Goal: Information Seeking & Learning: Compare options

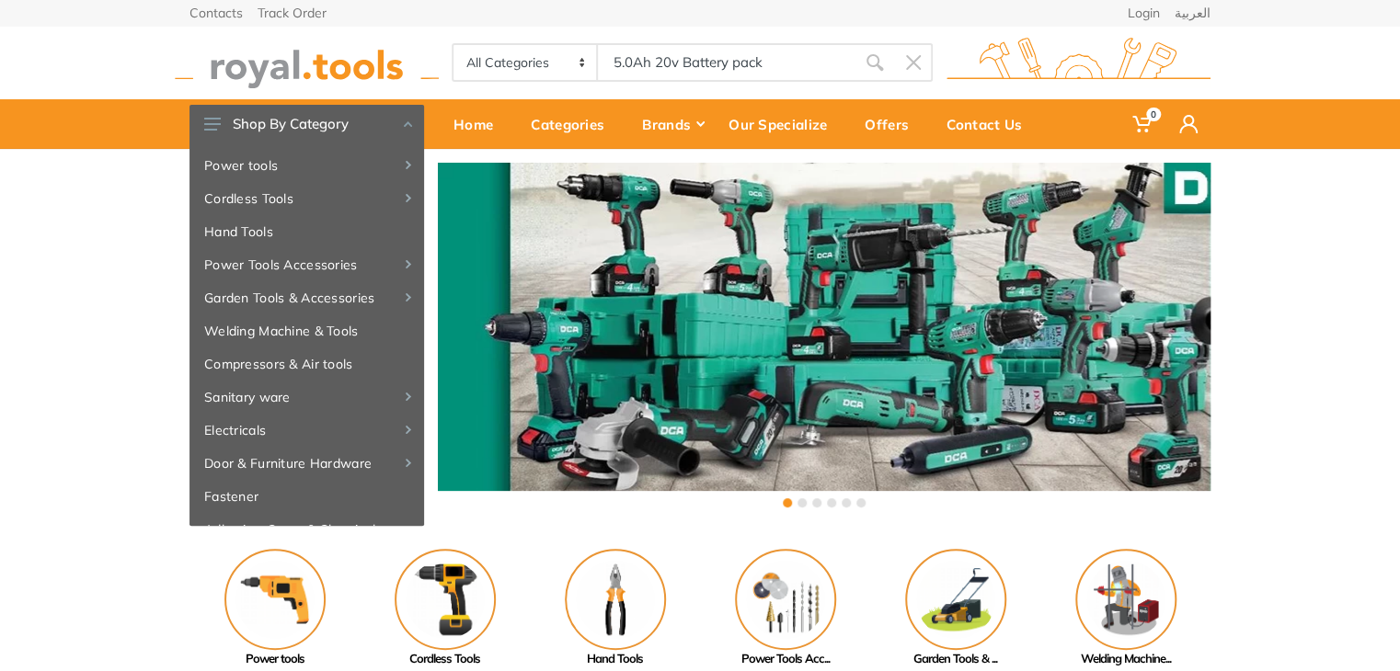
type input "5.0Ah 20v Battery pack"
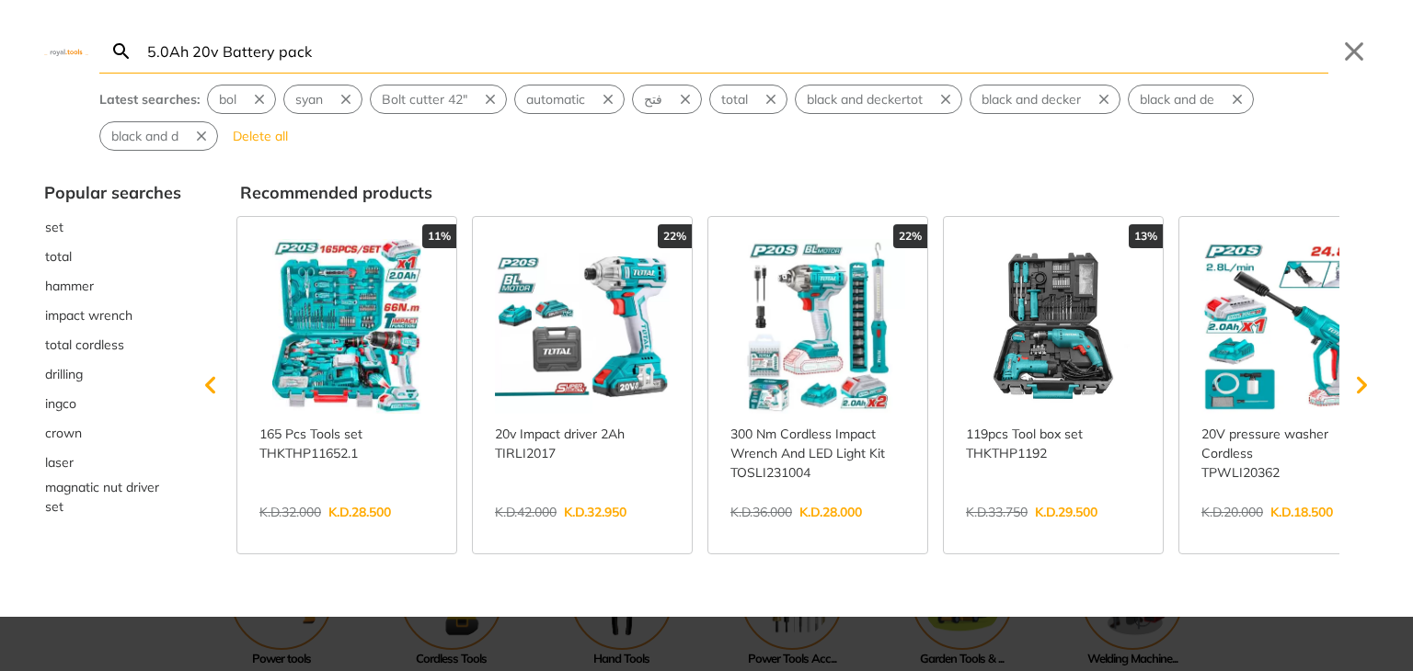
type input "5.0Ah 20v Battery pack"
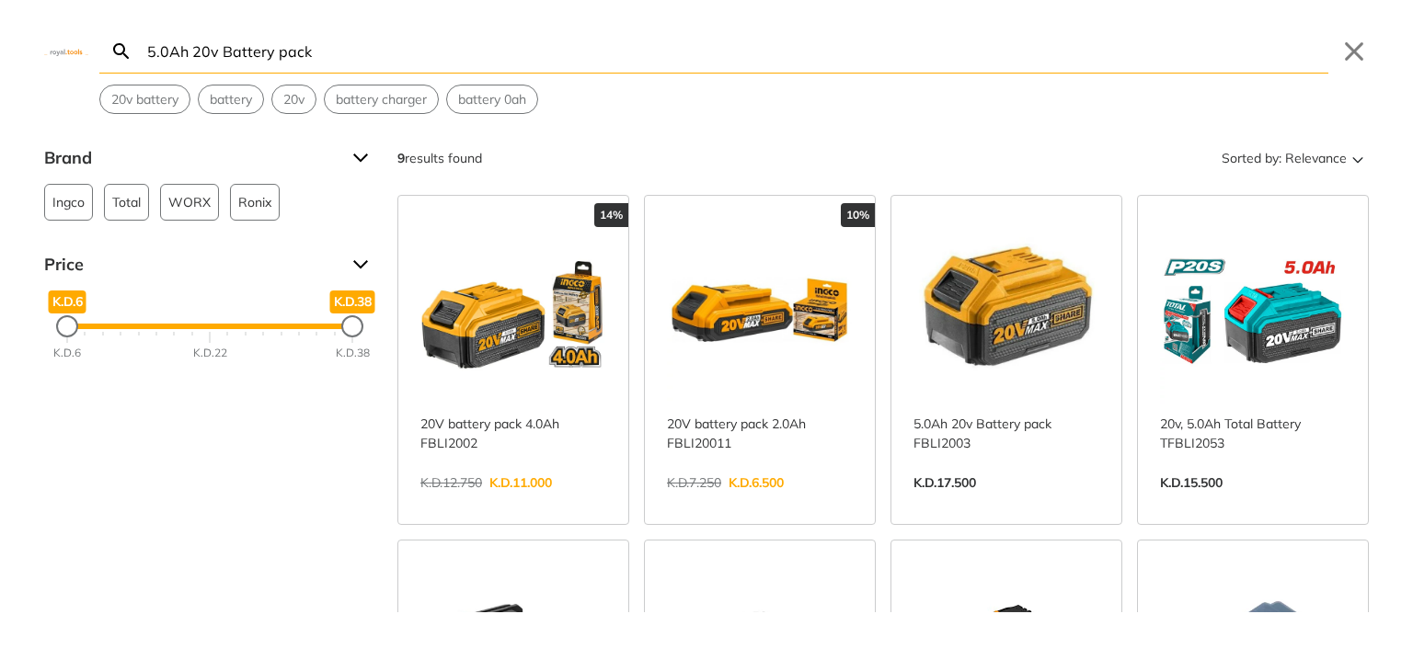
click at [1036, 502] on link "View more →" at bounding box center [1006, 502] width 186 height 0
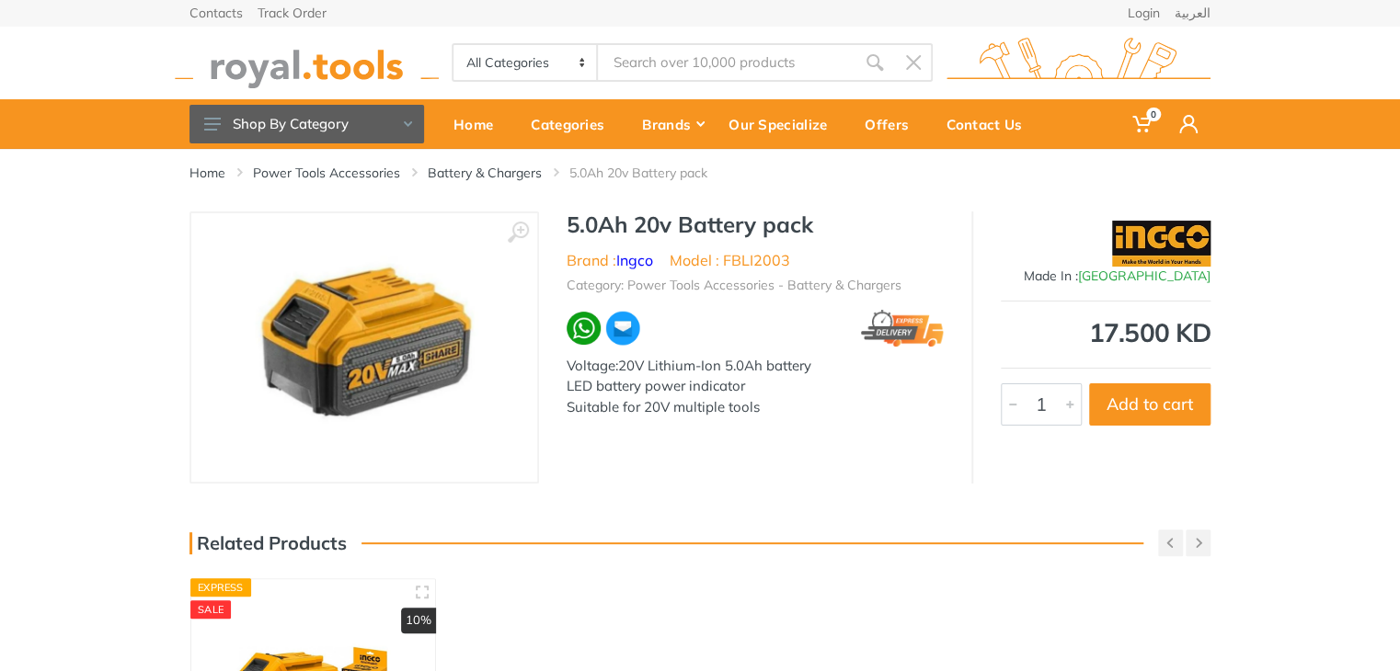
click at [699, 54] on input "Site search" at bounding box center [727, 62] width 258 height 39
paste input "Cordless 2 pcs combo k"
type input "Cordless 2 pcs combo k"
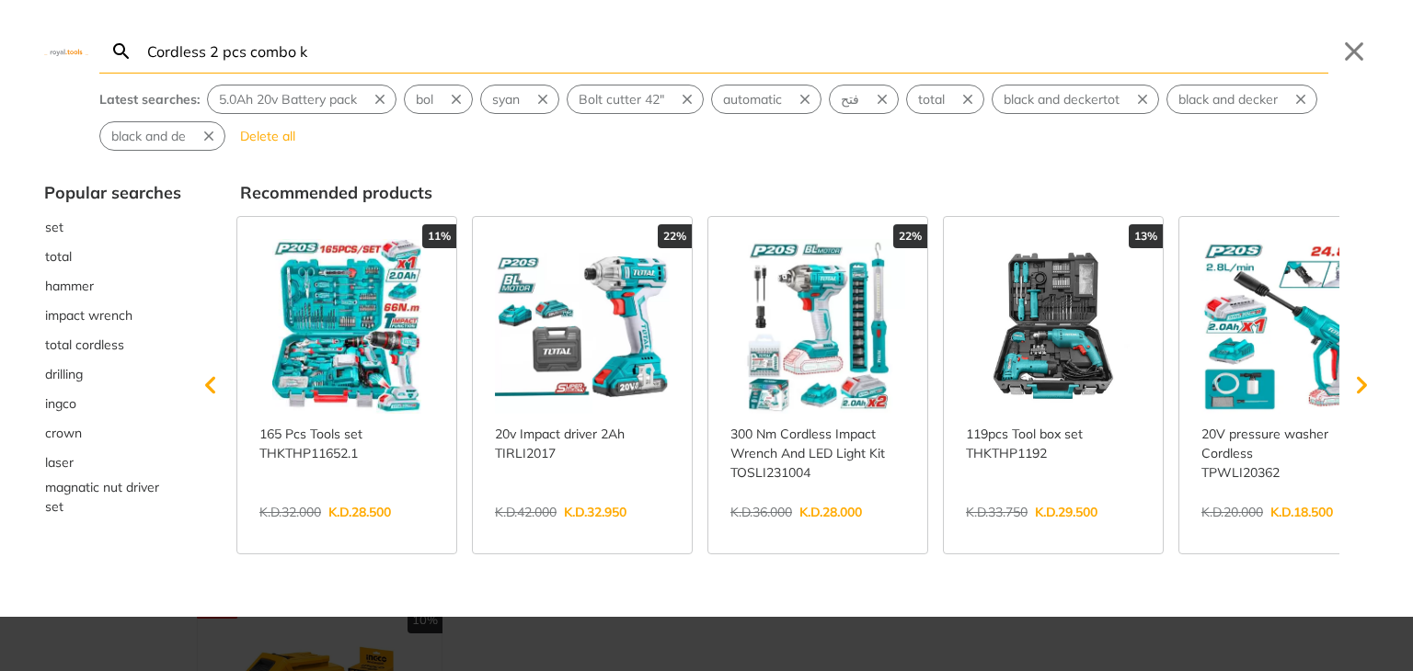
type input "Cordless 2 pcs combo k"
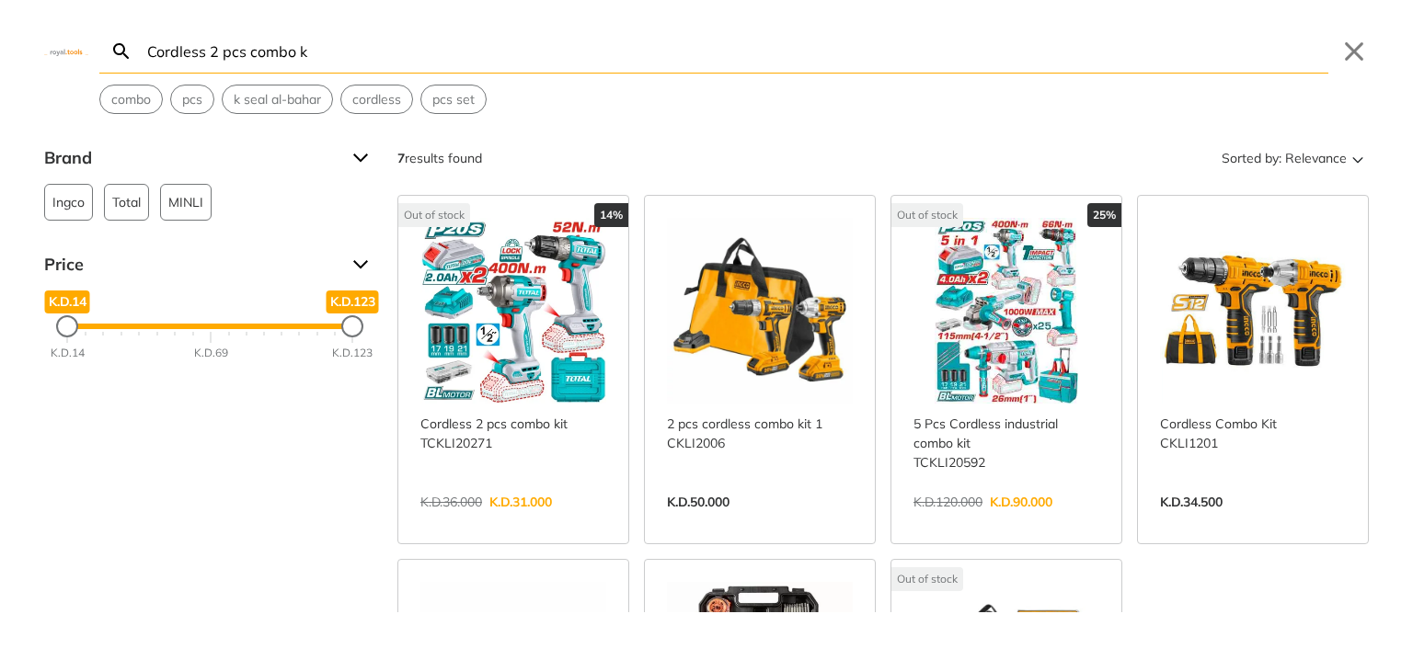
click at [66, 45] on div "Cordless 2 pcs combo k Search Submit Close combo pcs k seal al-bahar cordless p…" at bounding box center [706, 57] width 1413 height 114
click at [74, 56] on div "Cordless 2 pcs combo k Search Submit Close combo pcs k seal al-bahar cordless p…" at bounding box center [706, 57] width 1413 height 114
click at [67, 54] on img at bounding box center [66, 51] width 44 height 8
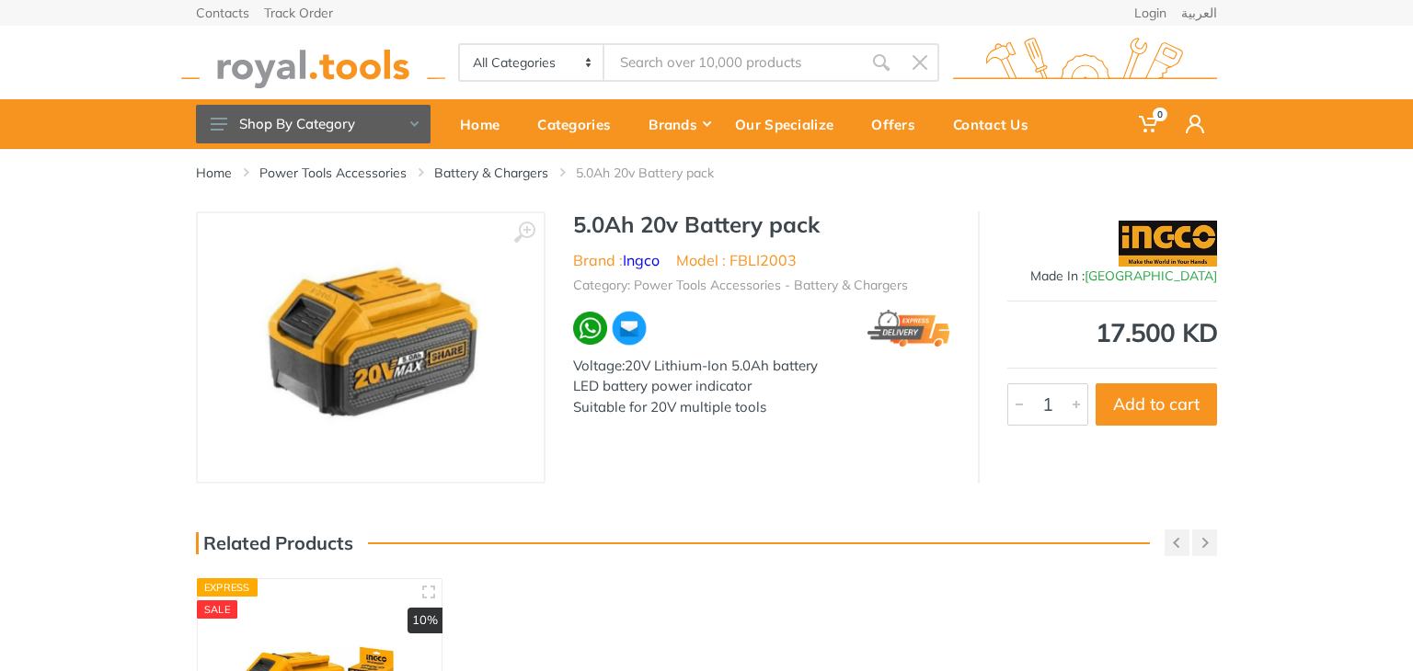
click at [284, 54] on img at bounding box center [313, 63] width 264 height 51
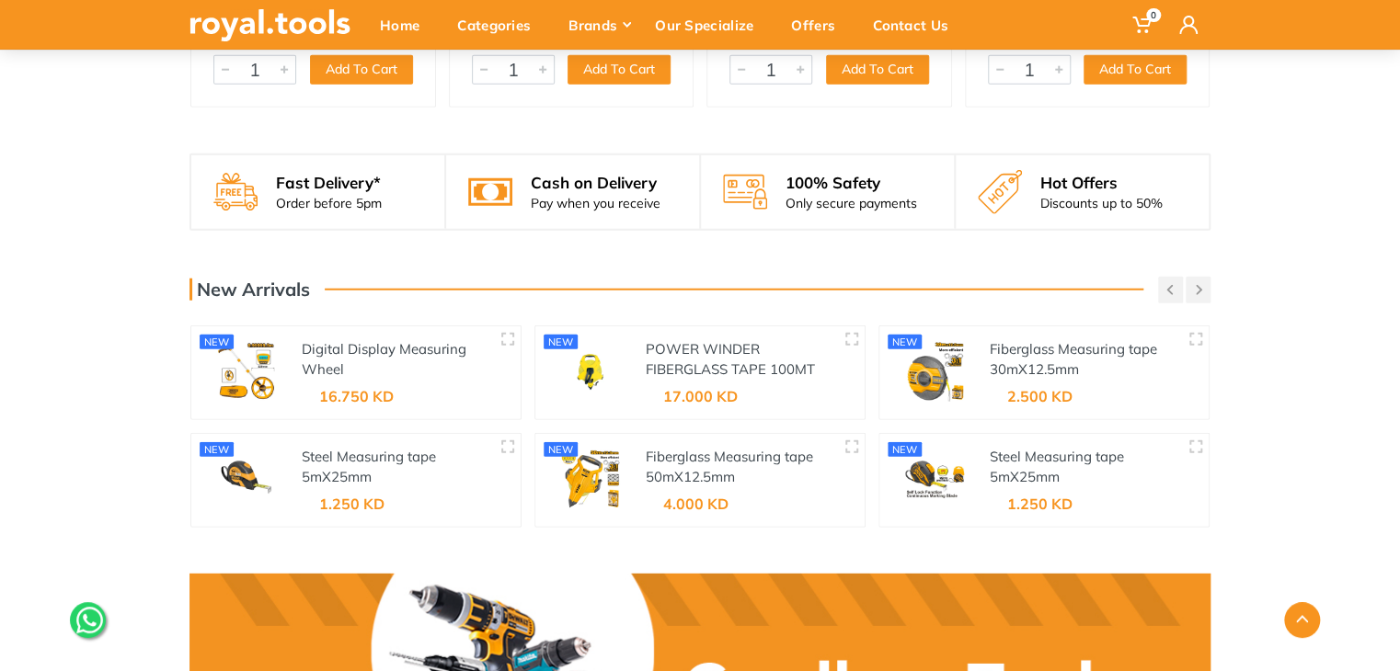
scroll to position [2287, 0]
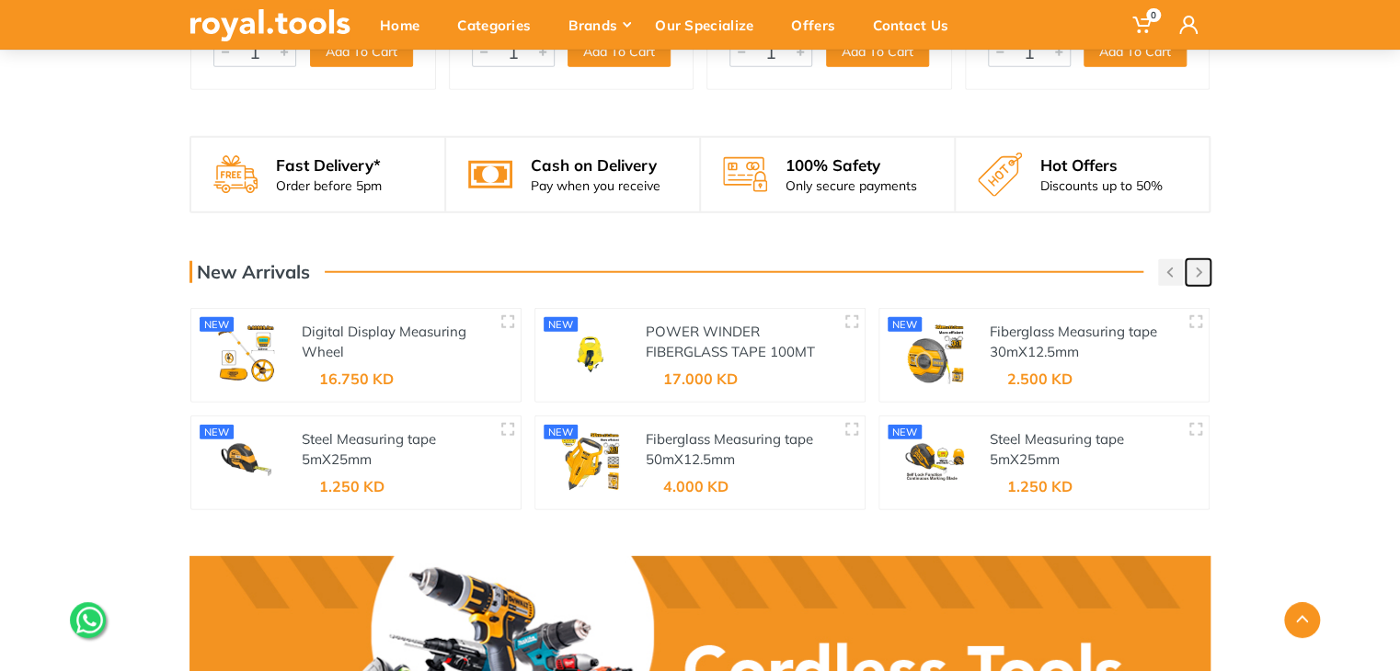
click at [1200, 272] on icon "button" at bounding box center [1199, 273] width 6 height 10
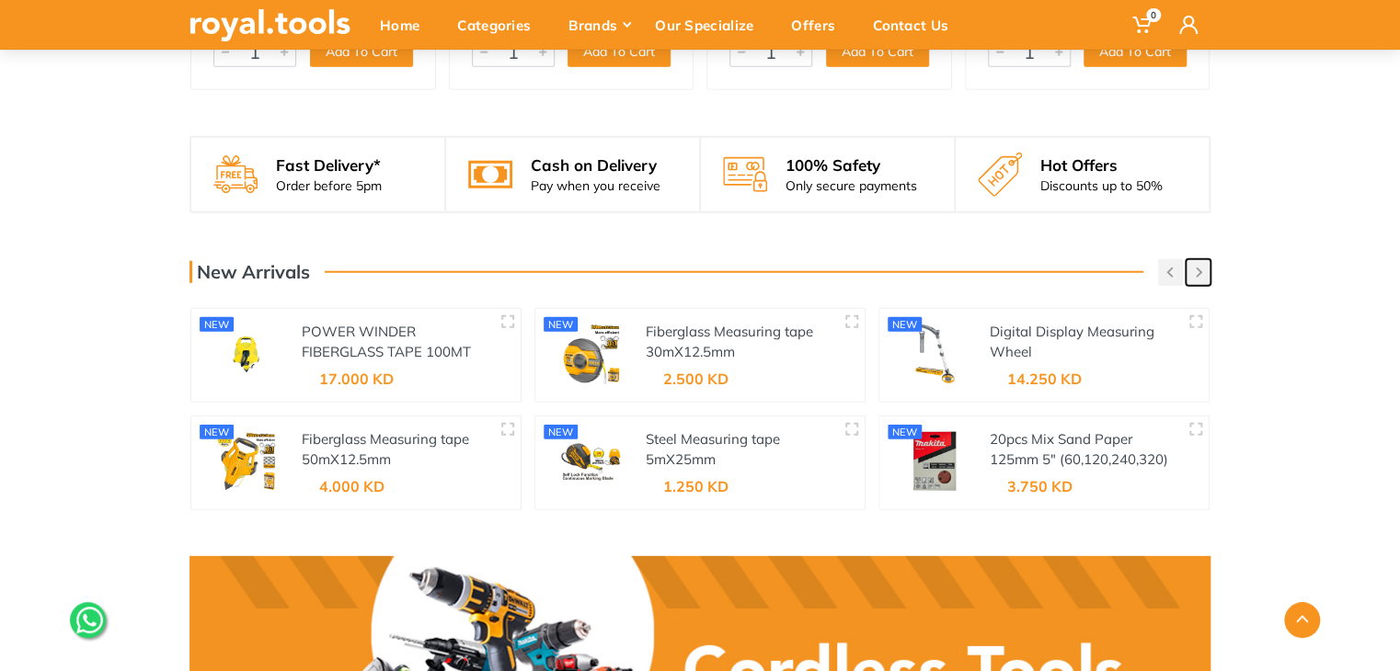
click at [1200, 272] on icon "button" at bounding box center [1199, 273] width 6 height 10
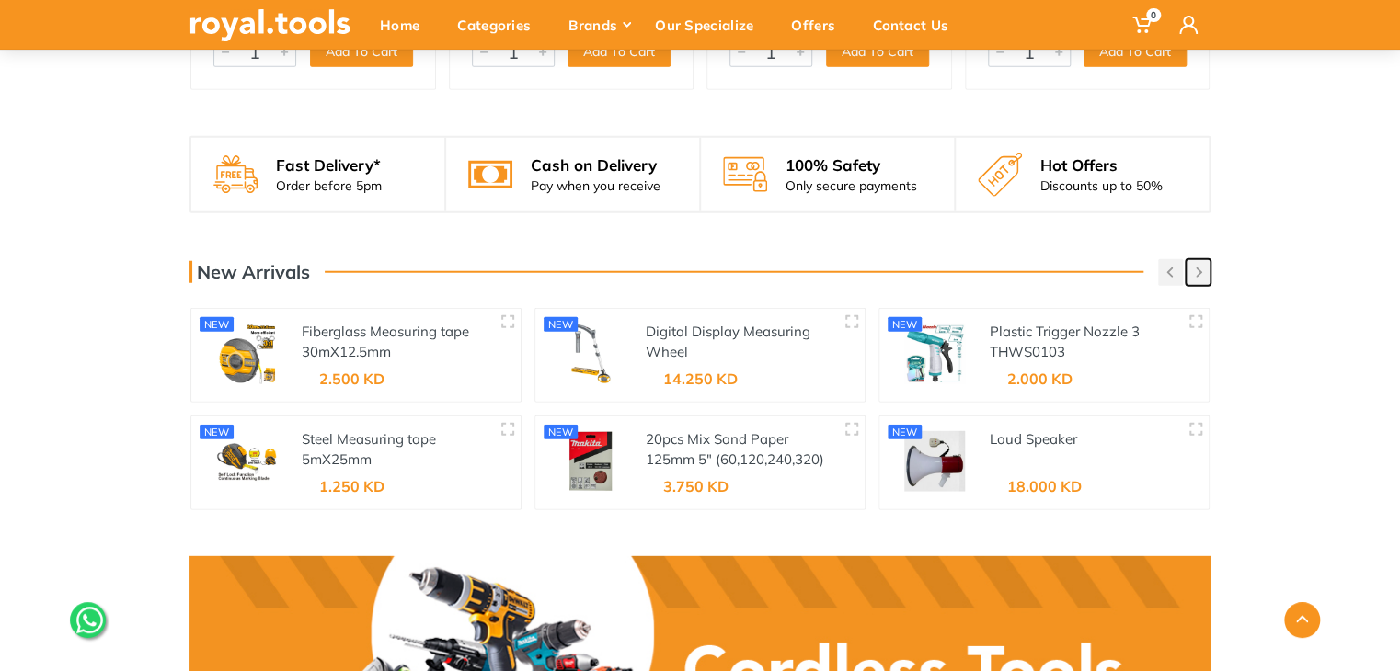
click at [1200, 272] on icon "button" at bounding box center [1199, 273] width 6 height 10
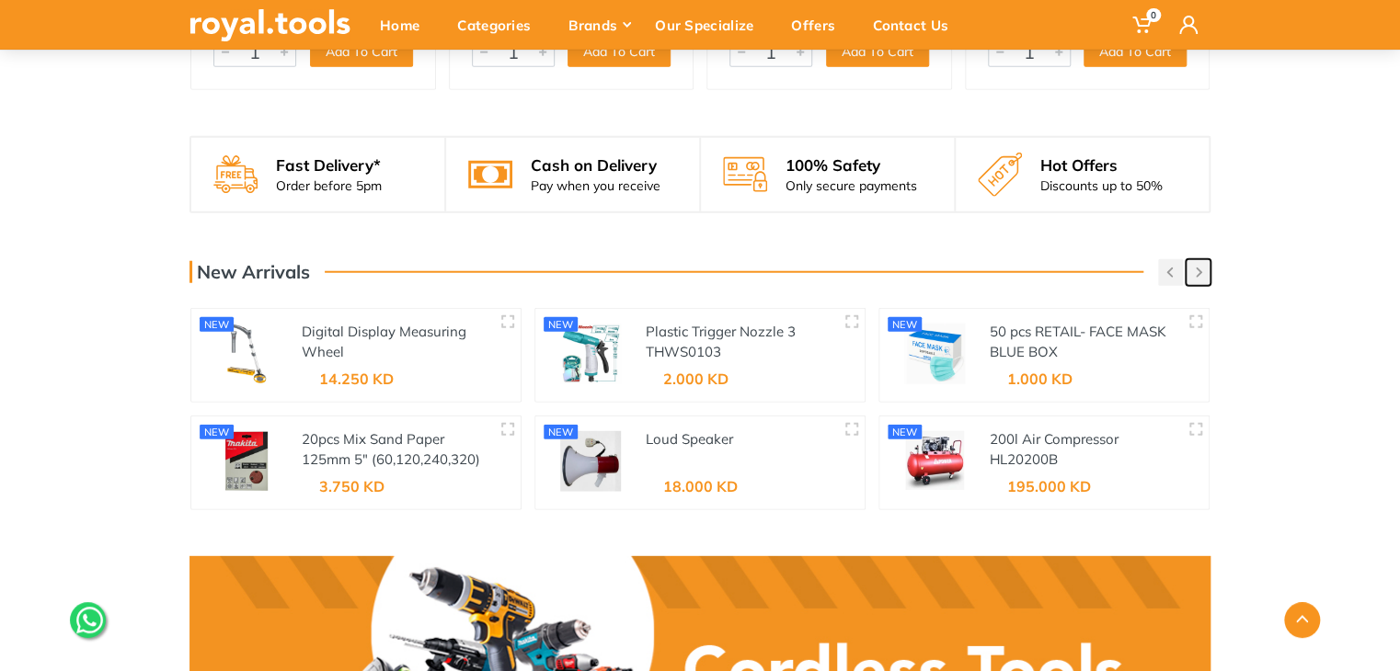
click at [1202, 273] on button "button" at bounding box center [1197, 272] width 25 height 27
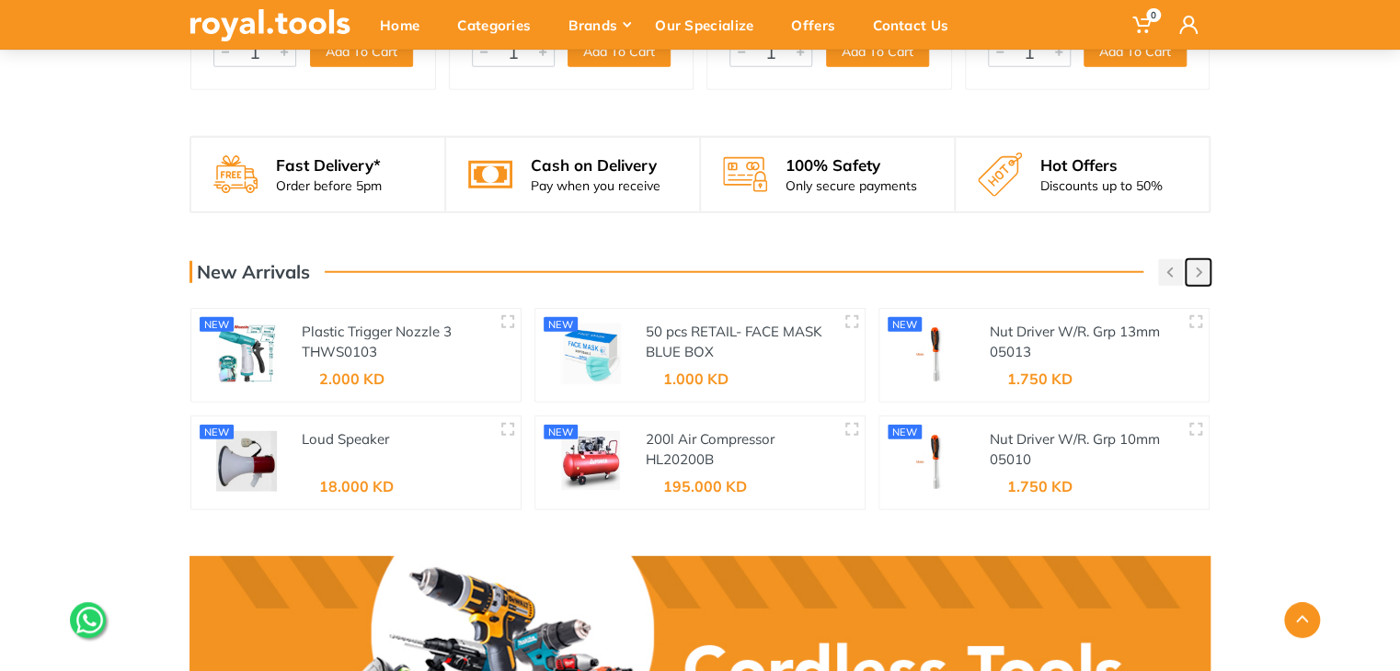
click at [1202, 273] on button "button" at bounding box center [1197, 272] width 25 height 27
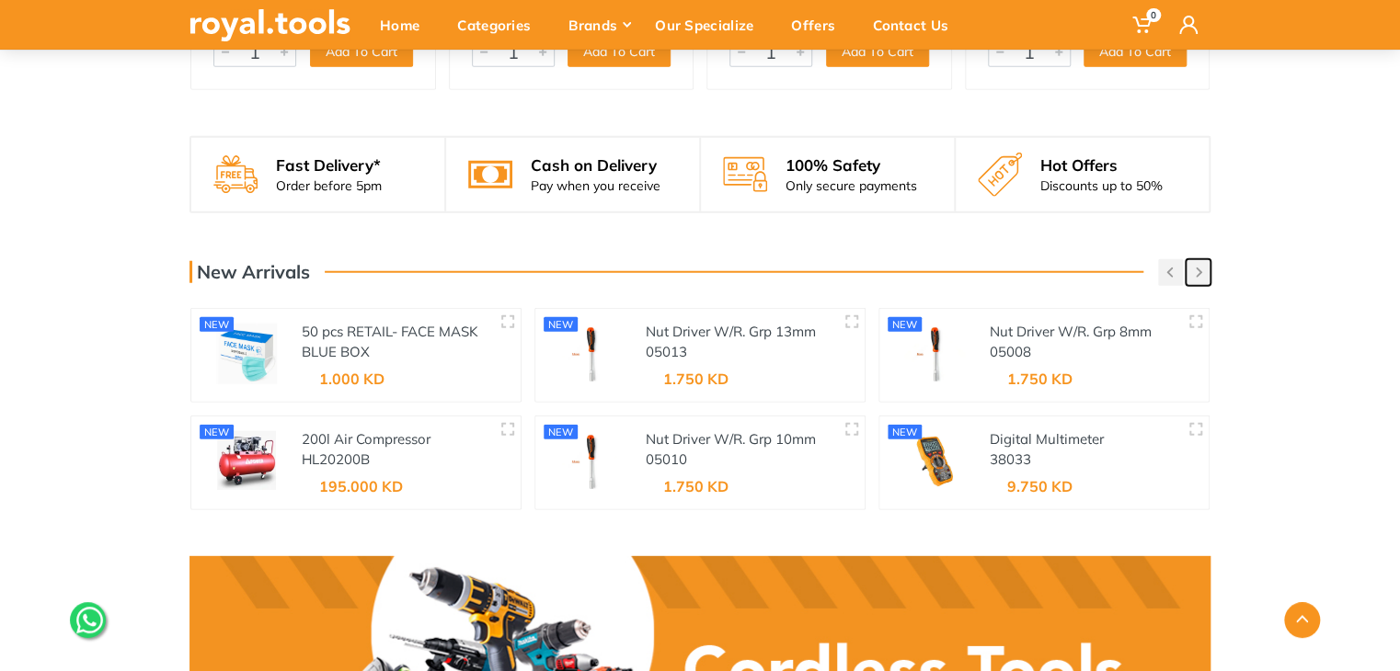
click at [1202, 273] on button "button" at bounding box center [1197, 272] width 25 height 27
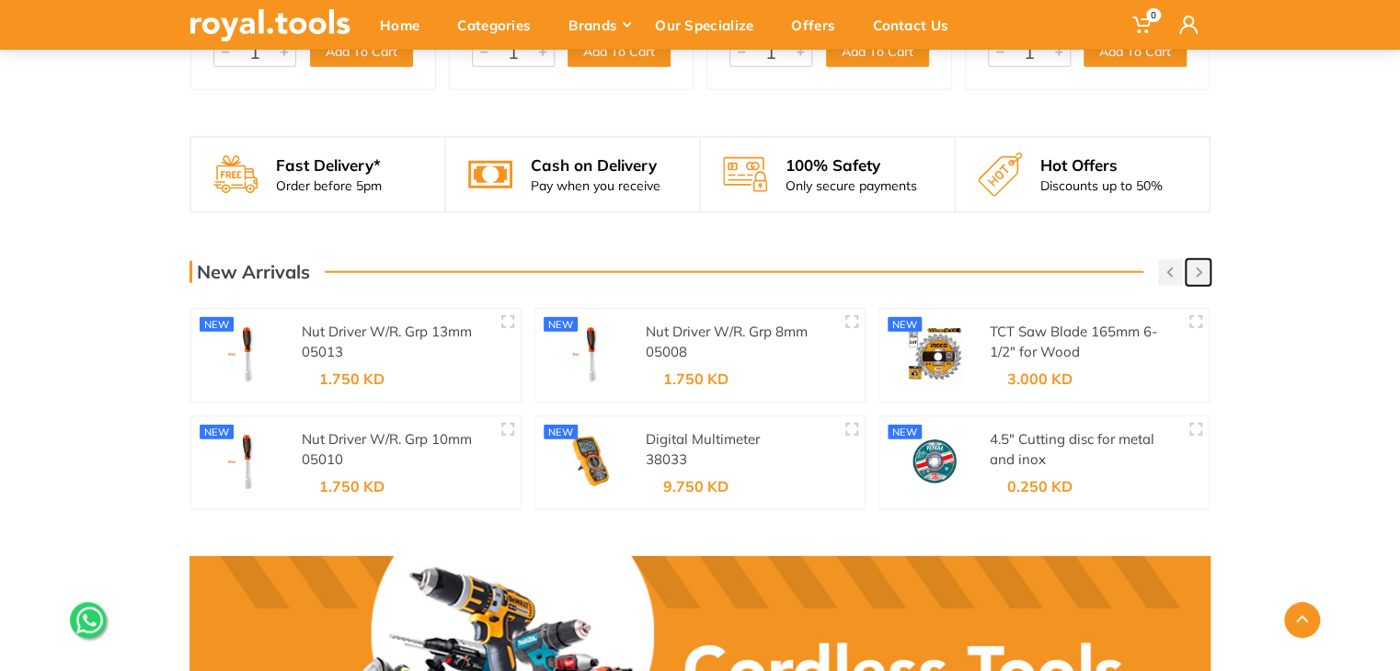
click at [1202, 273] on button "button" at bounding box center [1197, 272] width 25 height 27
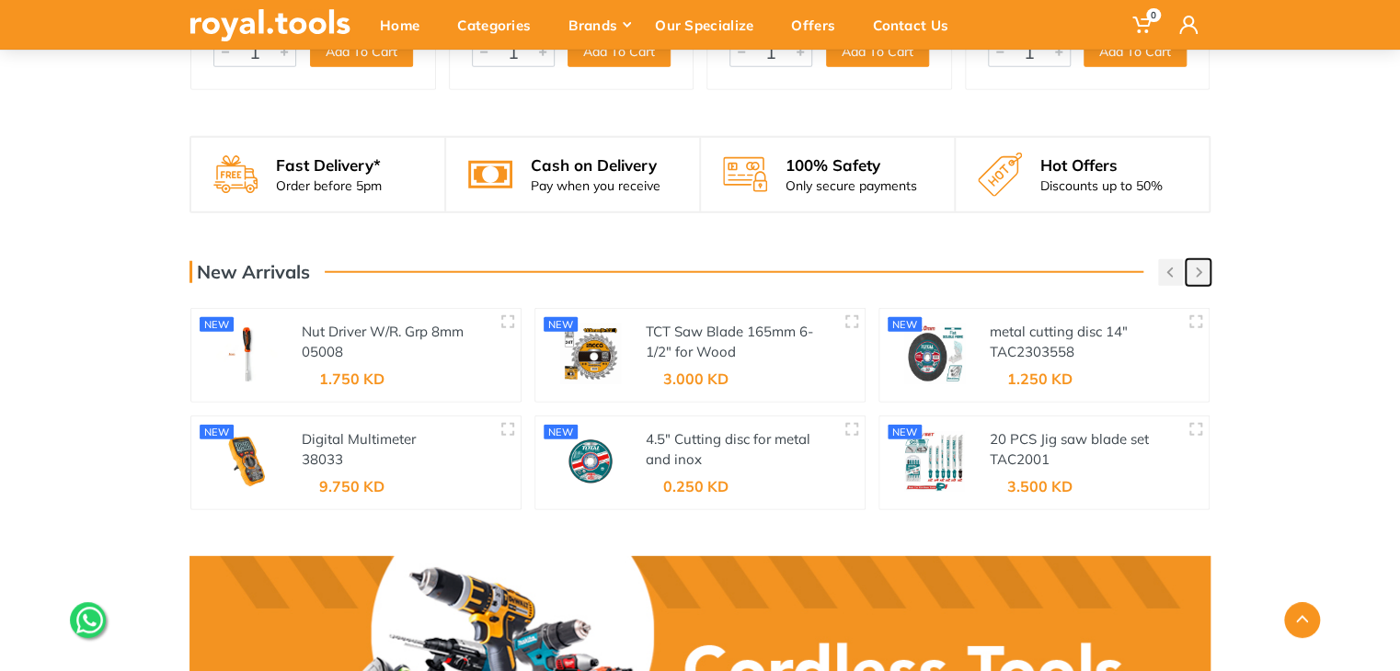
click at [1202, 273] on button "button" at bounding box center [1197, 272] width 25 height 27
click at [1047, 439] on link "20 PCS Jig saw blade set" at bounding box center [1069, 438] width 159 height 17
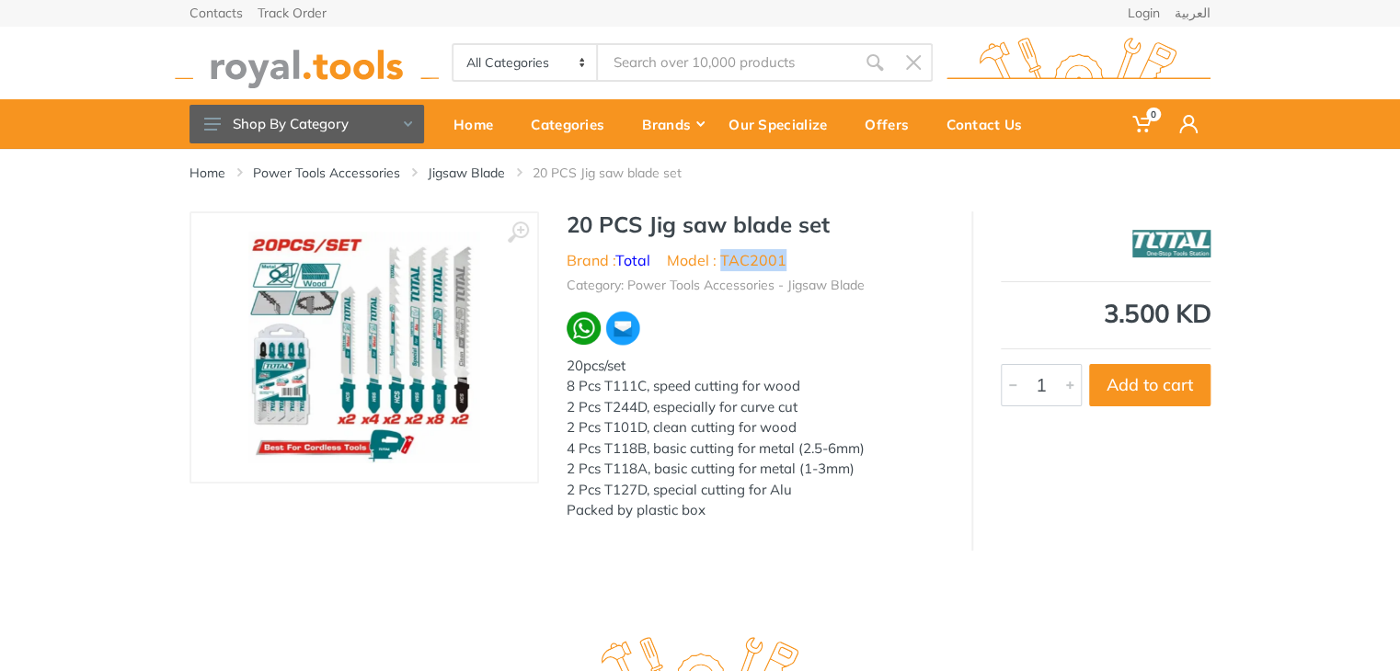
drag, startPoint x: 787, startPoint y: 258, endPoint x: 725, endPoint y: 266, distance: 63.0
click at [725, 266] on ul "Brand : Total Model : TAC2001" at bounding box center [755, 260] width 377 height 22
copy li "TAC2001"
click at [305, 58] on img at bounding box center [307, 63] width 264 height 51
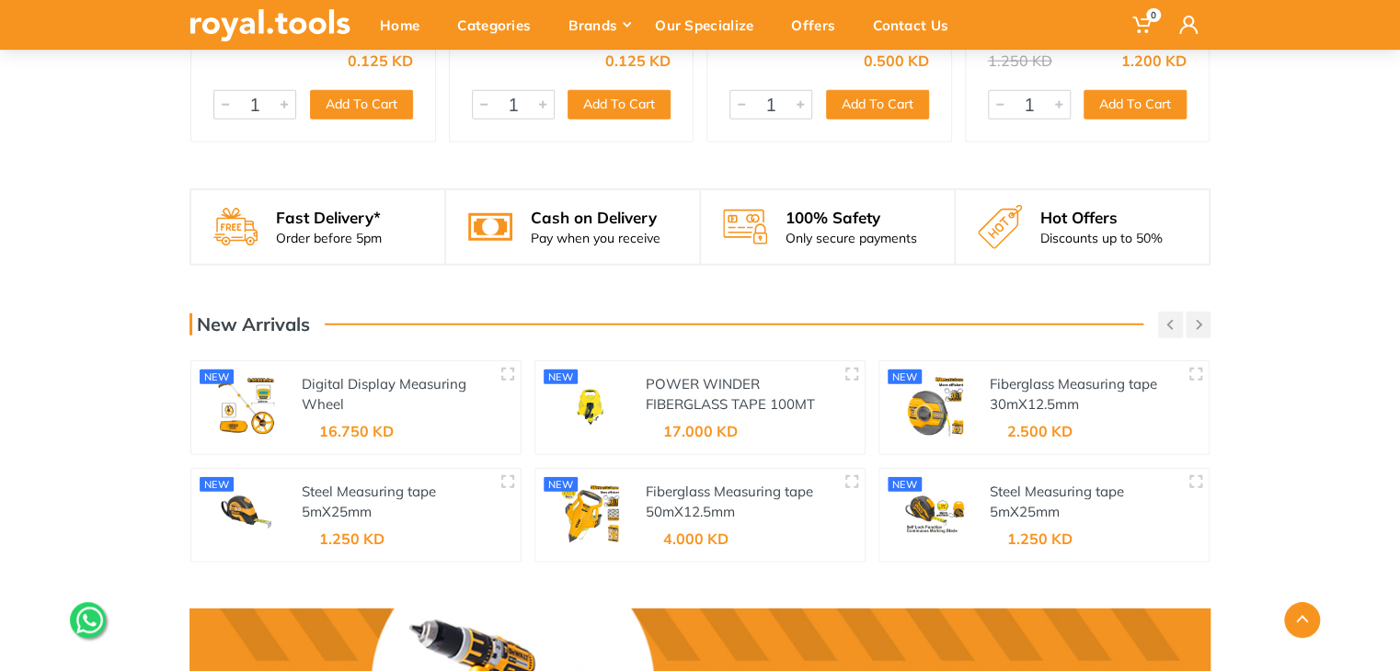
scroll to position [2408, 0]
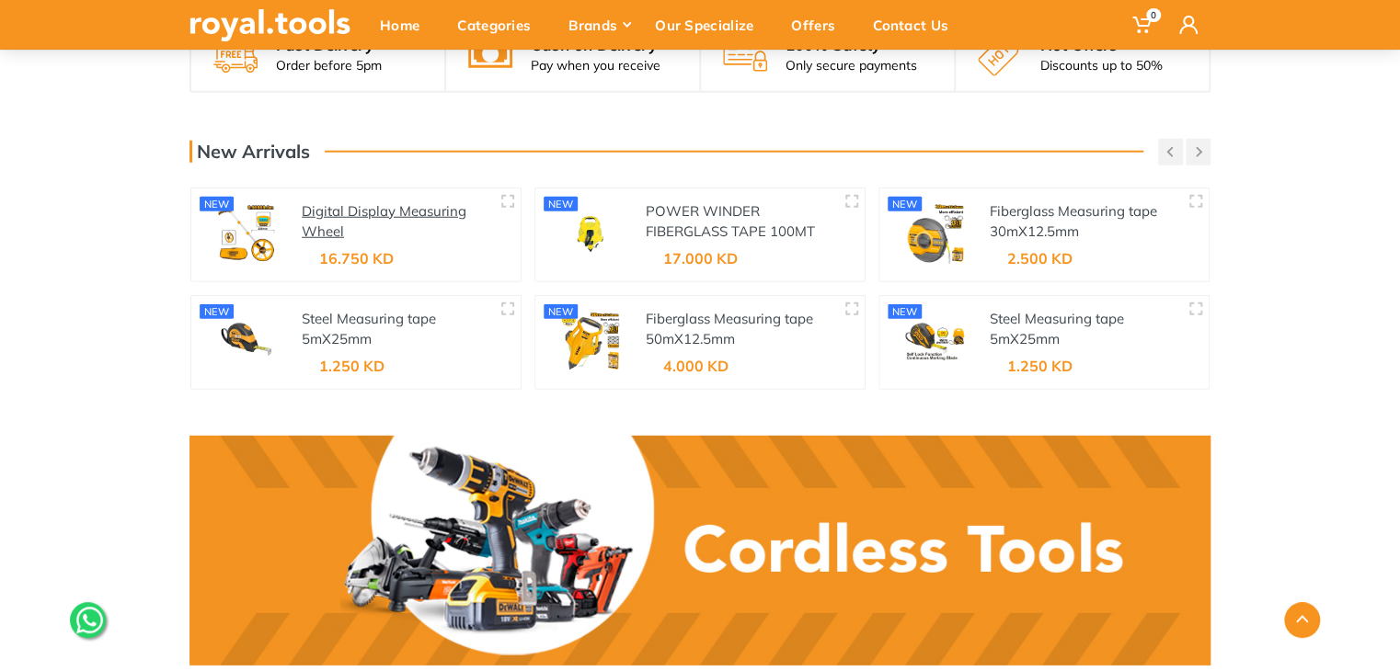
click at [376, 214] on link "Digital Display Measuring Wheel" at bounding box center [384, 221] width 165 height 39
click at [383, 313] on link "Steel Measuring tape 5mX25mm" at bounding box center [369, 329] width 134 height 39
click at [1203, 156] on button "button" at bounding box center [1197, 152] width 25 height 27
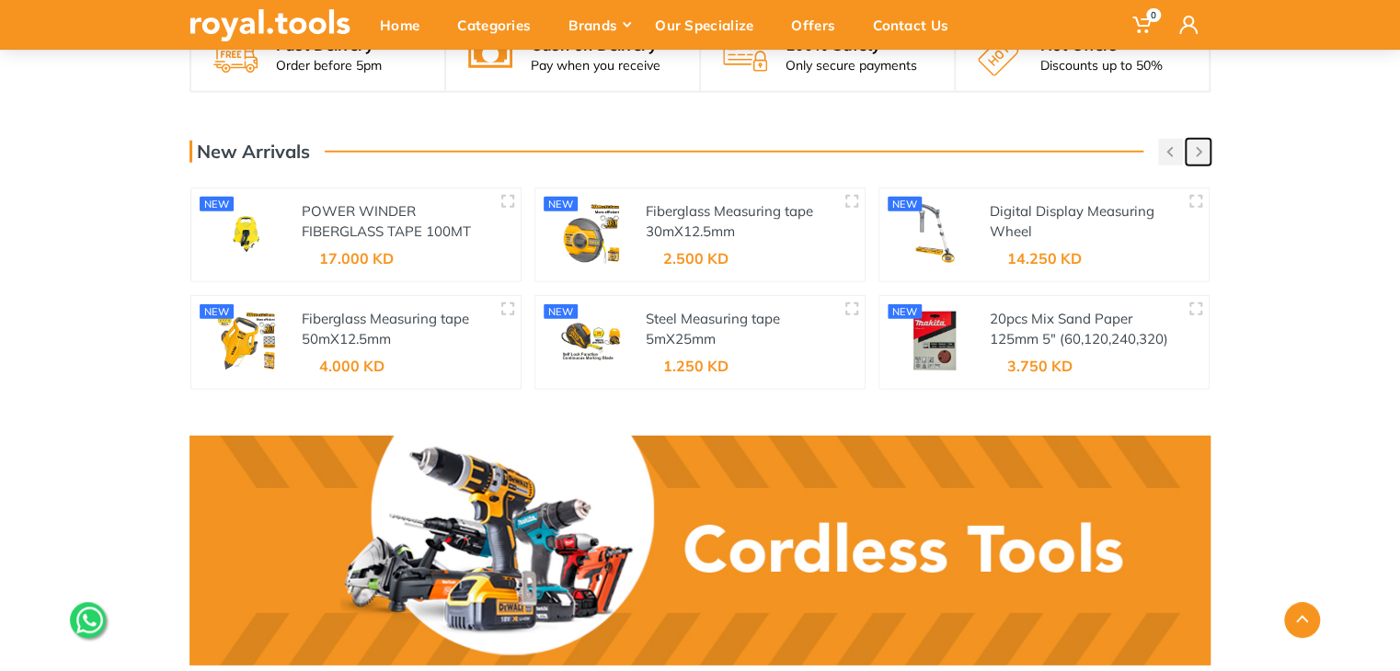
click at [1201, 155] on button "button" at bounding box center [1197, 152] width 25 height 27
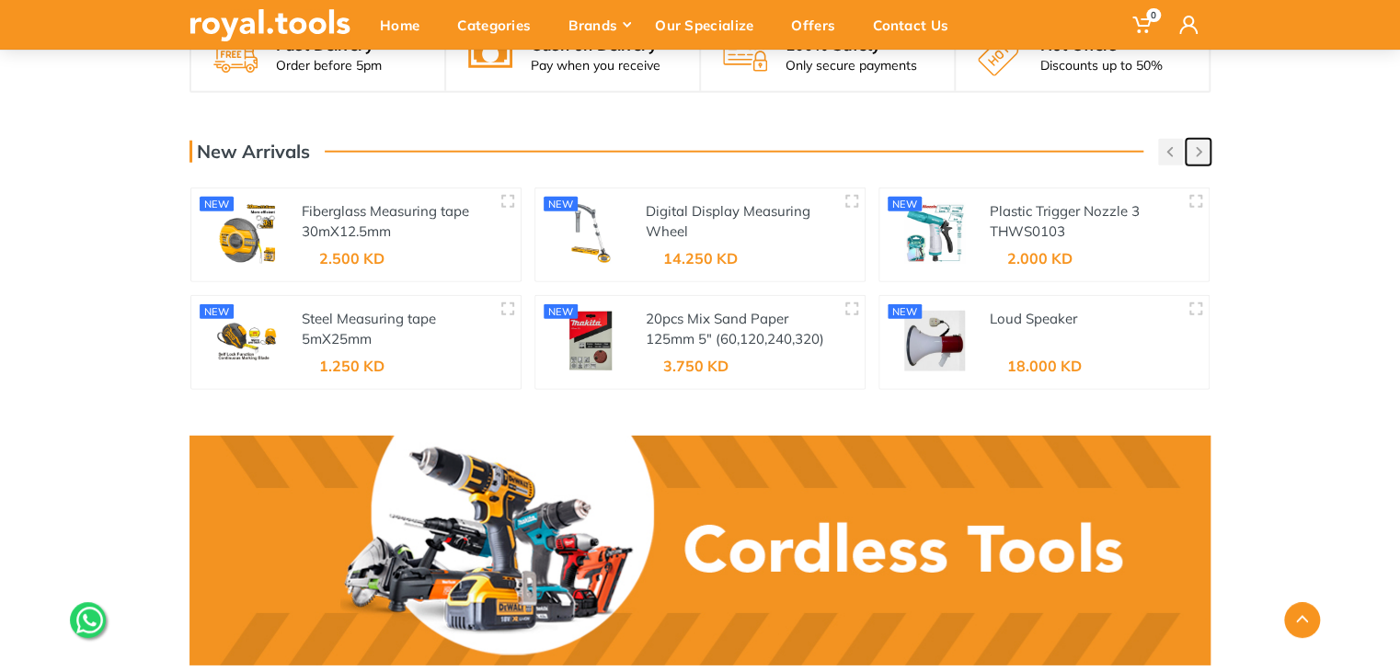
click at [1201, 155] on button "button" at bounding box center [1197, 152] width 25 height 27
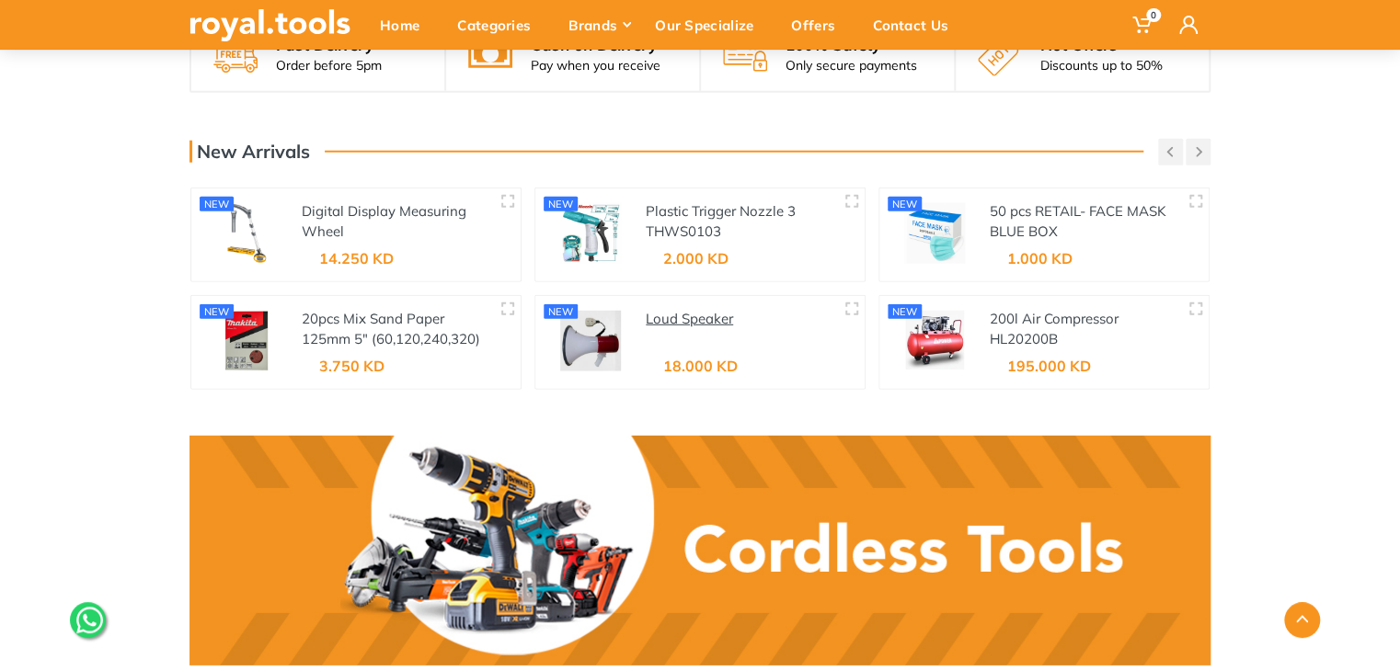
click at [676, 315] on link "Loud Speaker" at bounding box center [689, 318] width 87 height 17
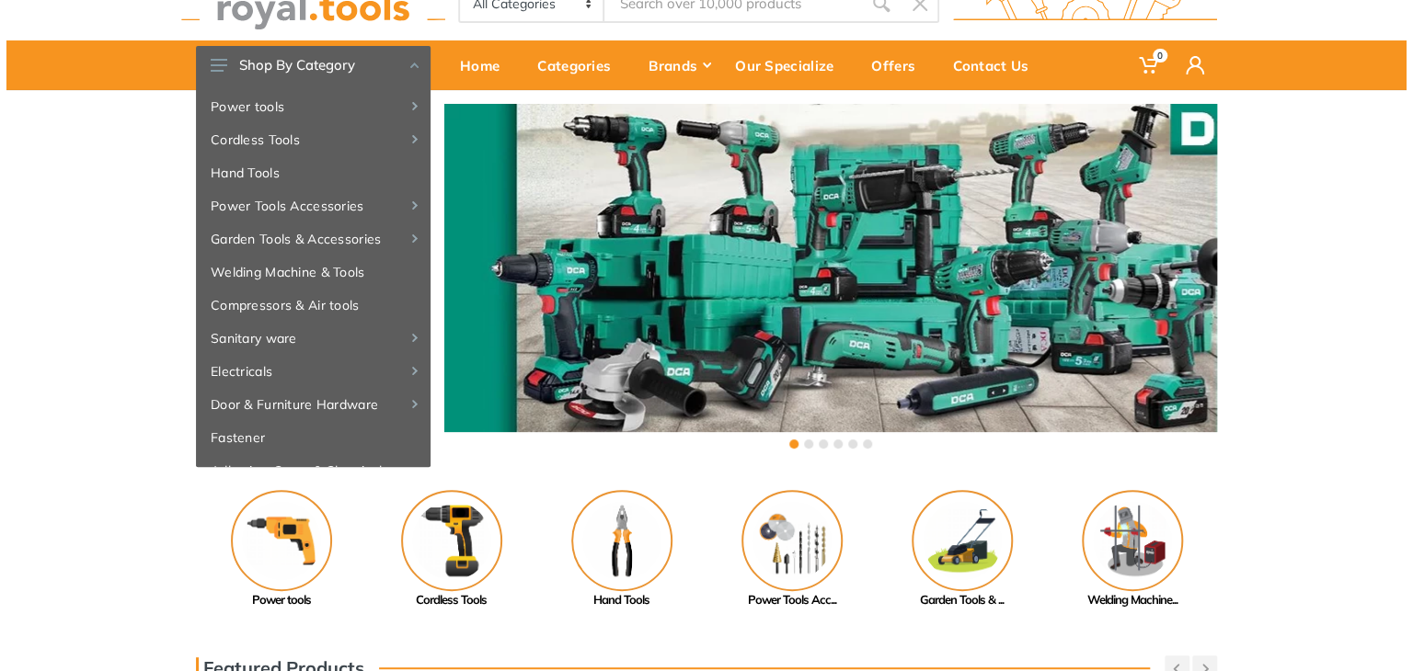
scroll to position [0, 0]
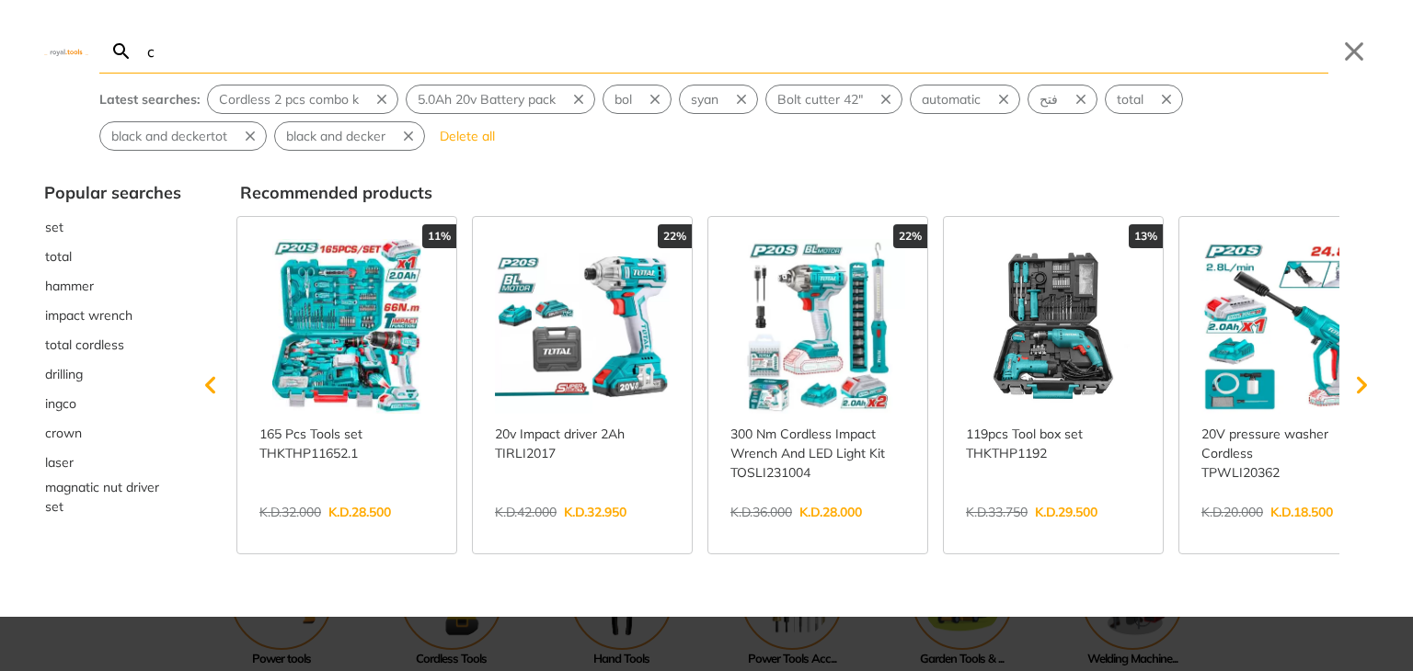
type input "c"
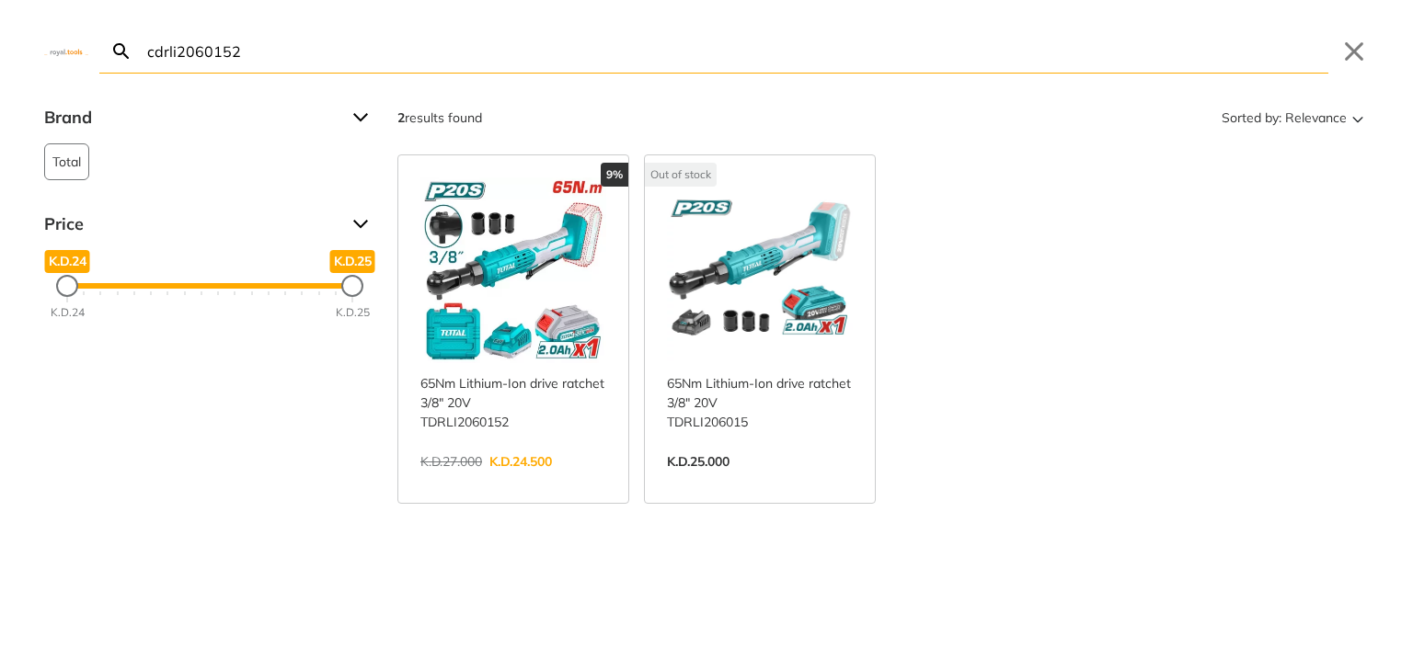
drag, startPoint x: 325, startPoint y: 62, endPoint x: 83, endPoint y: 26, distance: 244.5
click at [83, 26] on div "cdrli2060152 Search Submit Close" at bounding box center [706, 37] width 1413 height 74
type input "cdrli2060152"
click at [500, 481] on link "View more →" at bounding box center [513, 481] width 186 height 0
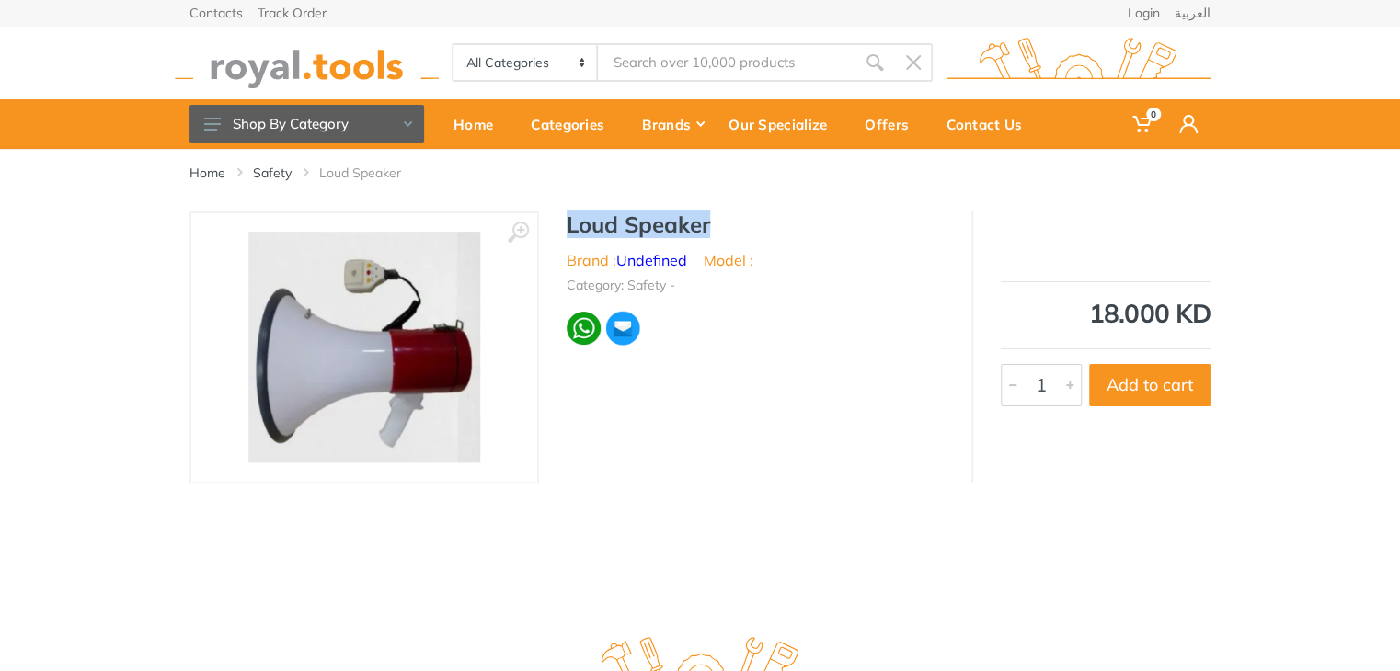
drag, startPoint x: 0, startPoint y: 0, endPoint x: 567, endPoint y: 217, distance: 606.7
click at [567, 217] on h1 "Loud Speaker" at bounding box center [755, 225] width 377 height 27
copy h1 "Loud Speaker"
click at [317, 78] on img at bounding box center [307, 63] width 264 height 51
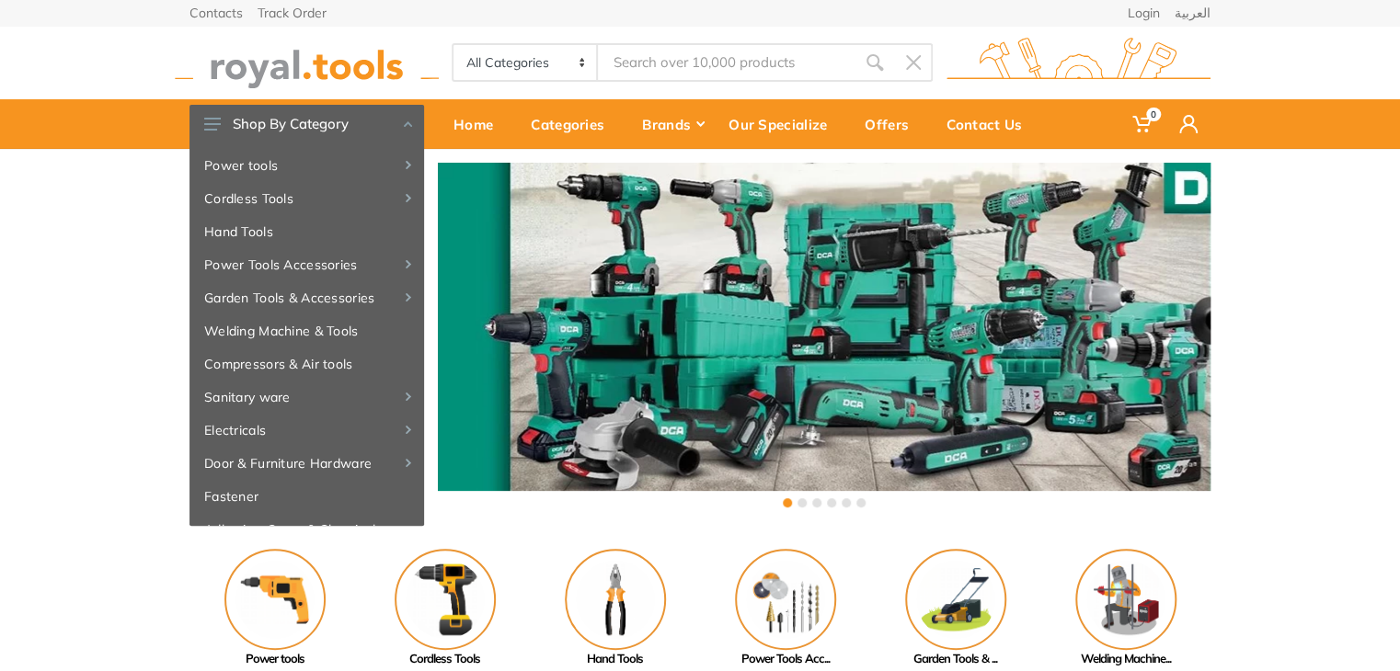
click at [322, 63] on img at bounding box center [307, 63] width 264 height 51
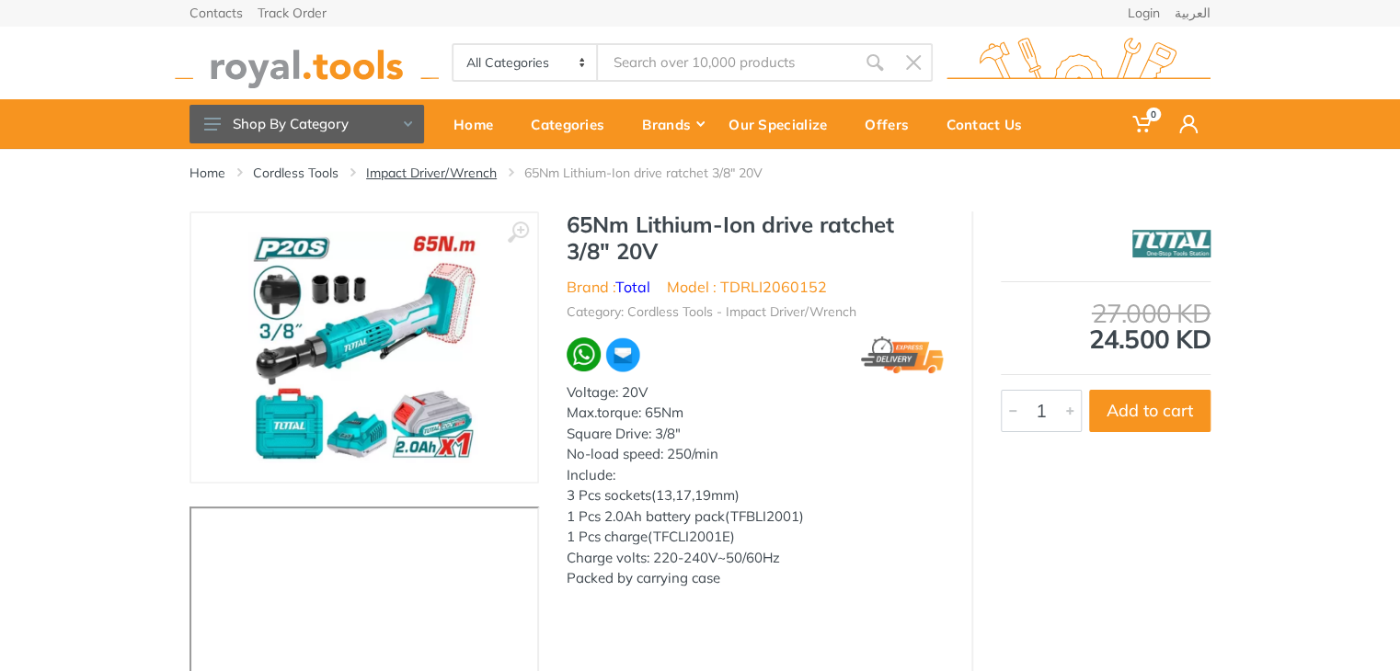
click at [469, 177] on link "Impact Driver/Wrench" at bounding box center [431, 173] width 131 height 18
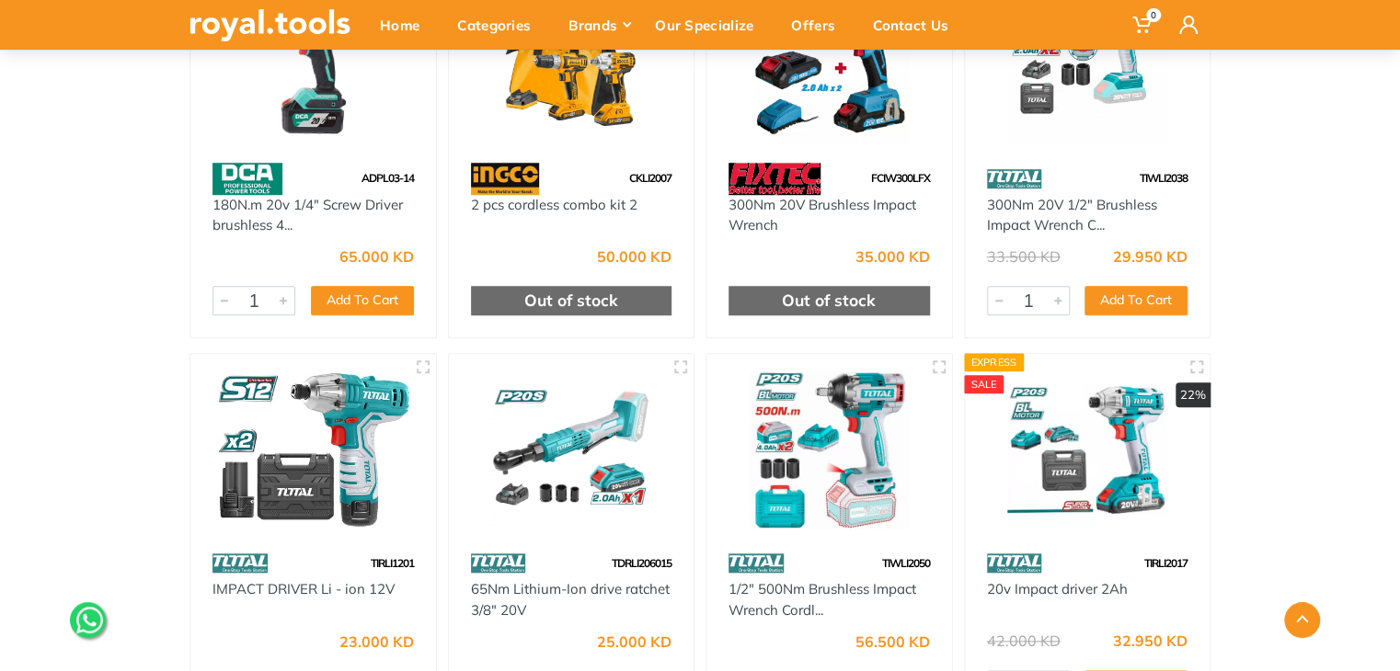
scroll to position [4428, 0]
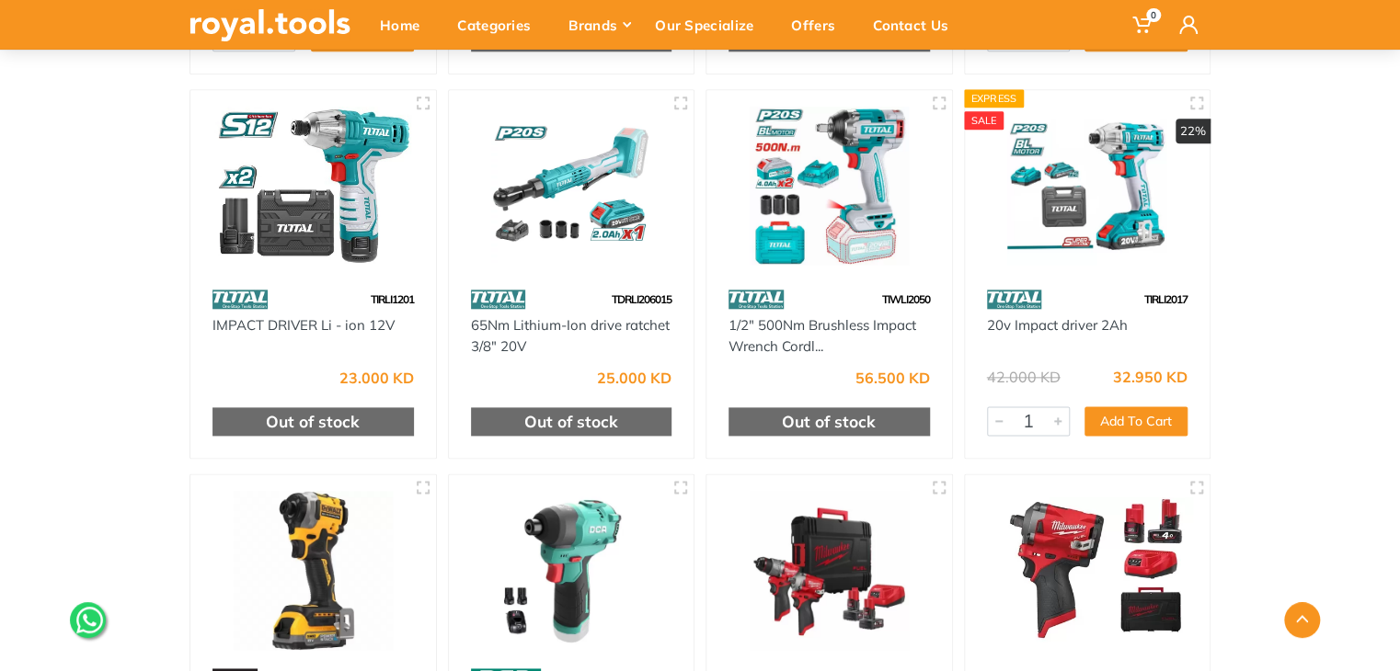
click at [591, 192] on img at bounding box center [571, 186] width 212 height 159
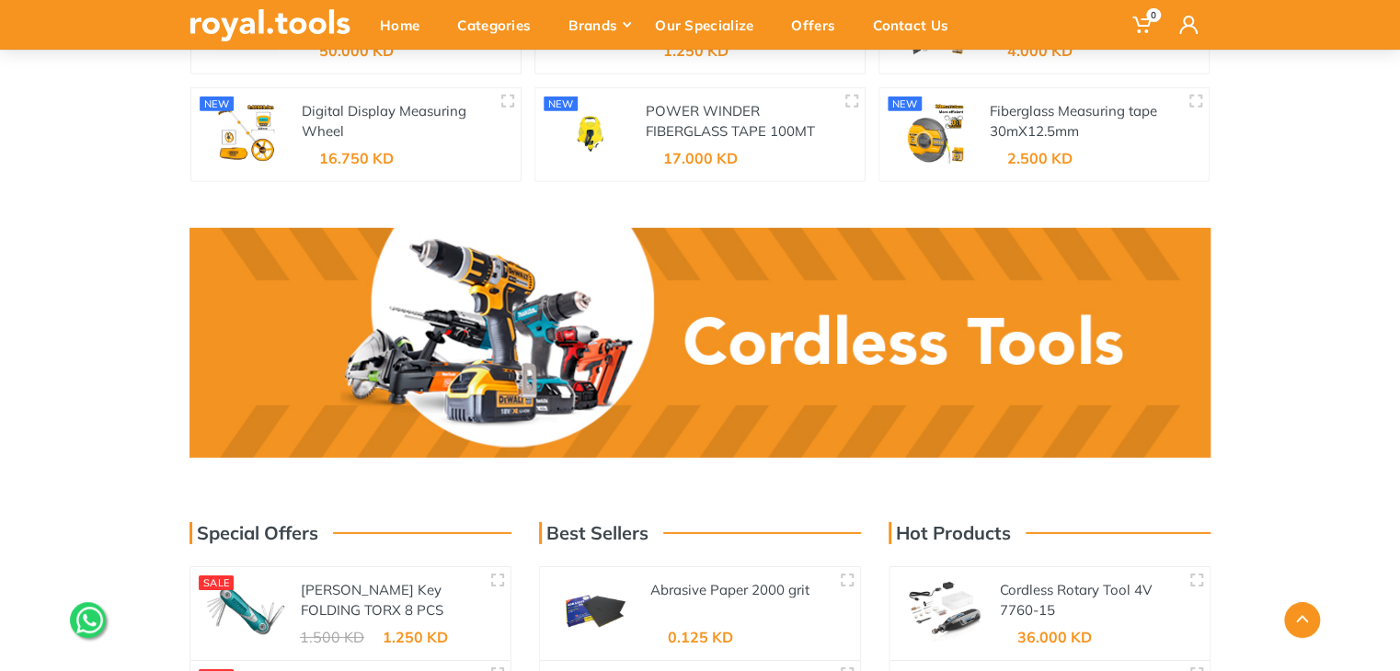
scroll to position [2305, 0]
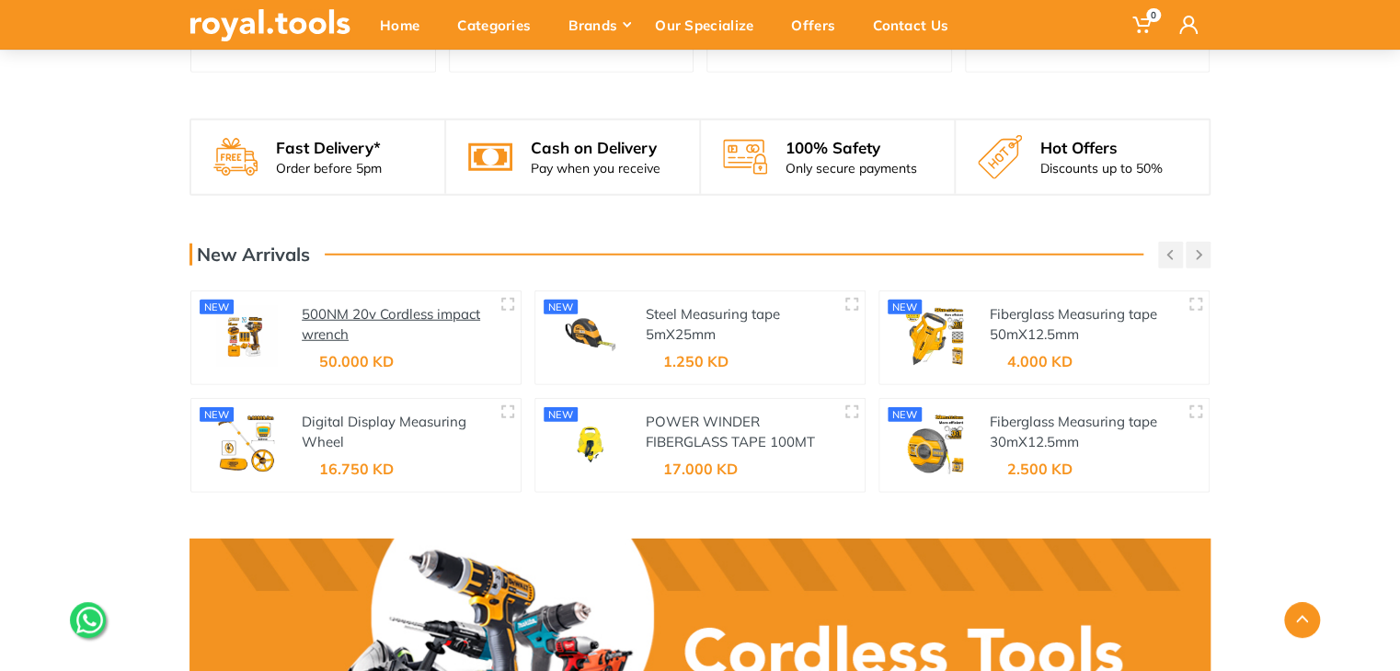
click at [366, 317] on link "500NM 20v Cordless impact wrench" at bounding box center [391, 324] width 178 height 39
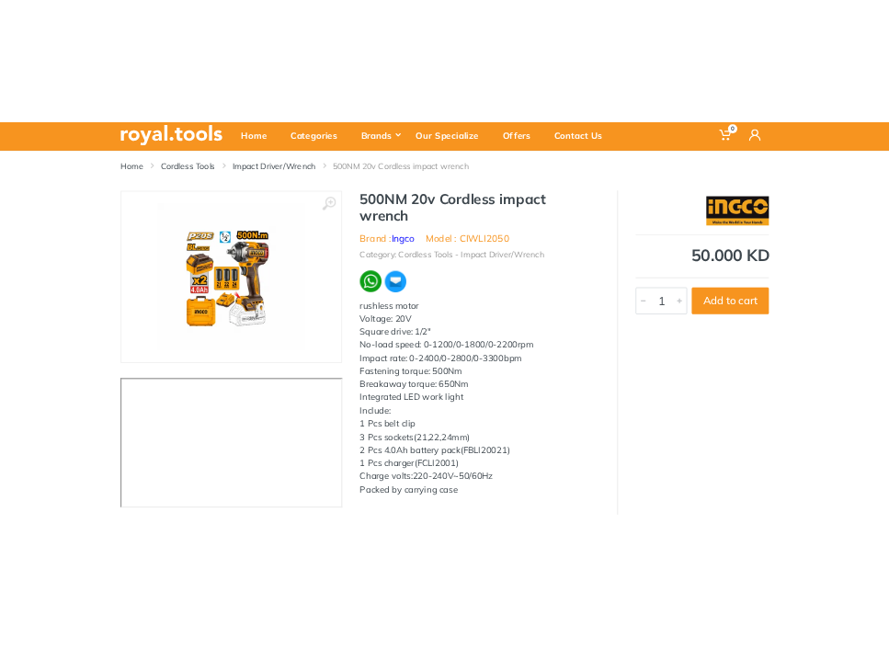
scroll to position [5, 0]
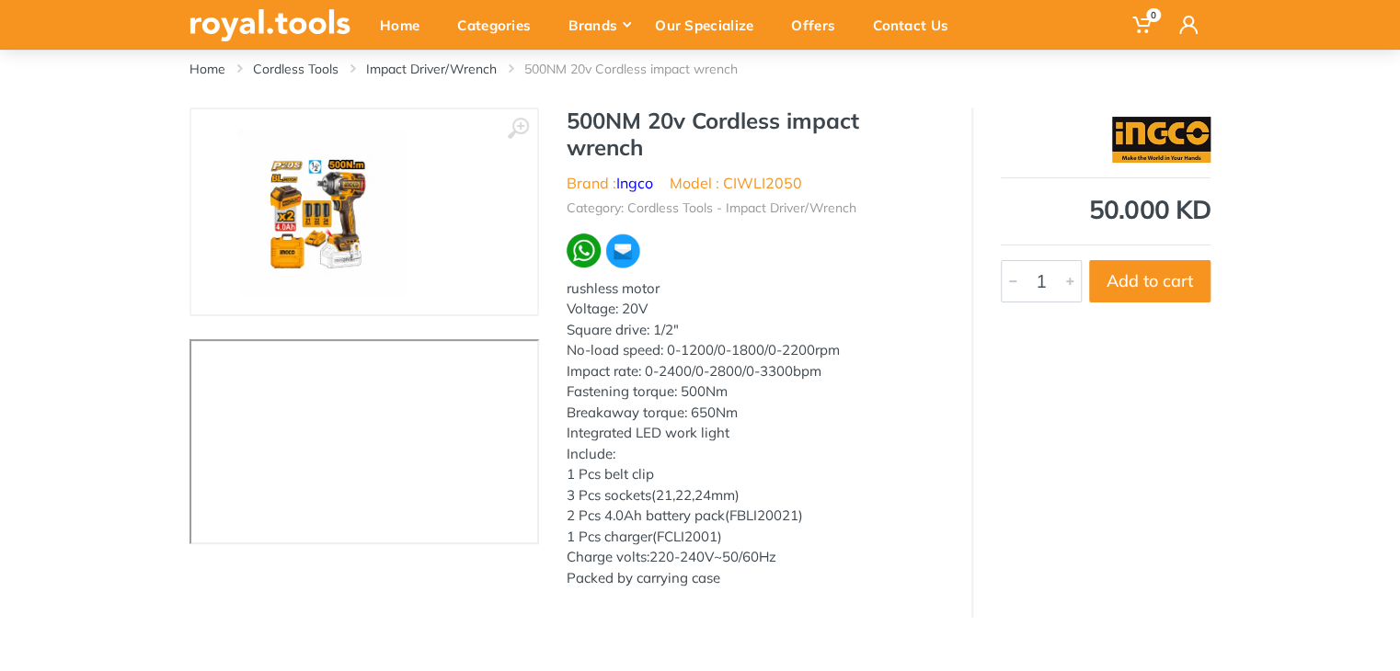
scroll to position [5, 0]
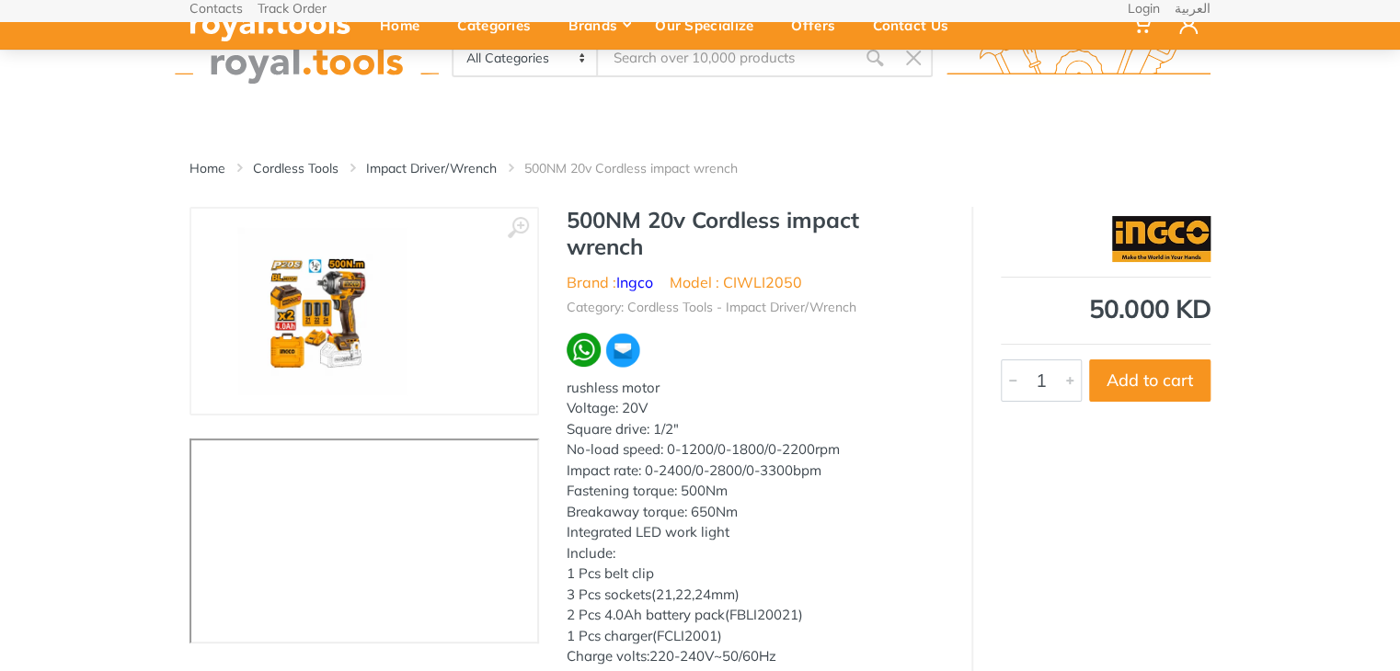
click at [89, 192] on div "Home Cordless Tools Impact Driver/Wrench 500NM 20v Cordless impact wrench ‹ ›" at bounding box center [700, 453] width 1400 height 619
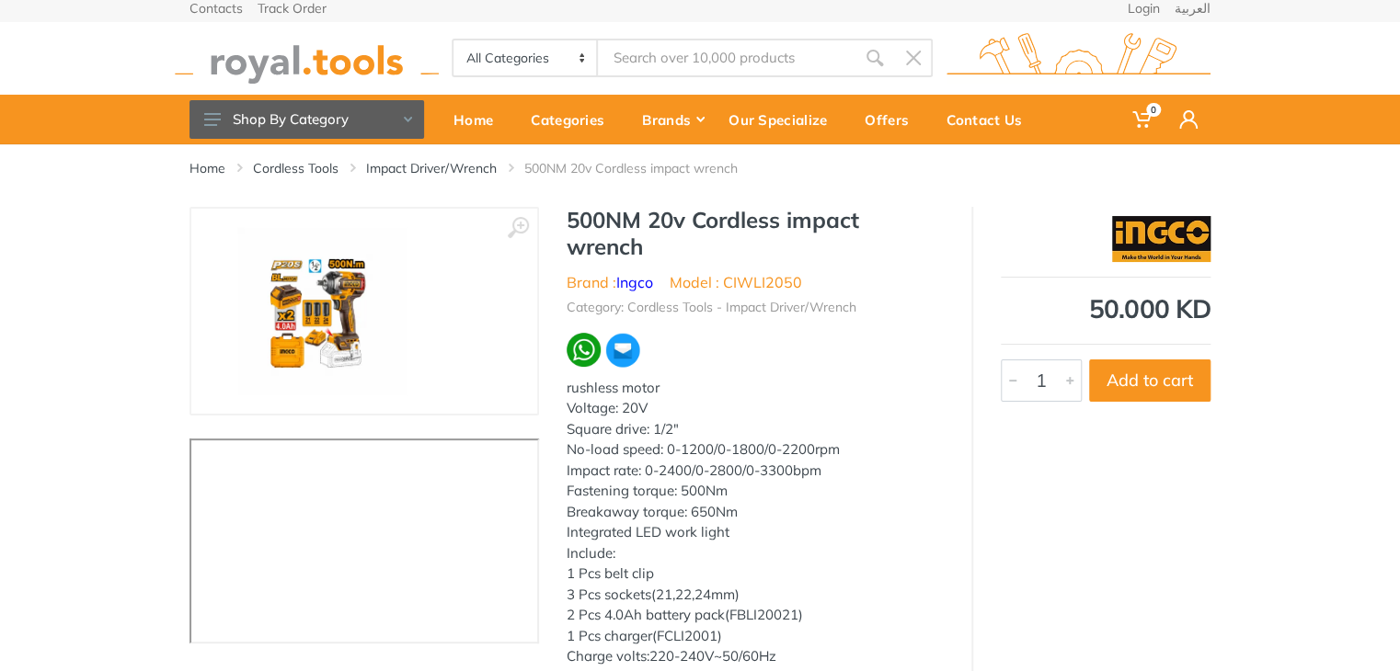
click at [372, 295] on img at bounding box center [322, 311] width 168 height 168
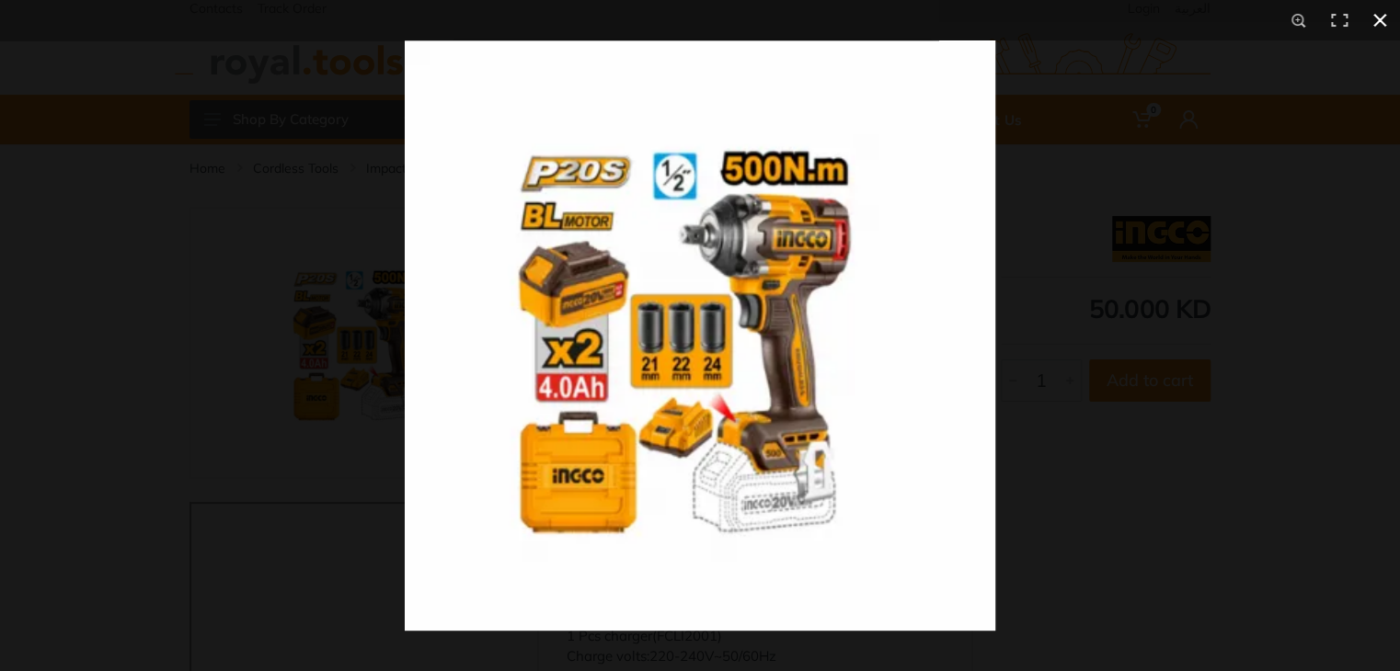
click at [120, 282] on div at bounding box center [700, 335] width 1400 height 671
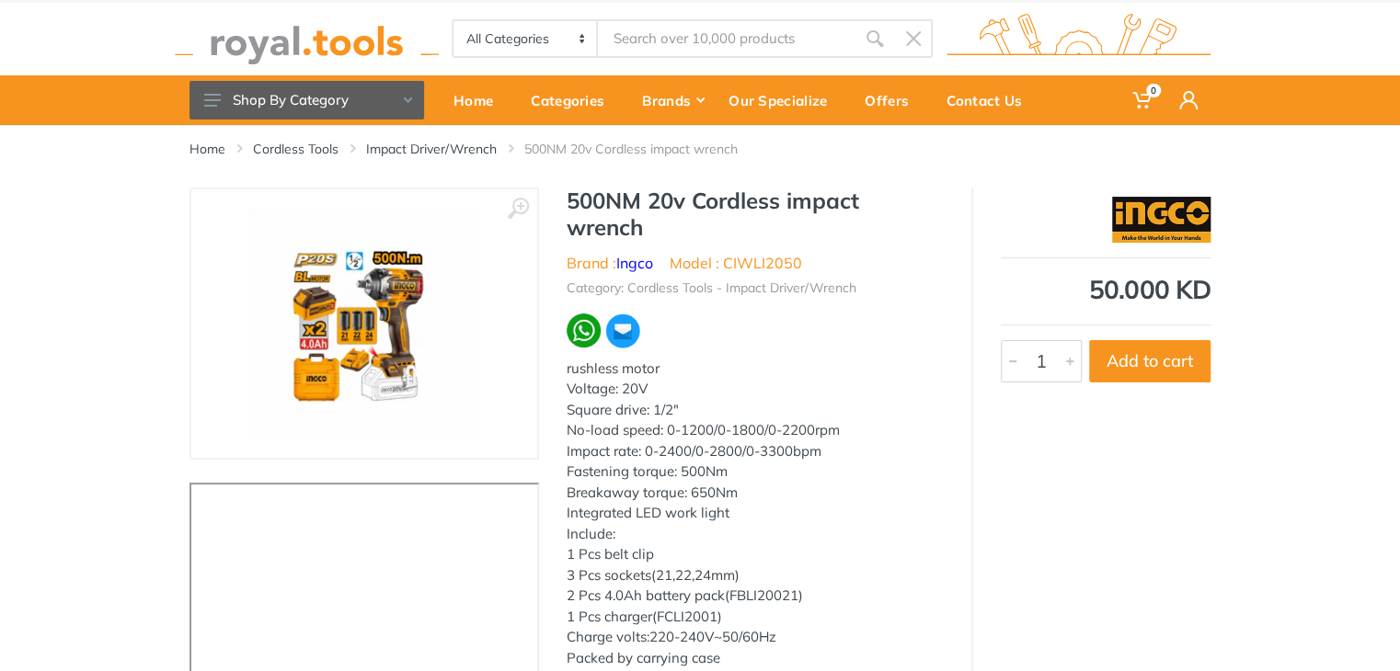
scroll to position [0, 0]
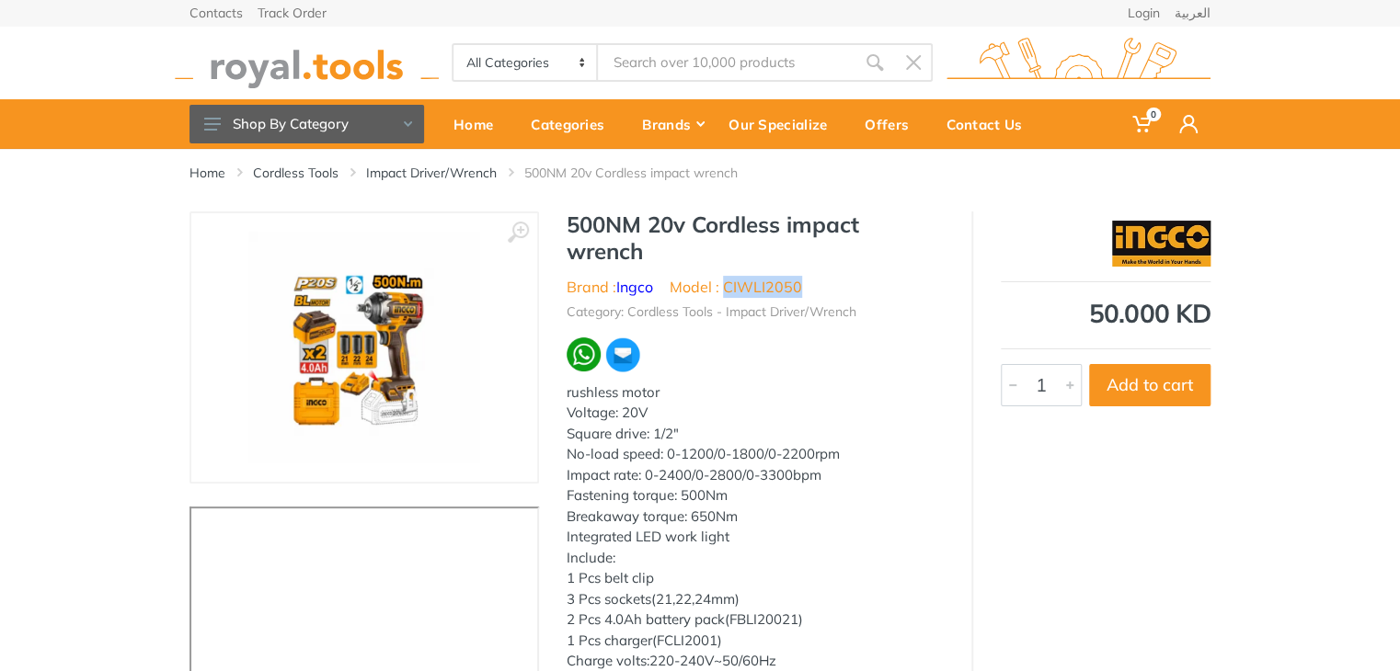
drag, startPoint x: 784, startPoint y: 293, endPoint x: 723, endPoint y: 293, distance: 60.7
click at [723, 293] on ul "Brand : Ingco Model : CIWLI2050" at bounding box center [755, 287] width 377 height 22
copy li "CIWLI2050"
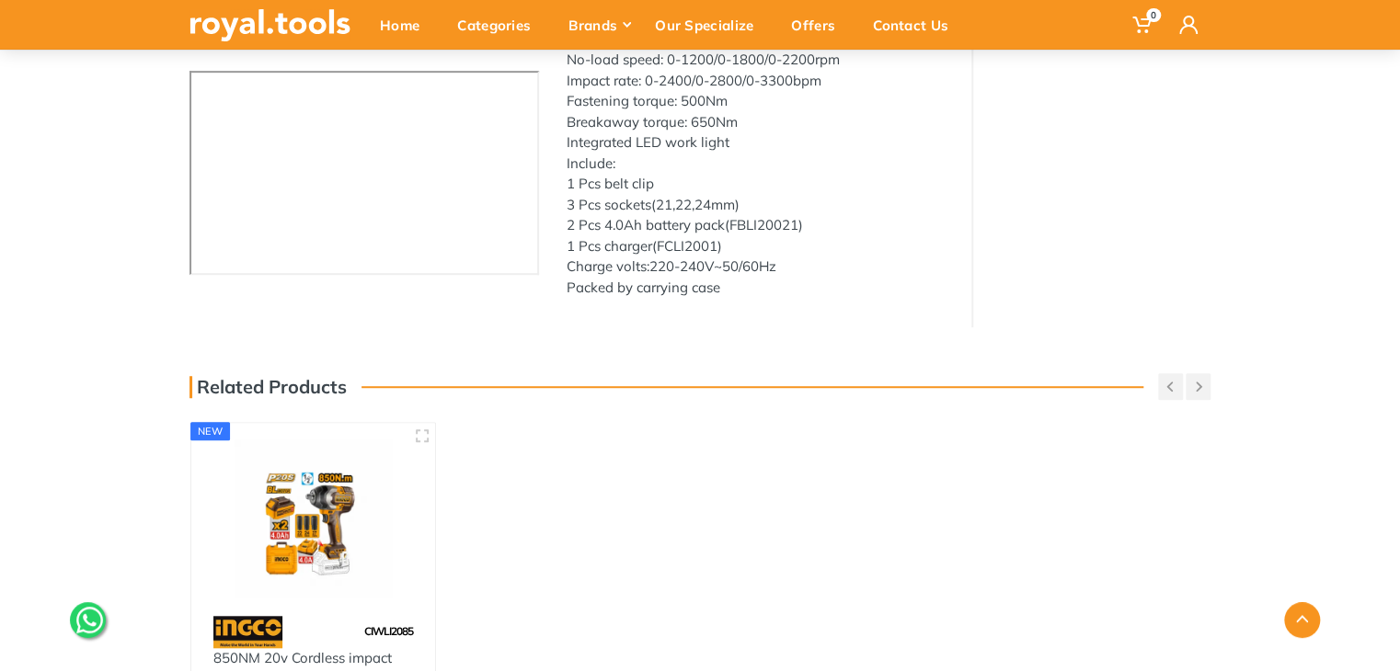
scroll to position [464, 0]
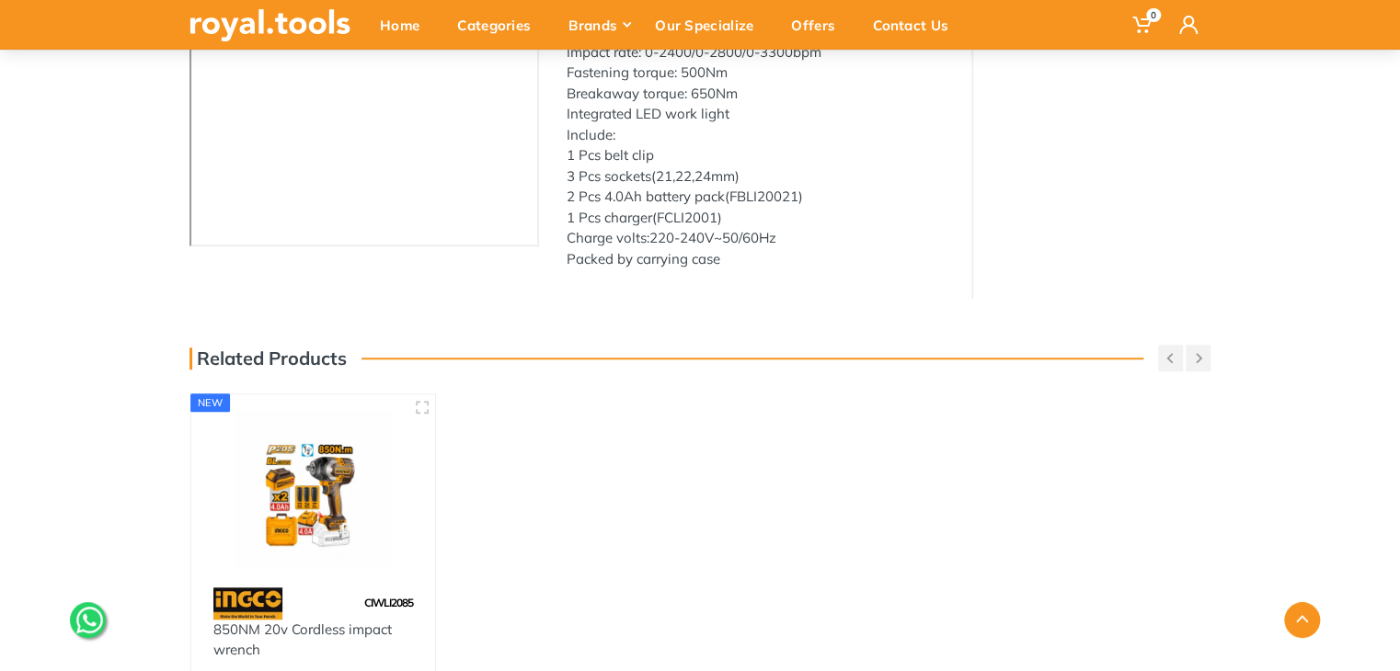
click at [405, 497] on img at bounding box center [313, 489] width 211 height 157
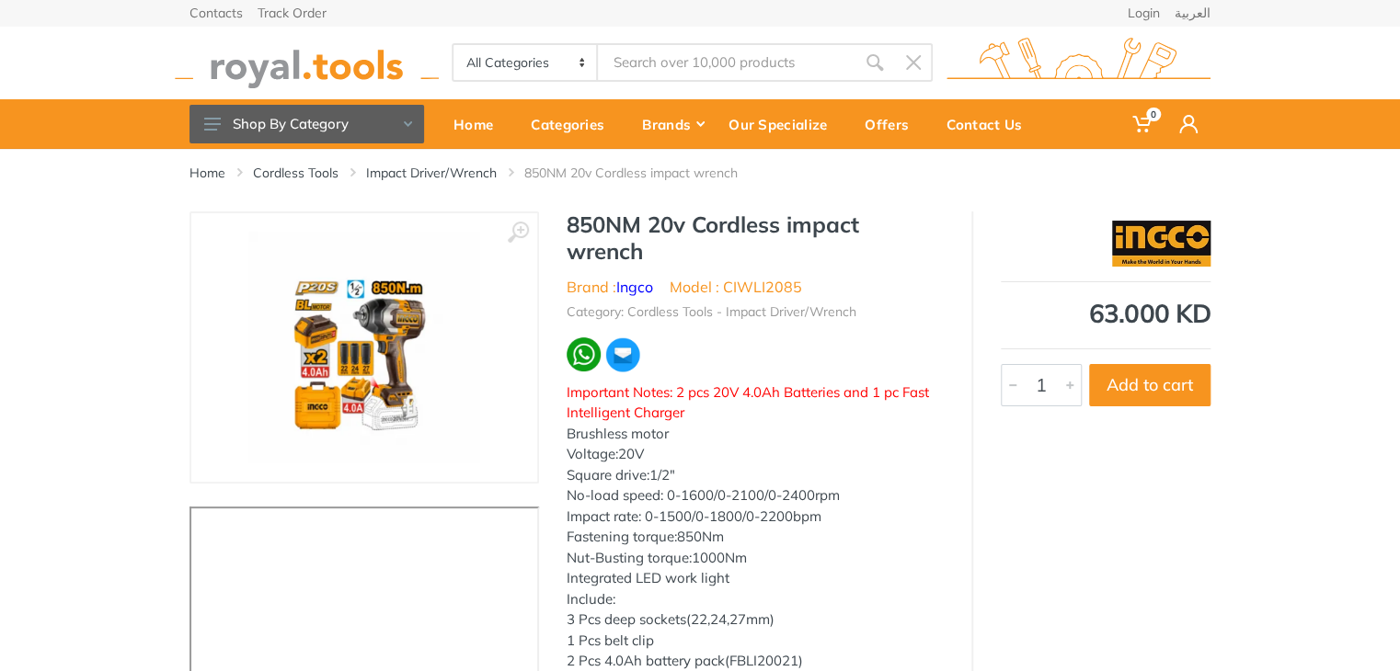
drag, startPoint x: 1405, startPoint y: 233, endPoint x: 1409, endPoint y: 269, distance: 37.0
click at [1399, 269] on html "0" at bounding box center [700, 335] width 1400 height 671
click at [1193, 16] on link "العربية" at bounding box center [1192, 12] width 36 height 13
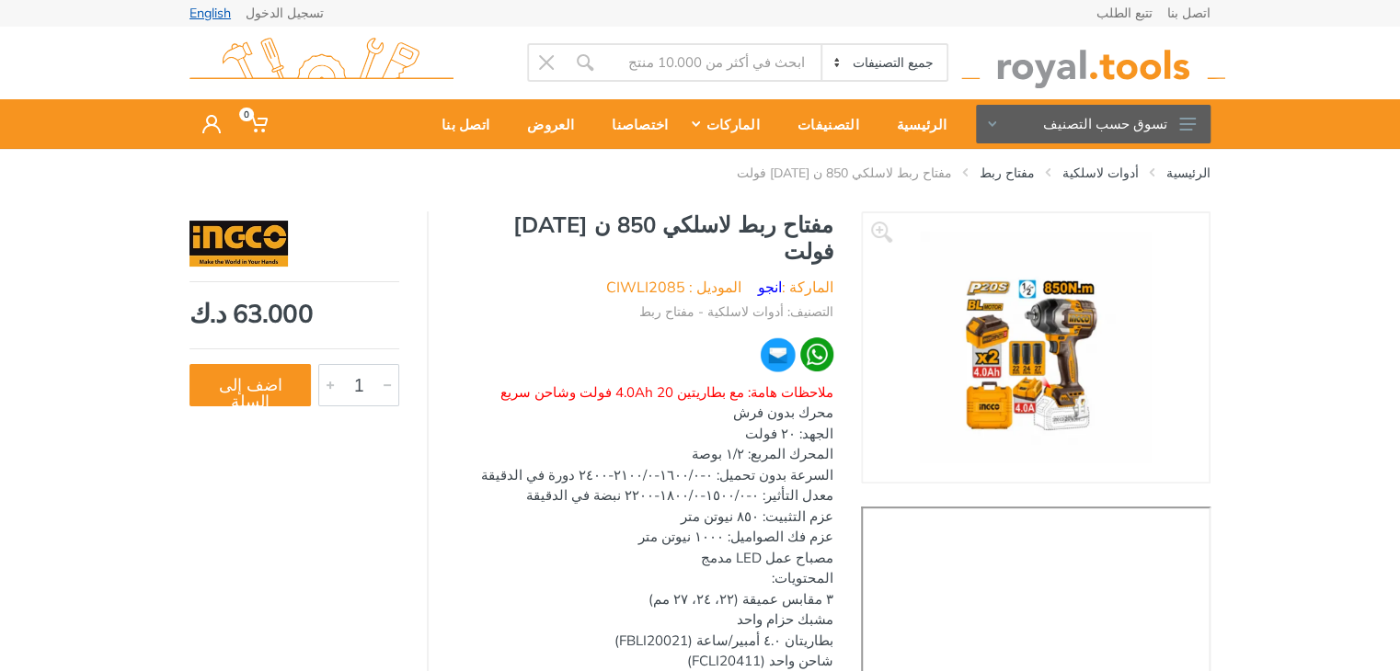
click at [212, 15] on link "English" at bounding box center [209, 12] width 41 height 13
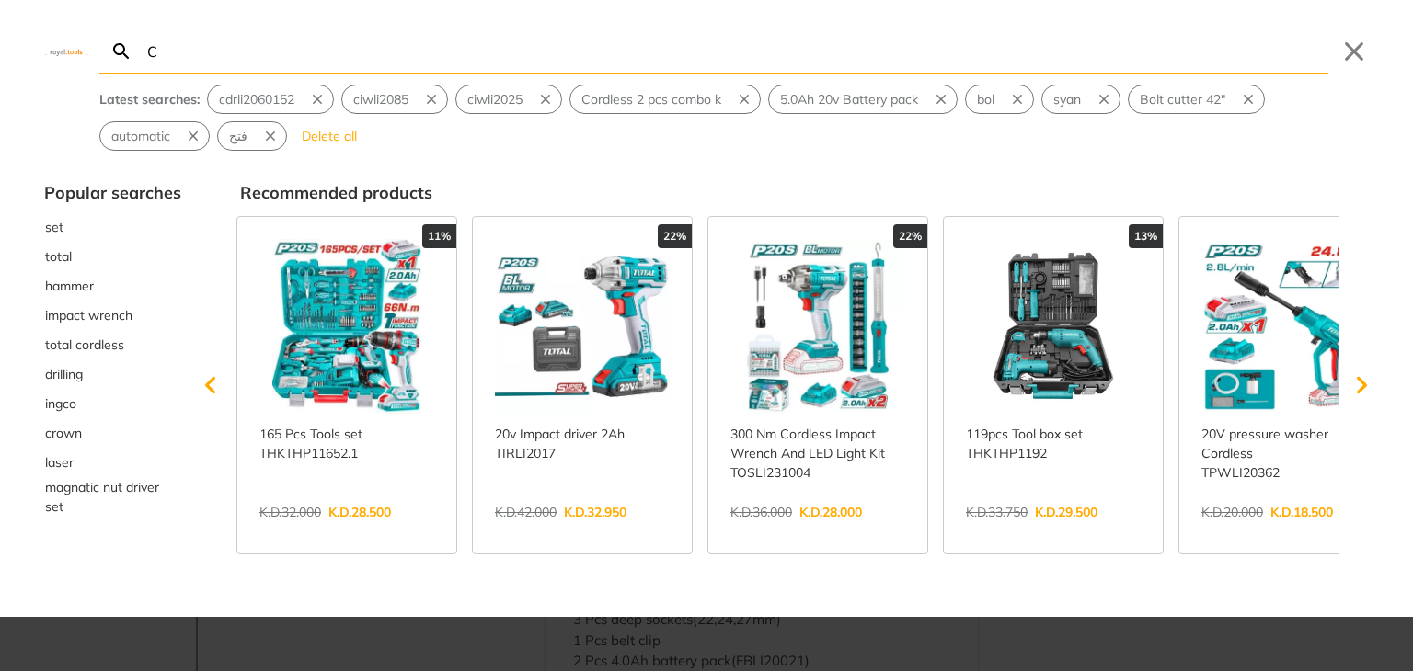
type input "C"
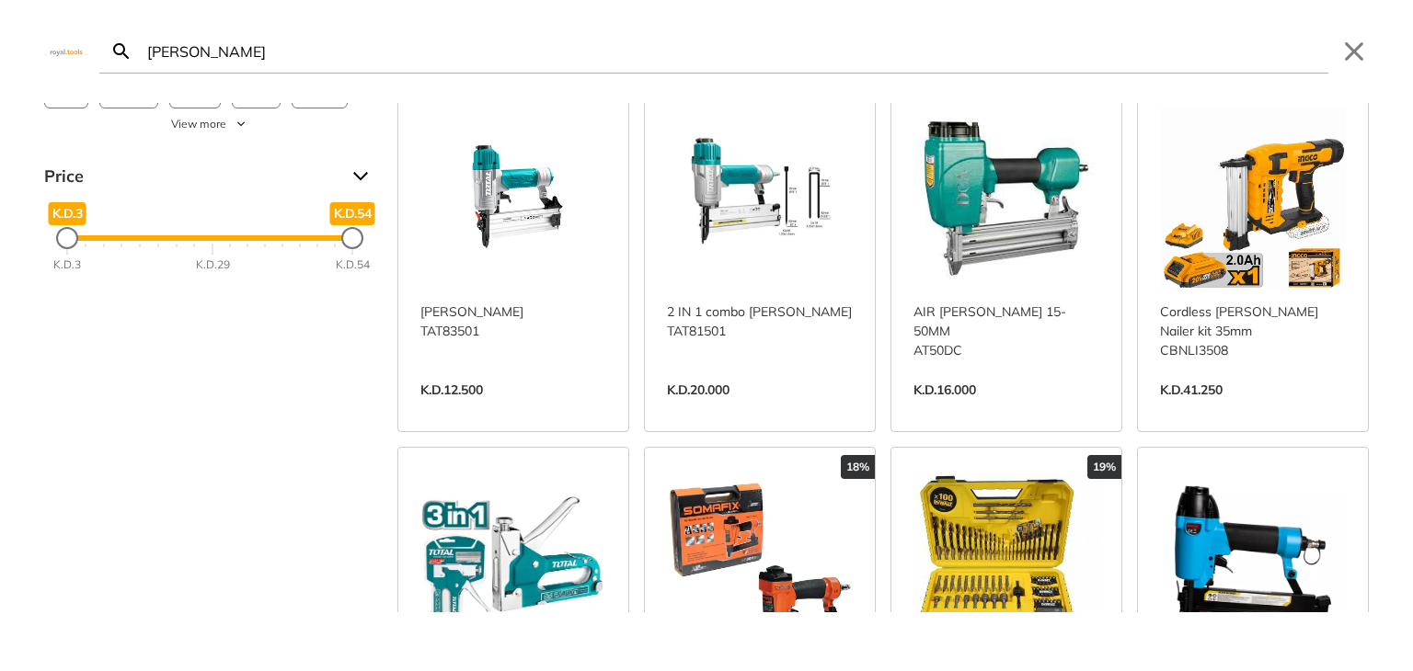
scroll to position [64, 0]
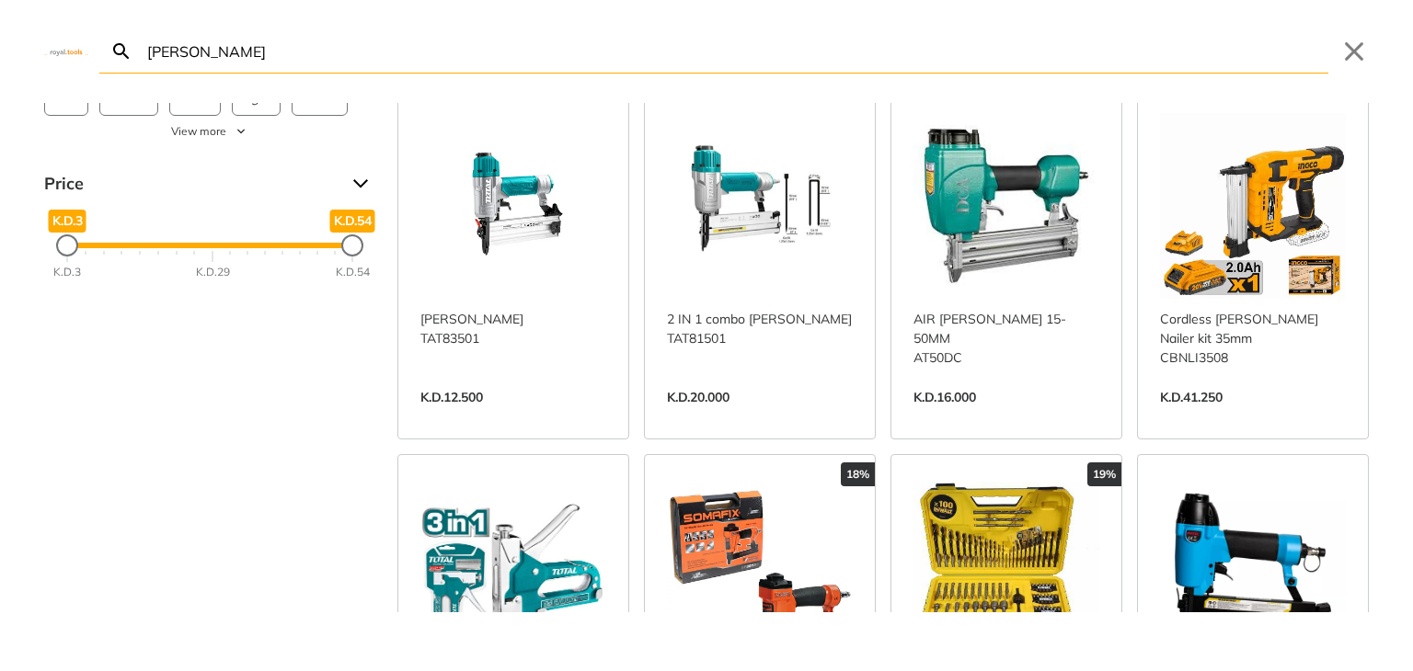
type input "BRAD NILER"
click at [1256, 417] on link "View more →" at bounding box center [1253, 417] width 186 height 0
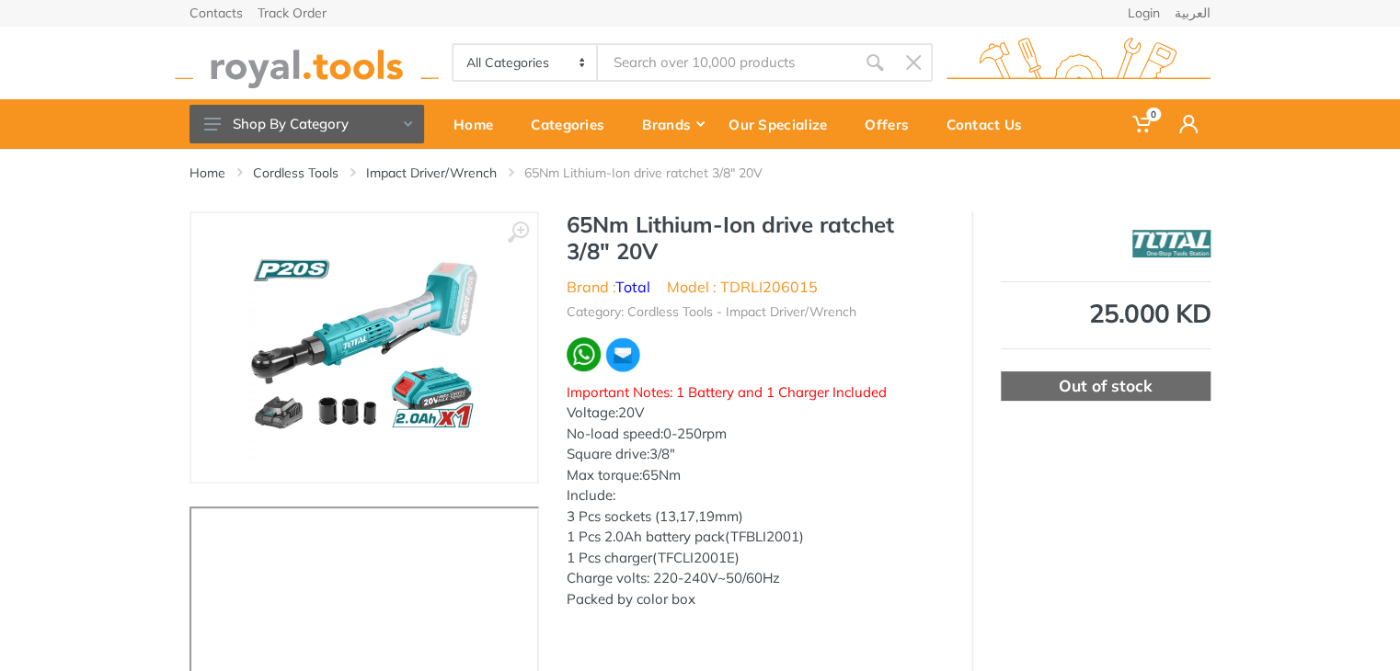
click at [809, 288] on li "Model : TDRLI206015" at bounding box center [742, 287] width 151 height 22
drag, startPoint x: 815, startPoint y: 288, endPoint x: 724, endPoint y: 284, distance: 91.1
click at [724, 284] on li "Model : TDRLI206015" at bounding box center [742, 287] width 151 height 22
copy li "TDRLI206015"
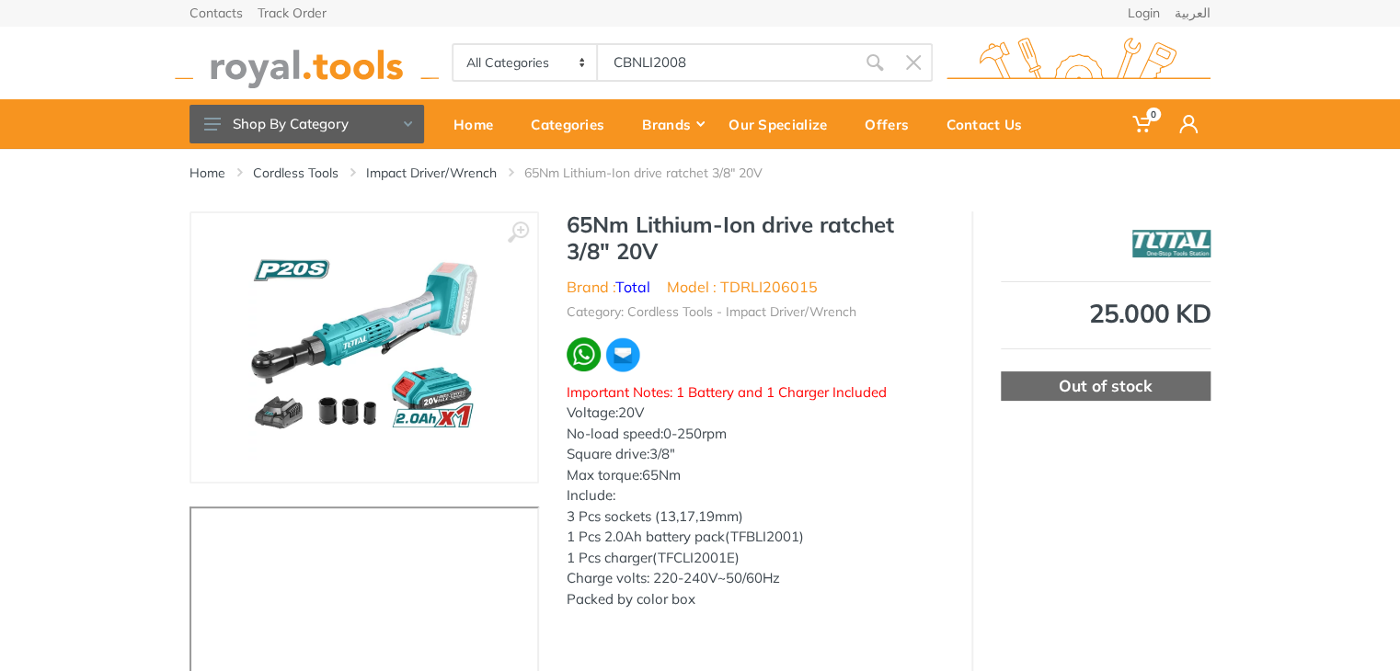
type input "CBNLI2008"
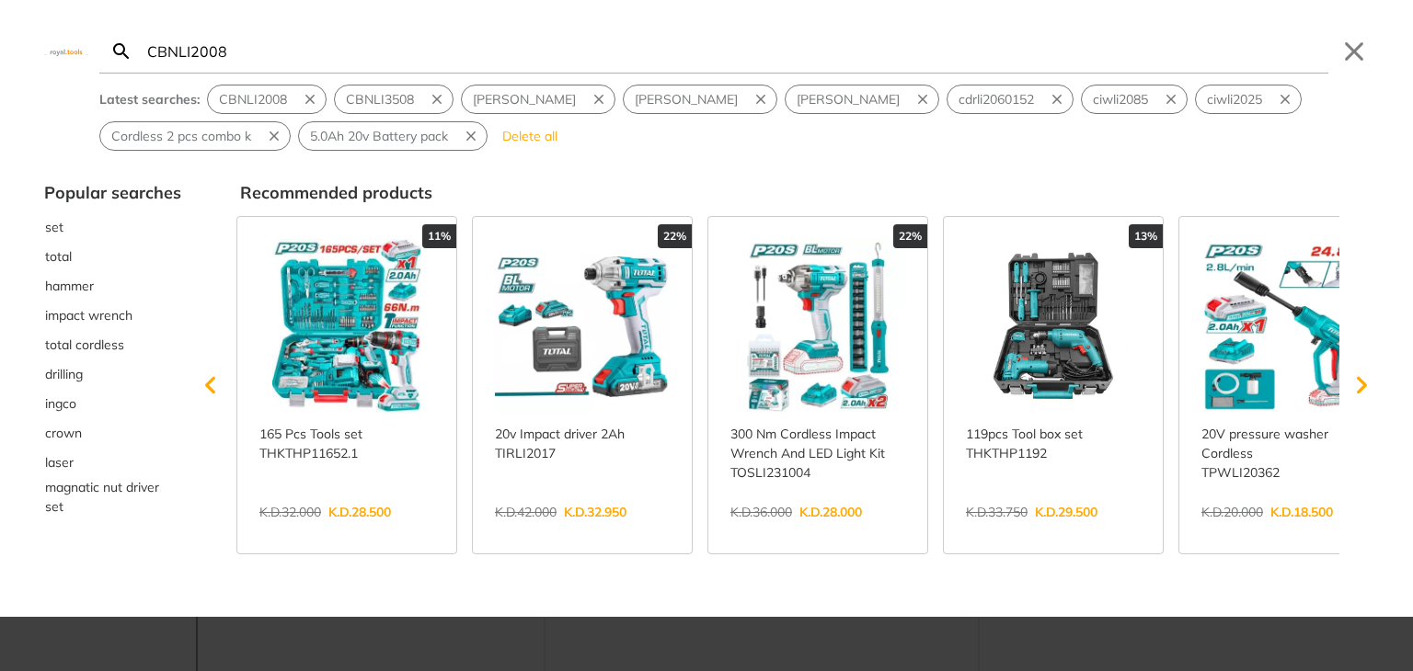
type input "CBNLI2008"
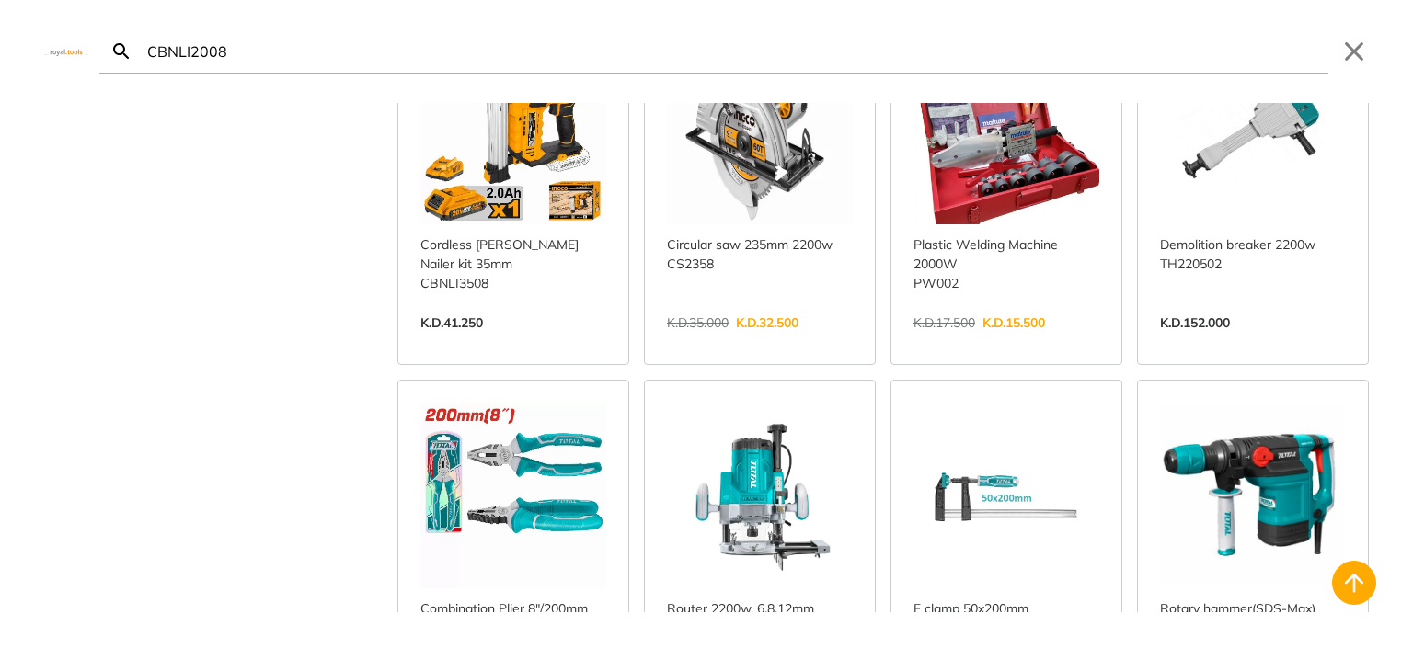
scroll to position [467, 0]
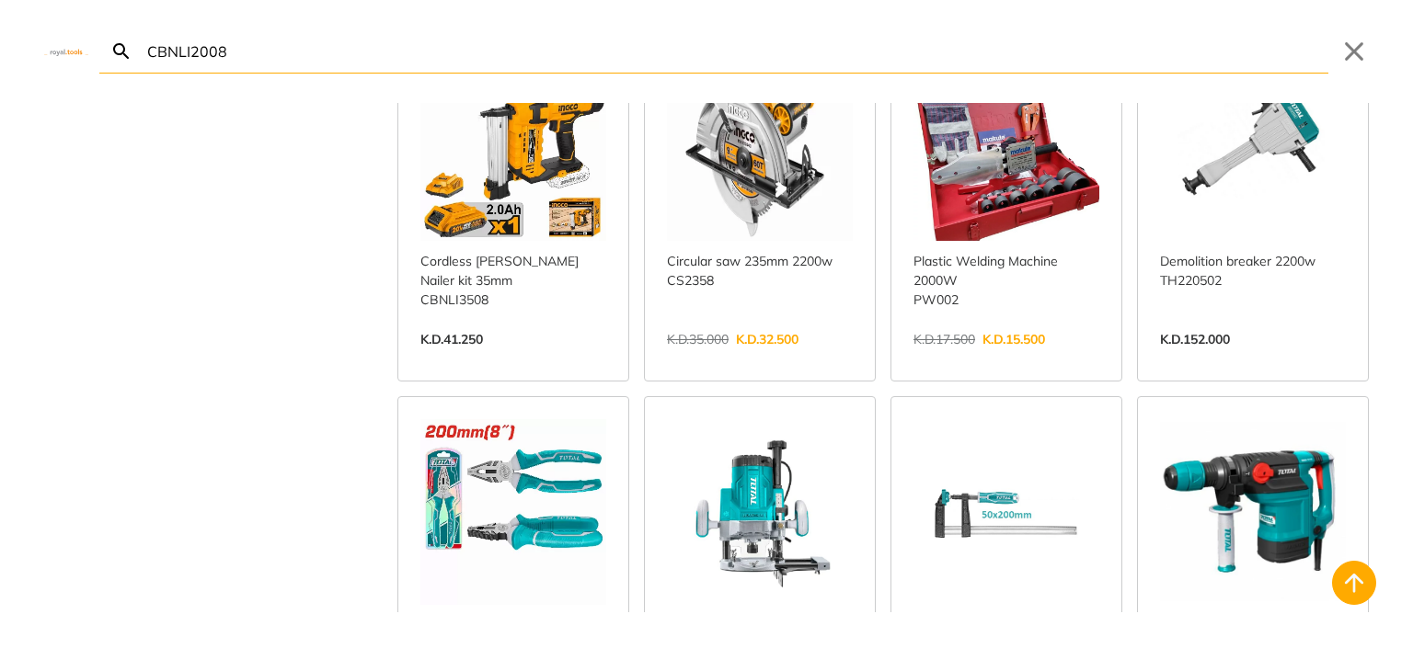
click at [544, 359] on link "View more →" at bounding box center [513, 359] width 186 height 0
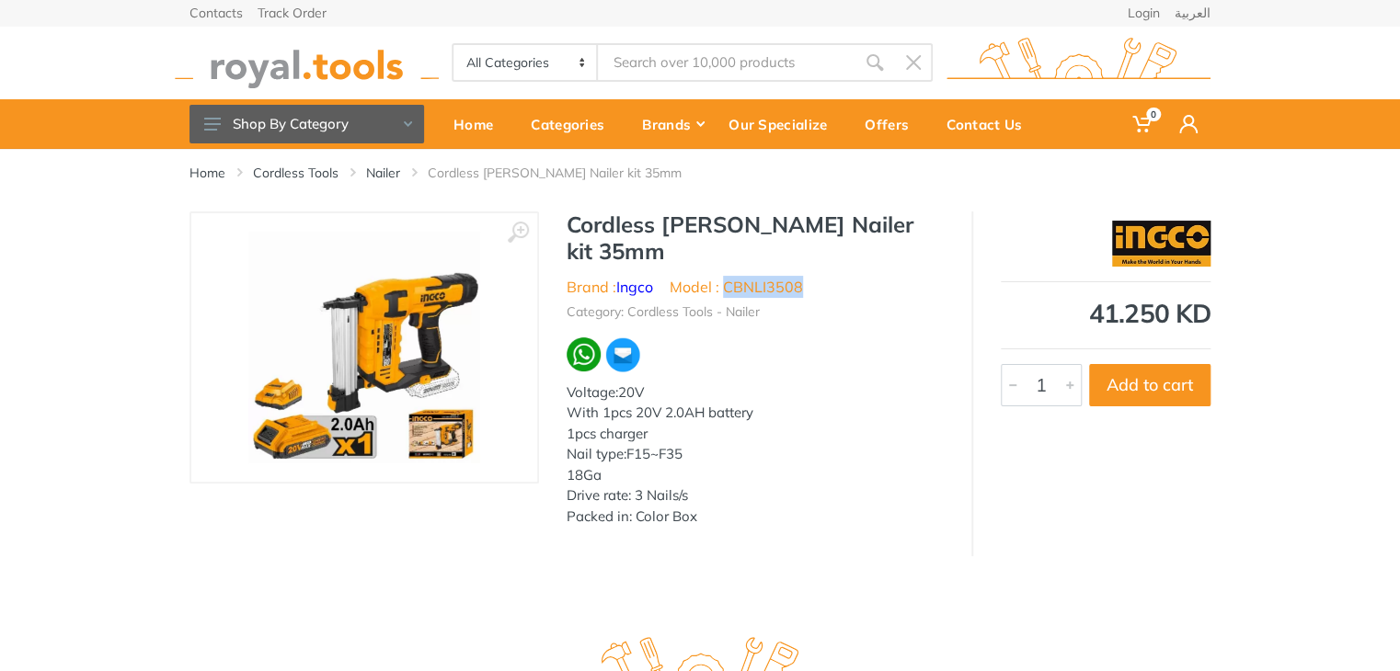
drag, startPoint x: 805, startPoint y: 258, endPoint x: 728, endPoint y: 261, distance: 76.4
click at [728, 276] on ul "Brand : Ingco Model : CBNLI3508" at bounding box center [755, 287] width 377 height 22
copy li "CBNLI3508"
click at [392, 173] on link "Nailer" at bounding box center [383, 173] width 34 height 18
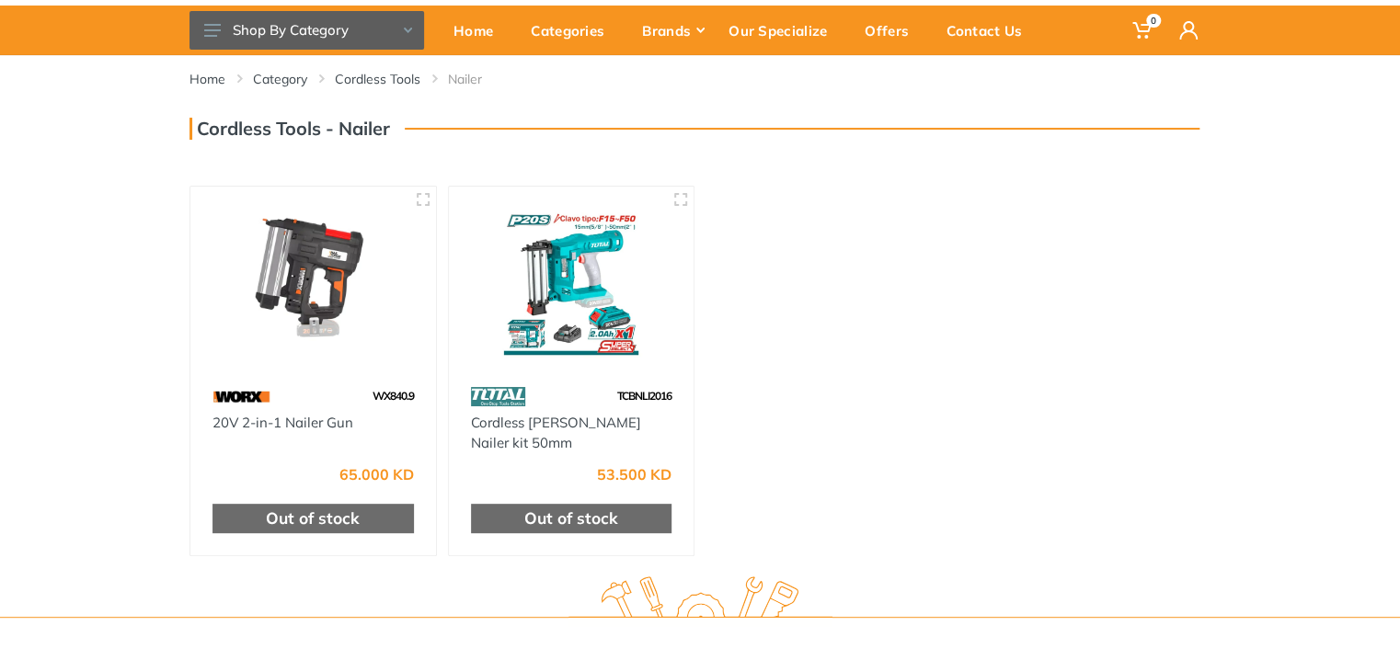
scroll to position [101, 0]
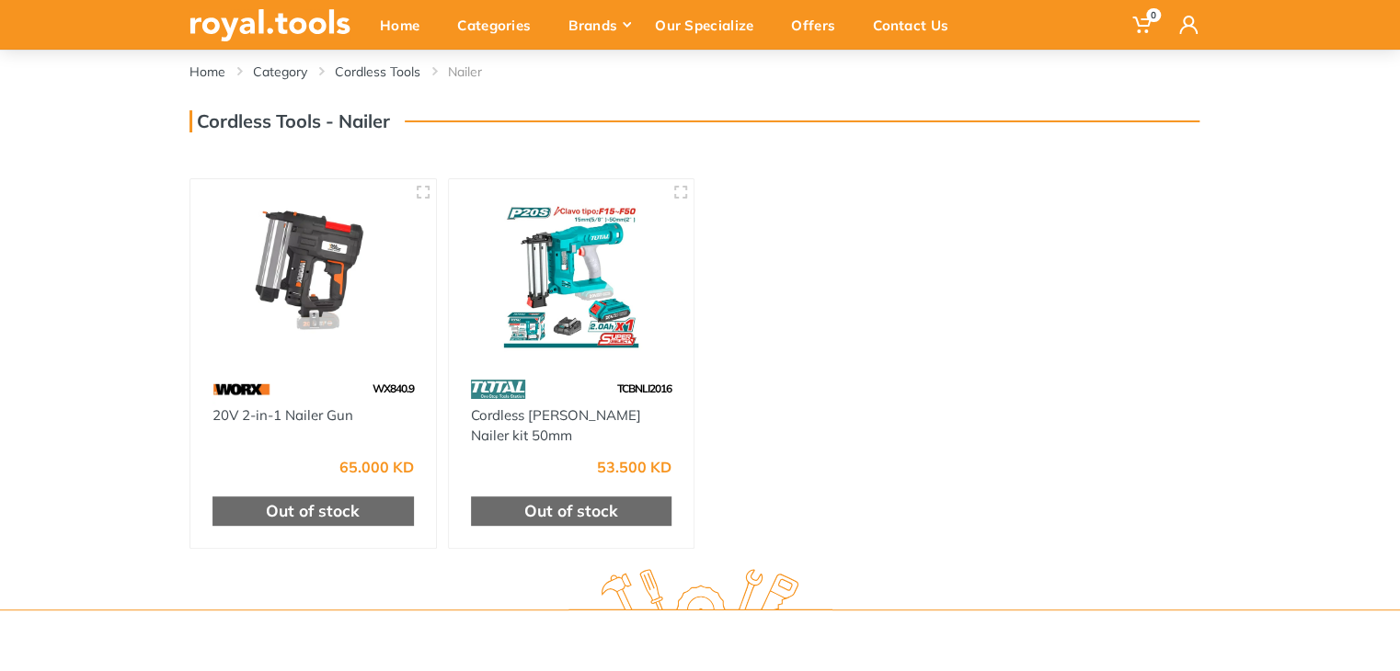
click at [1399, 241] on html "0" at bounding box center [700, 234] width 1400 height 671
click at [555, 278] on img at bounding box center [571, 275] width 212 height 159
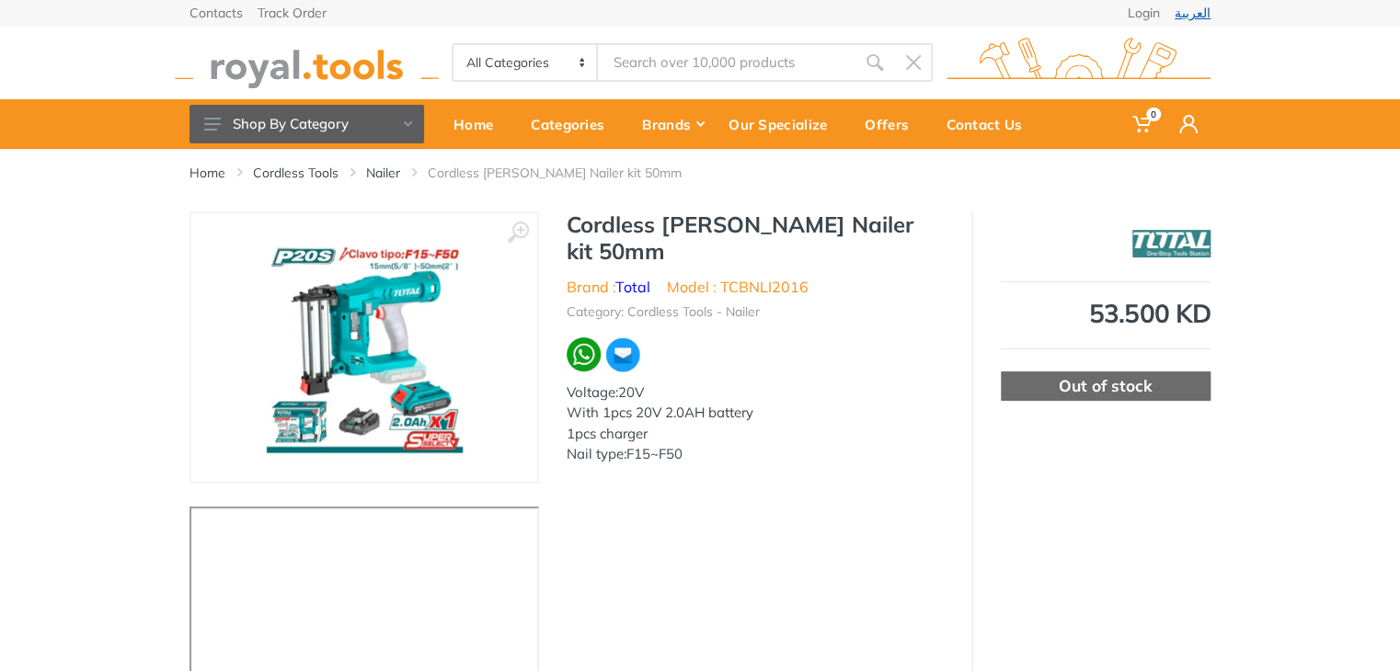
click at [1198, 16] on link "العربية" at bounding box center [1192, 12] width 36 height 13
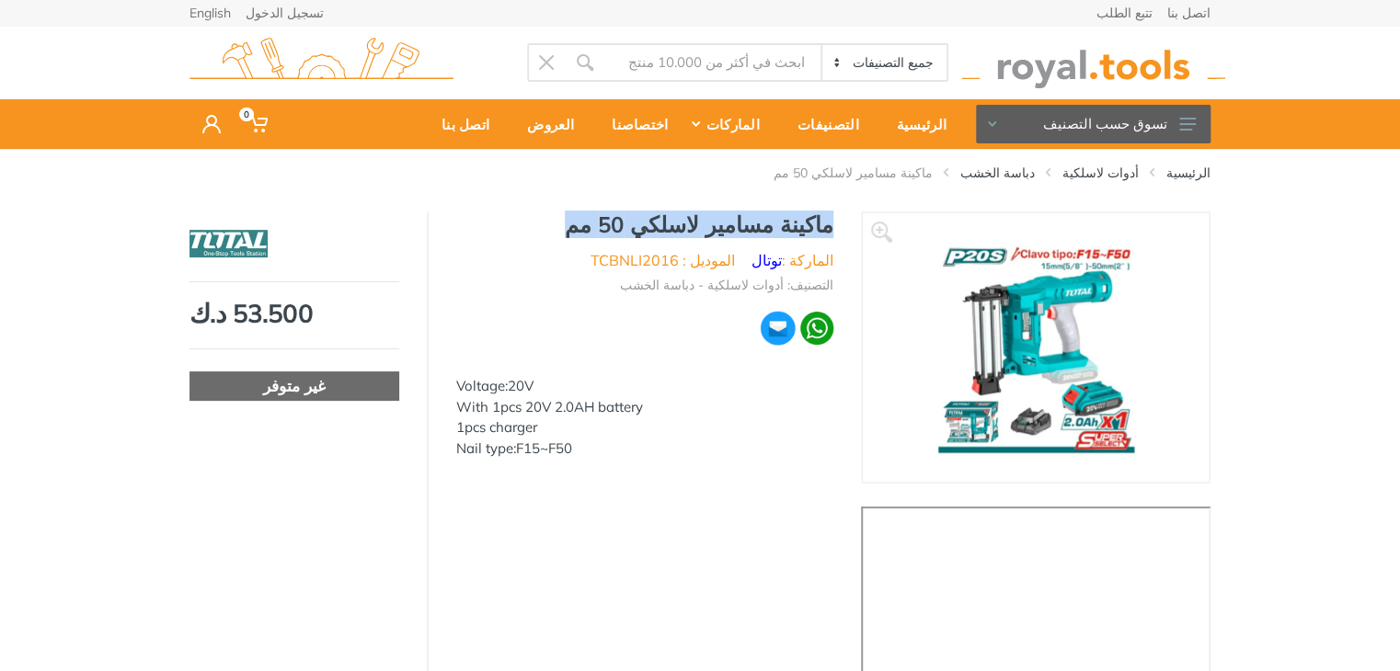
drag, startPoint x: 838, startPoint y: 225, endPoint x: 602, endPoint y: 230, distance: 235.5
click at [602, 230] on div "ماكينة مسامير لاسلكي 50 مم [DEMOGRAPHIC_DATA] : توتال الموديل : TCBNLI2016 التص…" at bounding box center [645, 341] width 432 height 258
copy h1 "ماكينة مسامير لاسلكي 50 مم"
click at [218, 13] on link "English" at bounding box center [209, 12] width 41 height 13
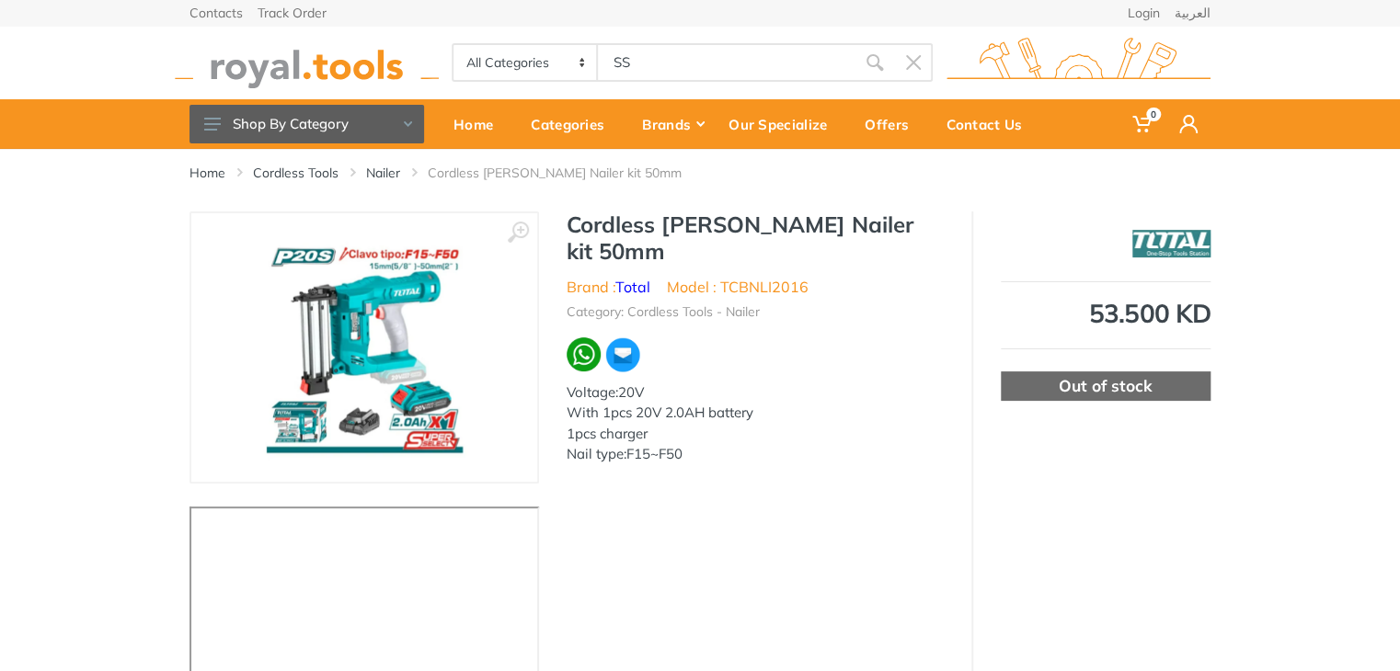
type input "SS"
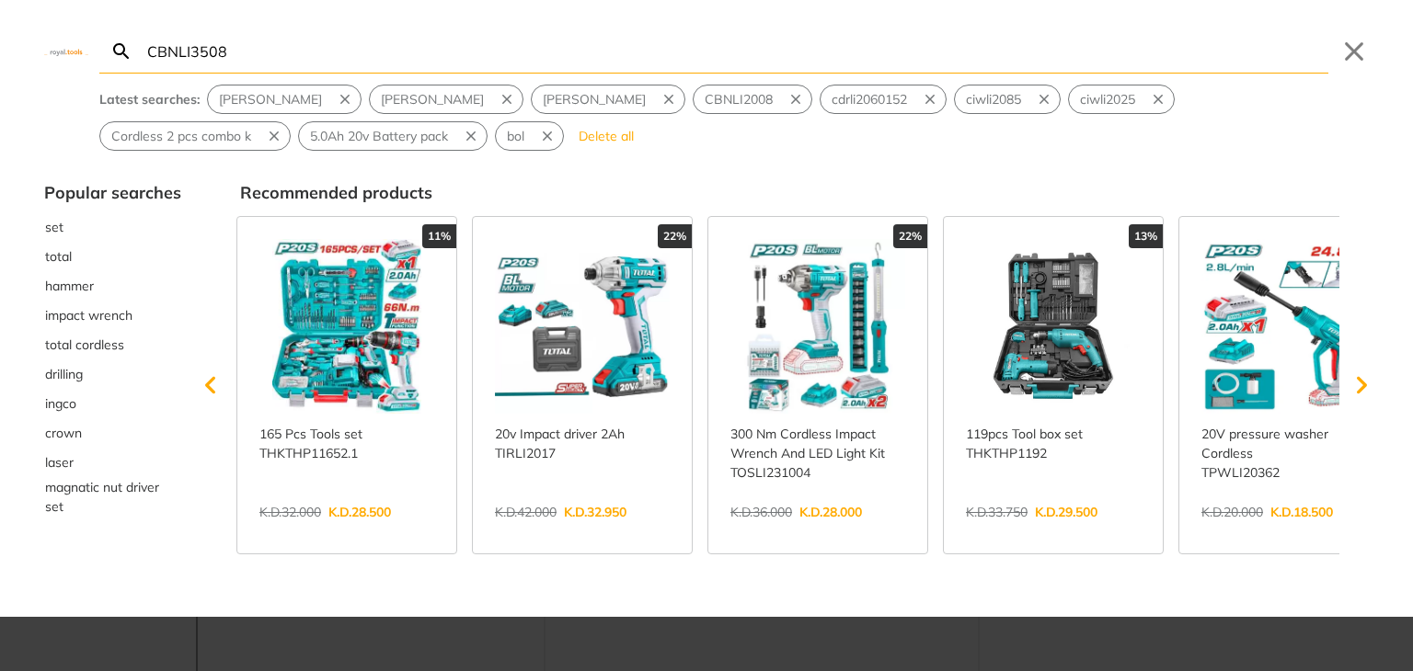
type input "CBNLI3508"
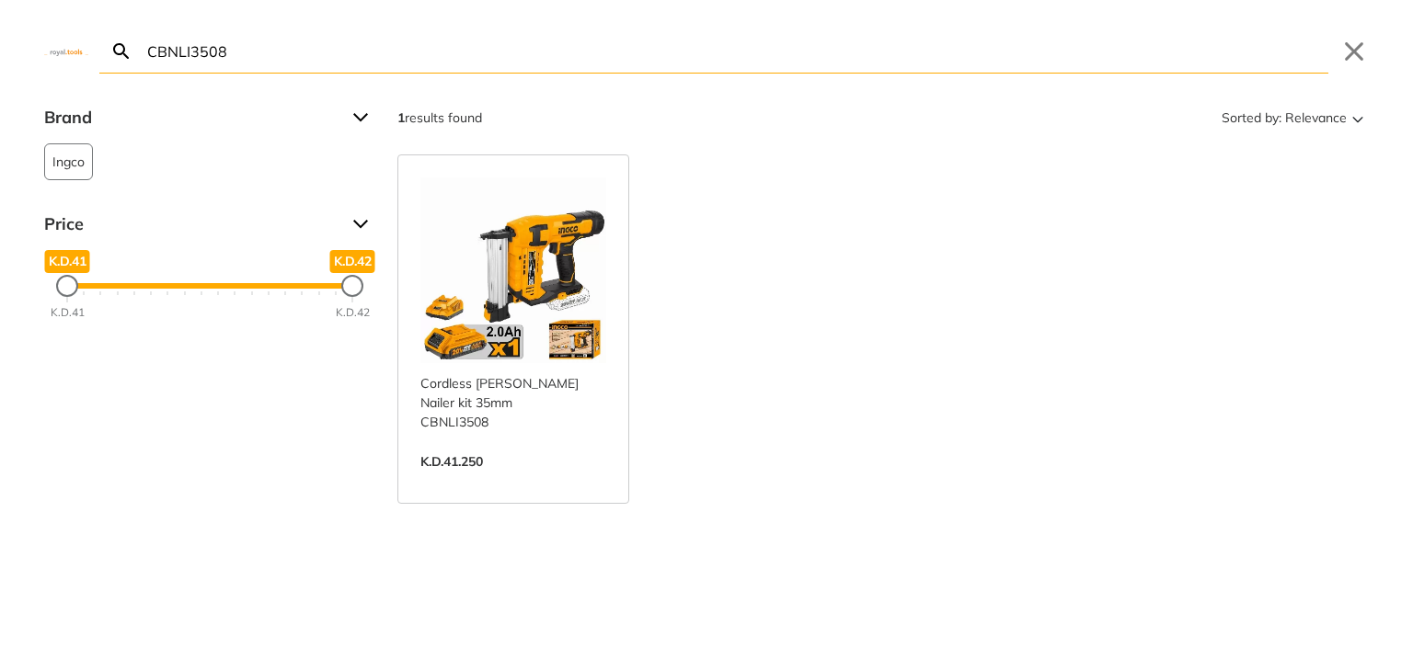
click at [536, 481] on link "View more →" at bounding box center [513, 481] width 186 height 0
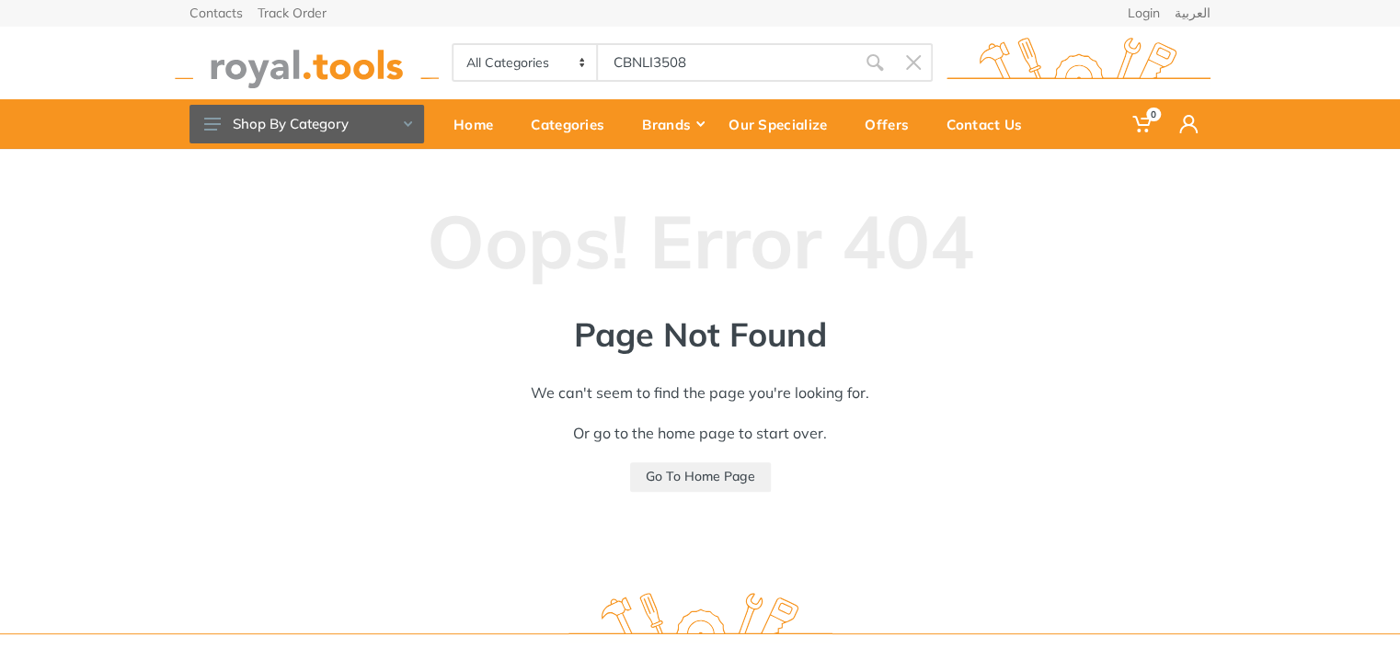
type input "CBNLI3508"
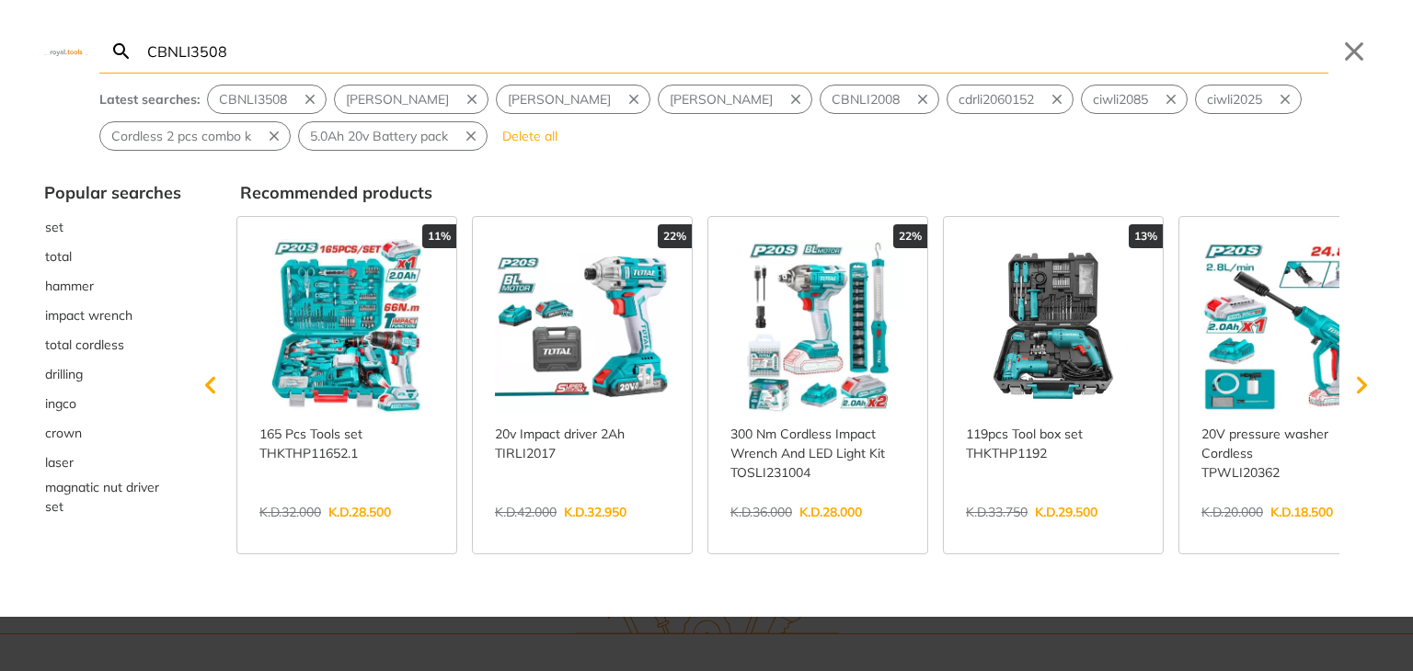
type input "CBNLI3508"
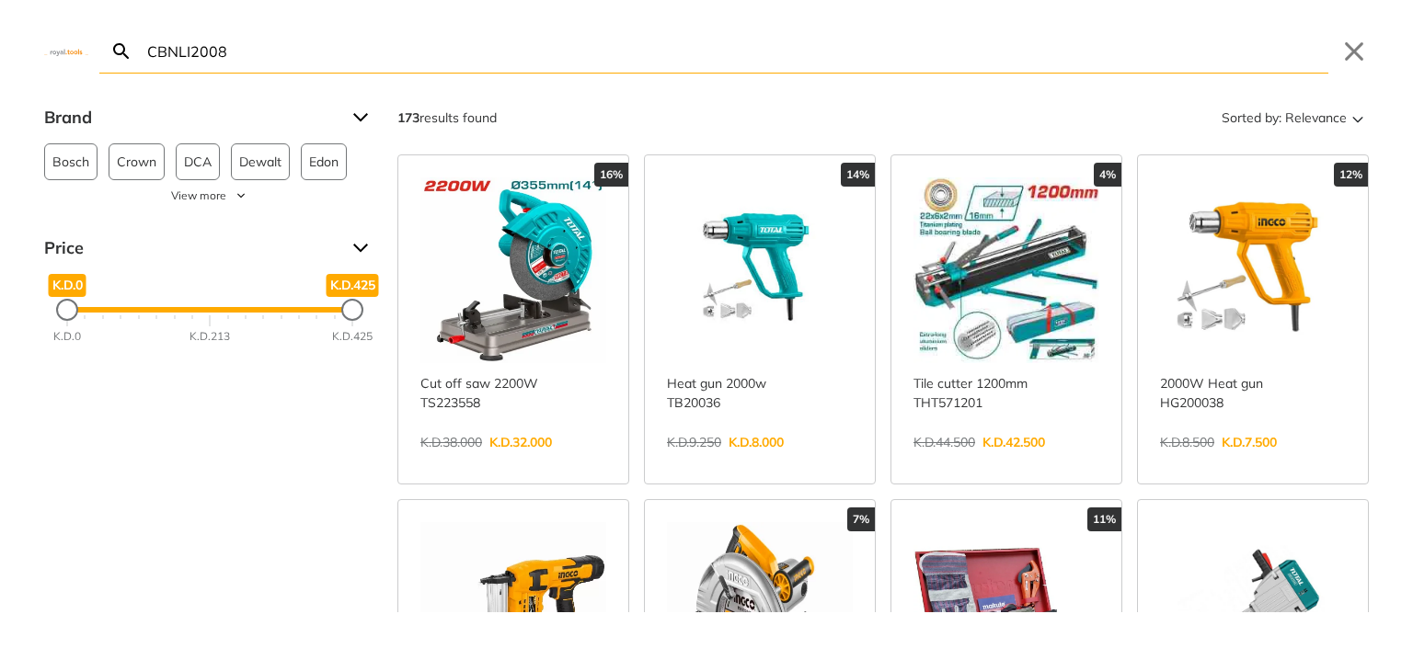
type input "CBNLI2008"
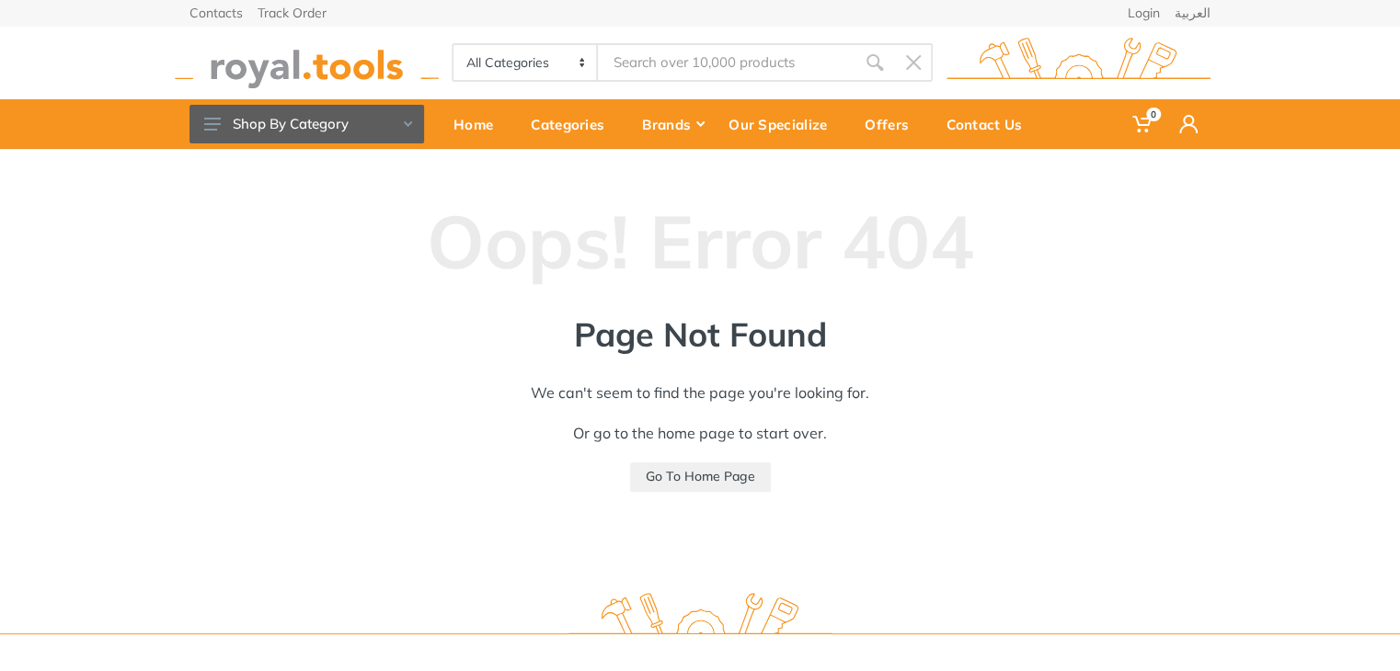
click at [684, 52] on input "Site search" at bounding box center [727, 62] width 258 height 39
paste input "CBNLI2008"
type input "CBNLI2008"
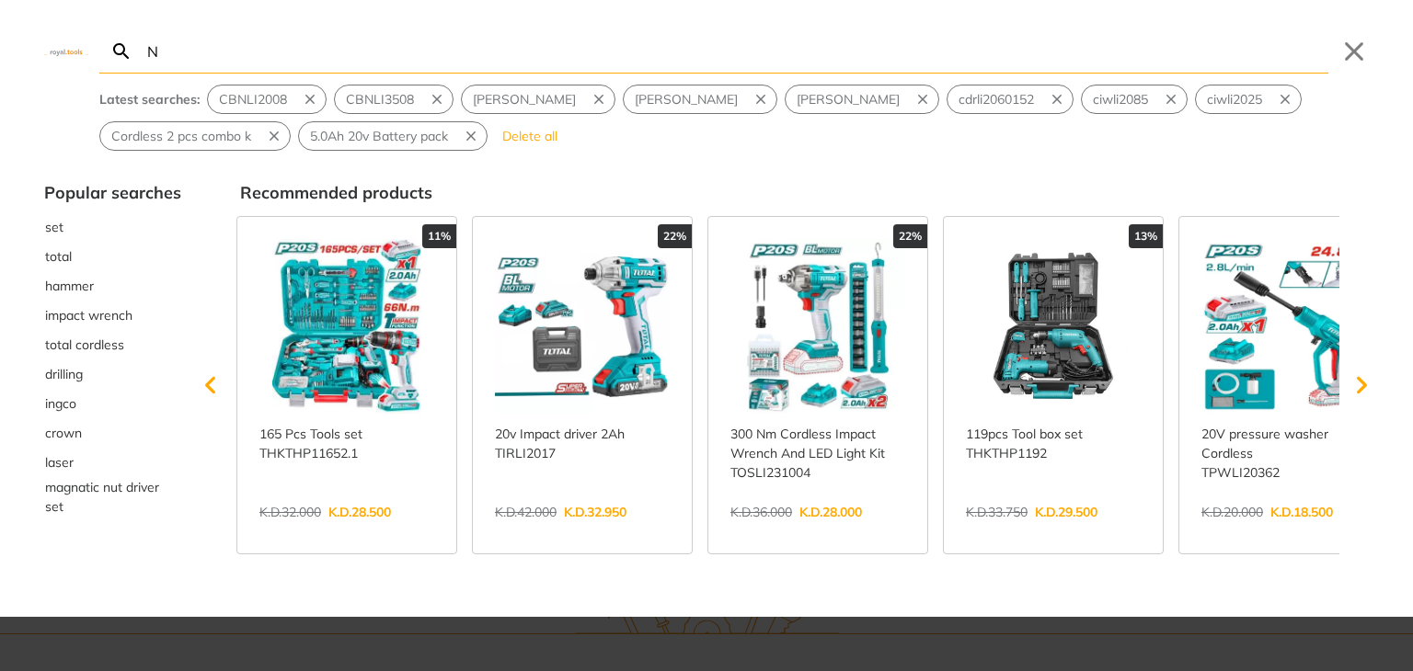
type input "N"
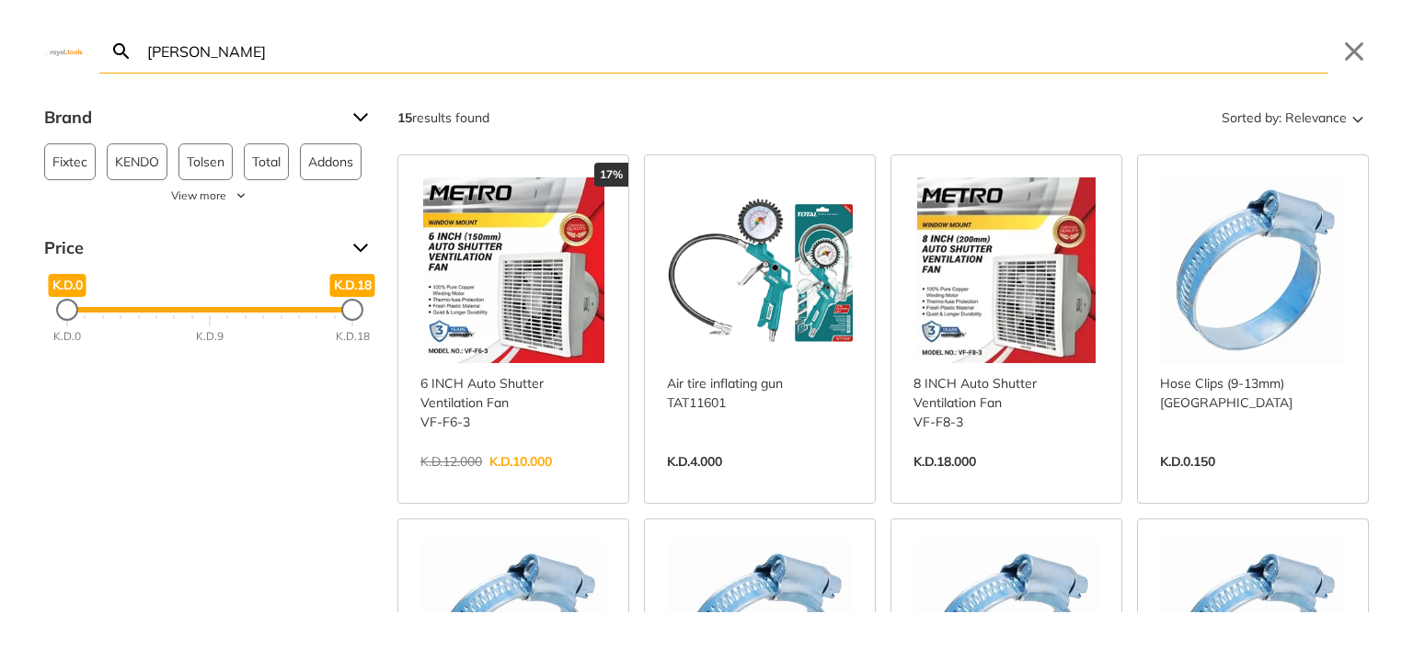
type input "NILAR"
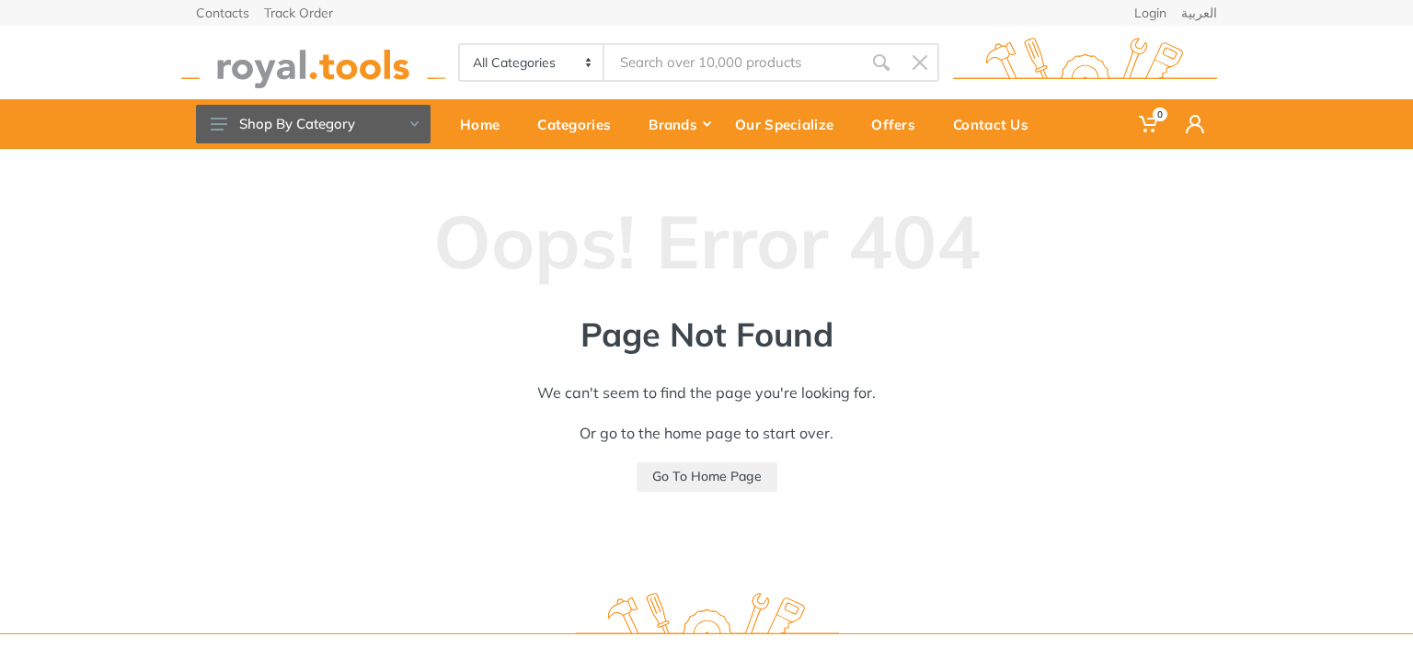
click at [327, 73] on img at bounding box center [313, 63] width 264 height 51
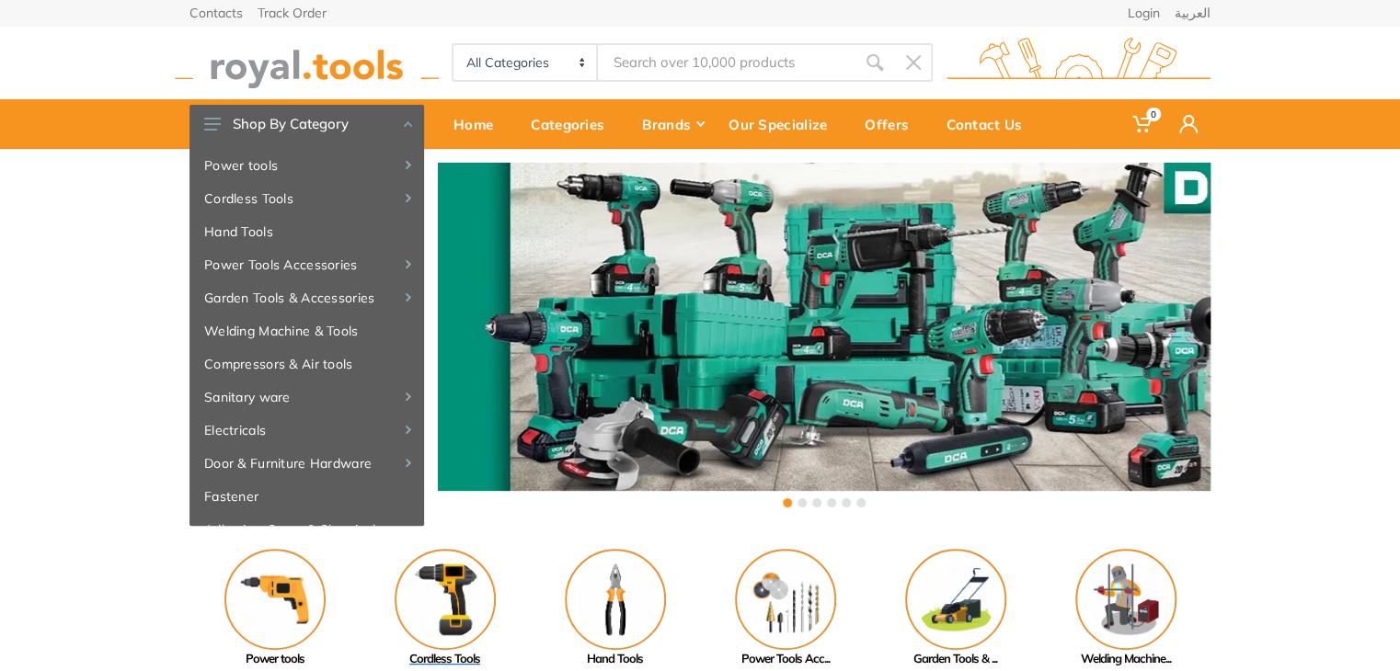
click at [454, 581] on img at bounding box center [445, 599] width 101 height 101
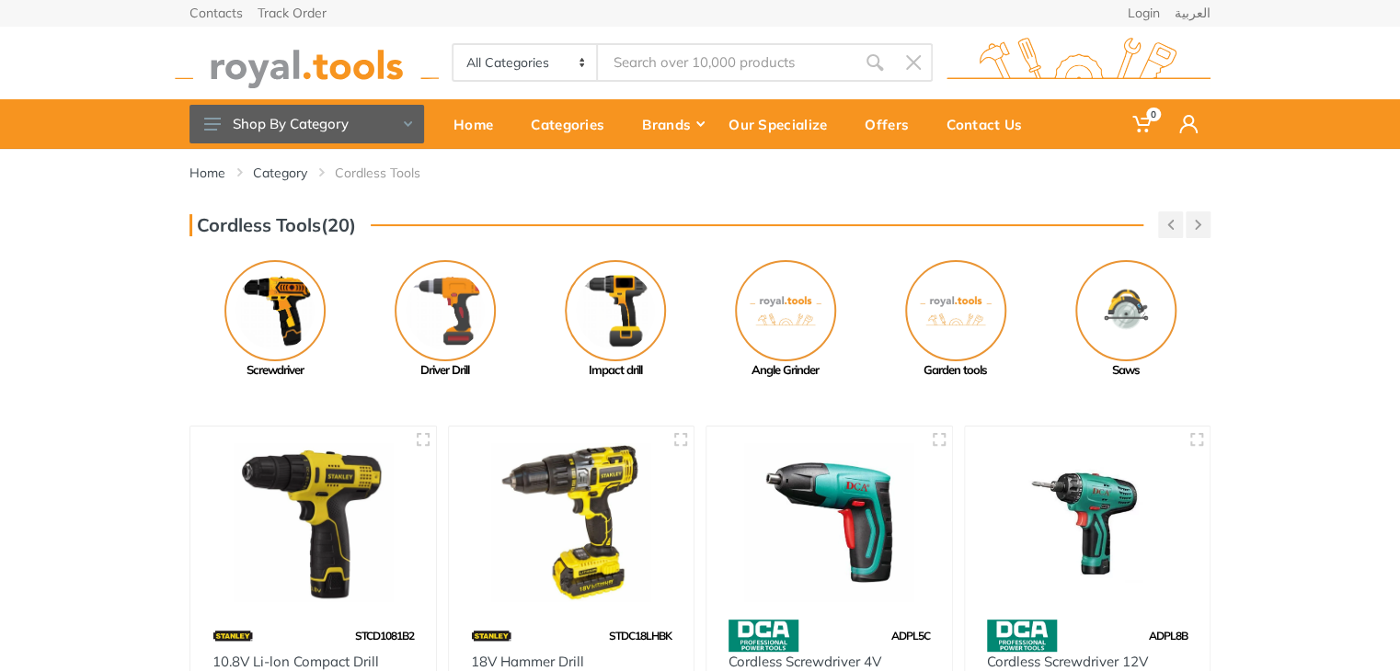
click at [1189, 241] on div "Cordless Tools(20) Previous Mini Grinder Pressure Washer Next" at bounding box center [700, 296] width 1048 height 168
click at [1181, 235] on button "button" at bounding box center [1170, 225] width 25 height 27
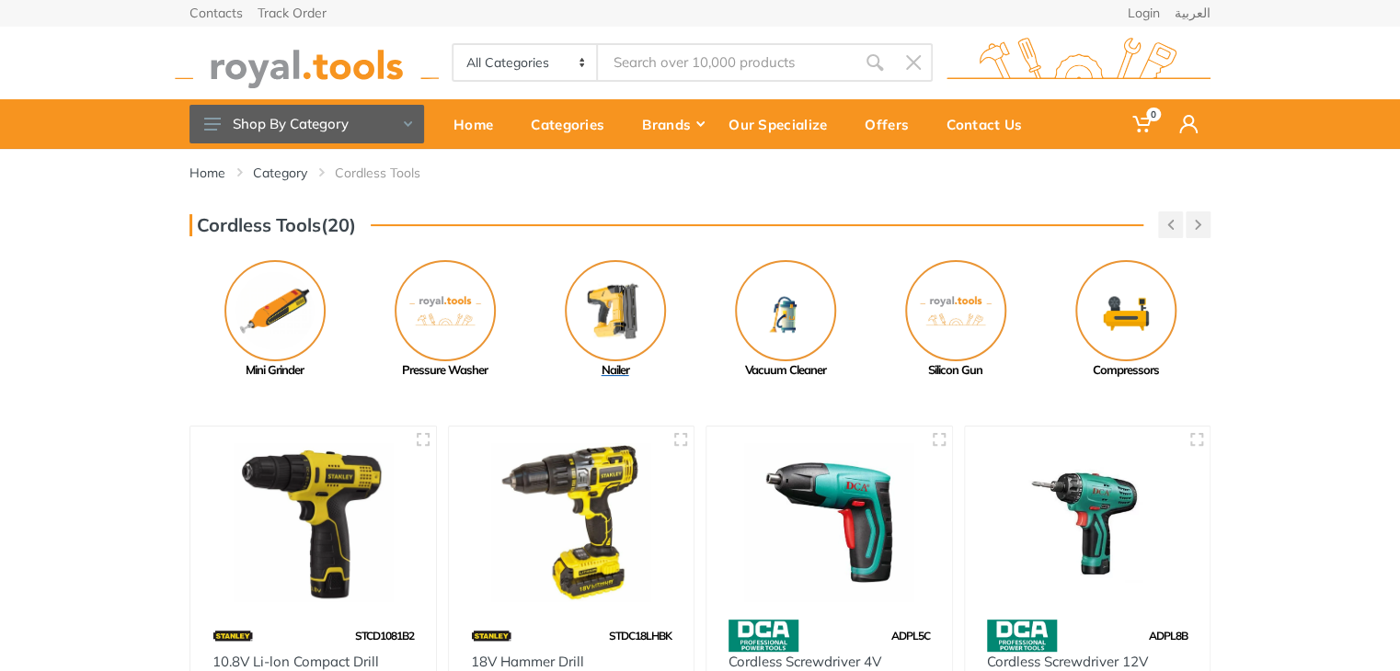
click at [612, 286] on img at bounding box center [615, 310] width 101 height 101
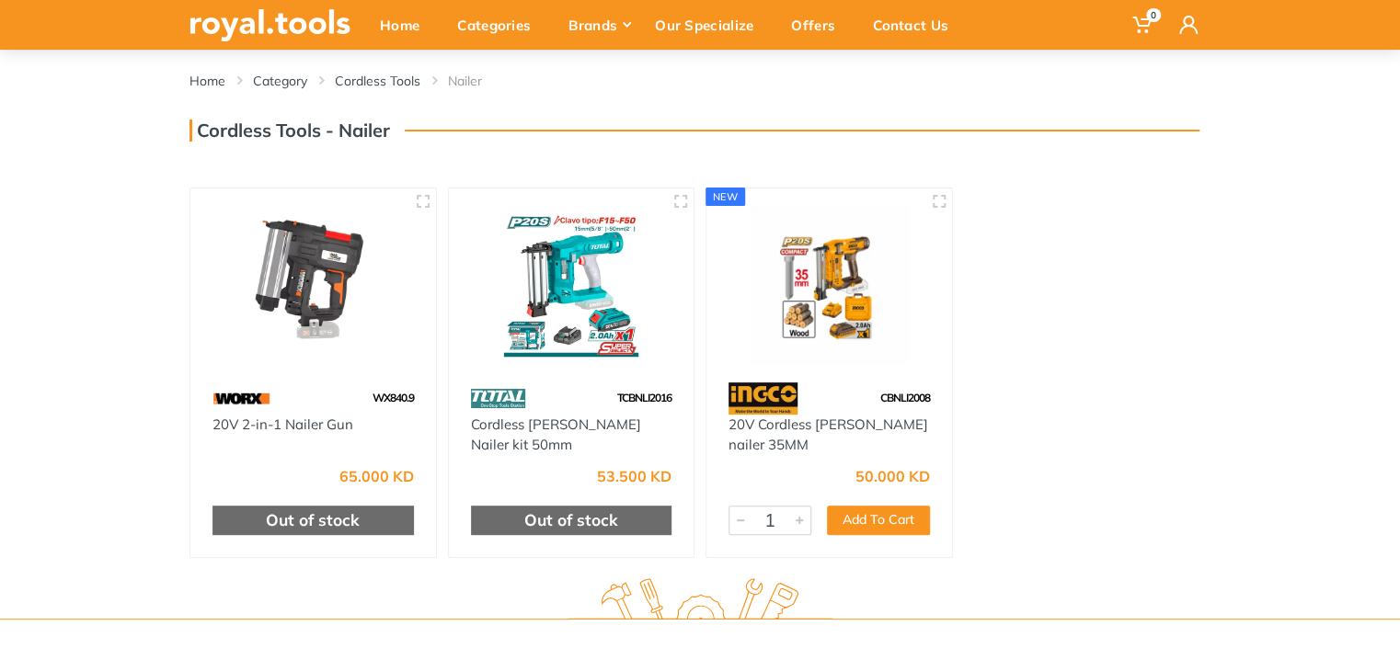
scroll to position [118, 0]
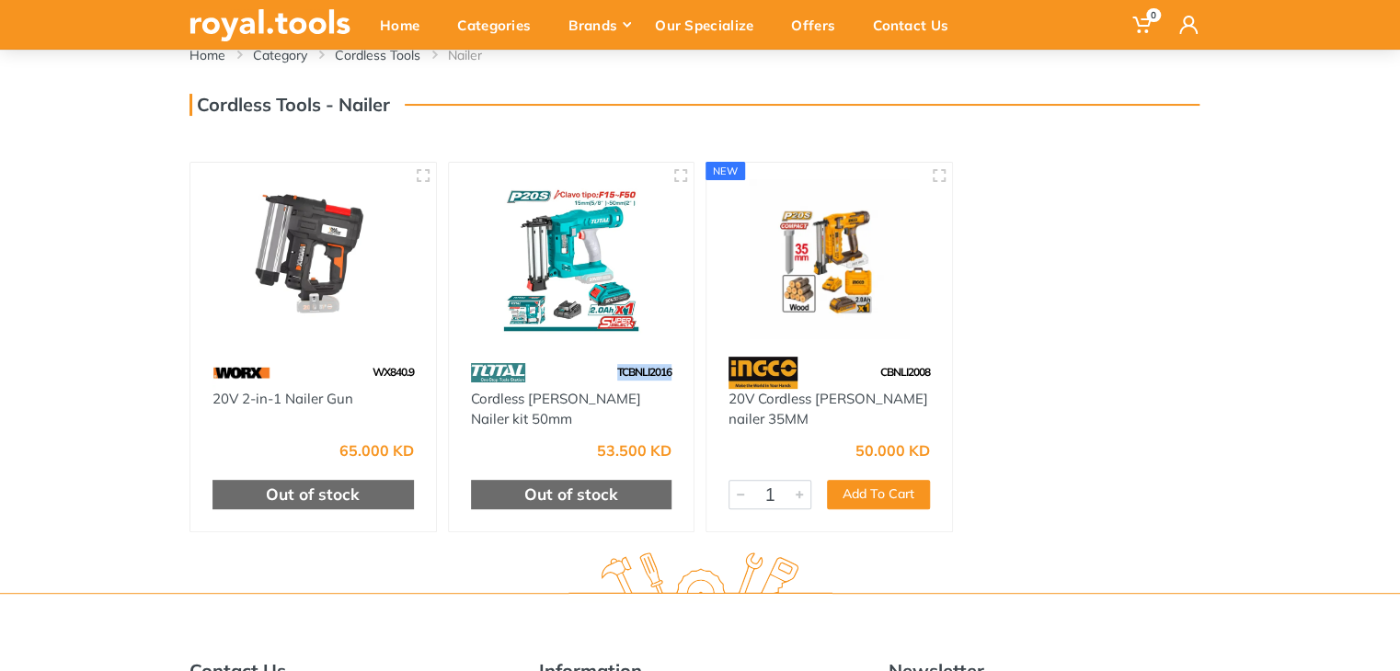
drag, startPoint x: 673, startPoint y: 368, endPoint x: 600, endPoint y: 370, distance: 73.6
click at [600, 370] on div "TCBNLI2016" at bounding box center [572, 373] width 246 height 32
copy span "TCBNLI2016"
click at [1079, 296] on div "WX840.9 20V 2-in-1 Nailer Gun 65.000 KD Out of stock TCBNLI2016 Cordless brad N…" at bounding box center [700, 347] width 1032 height 385
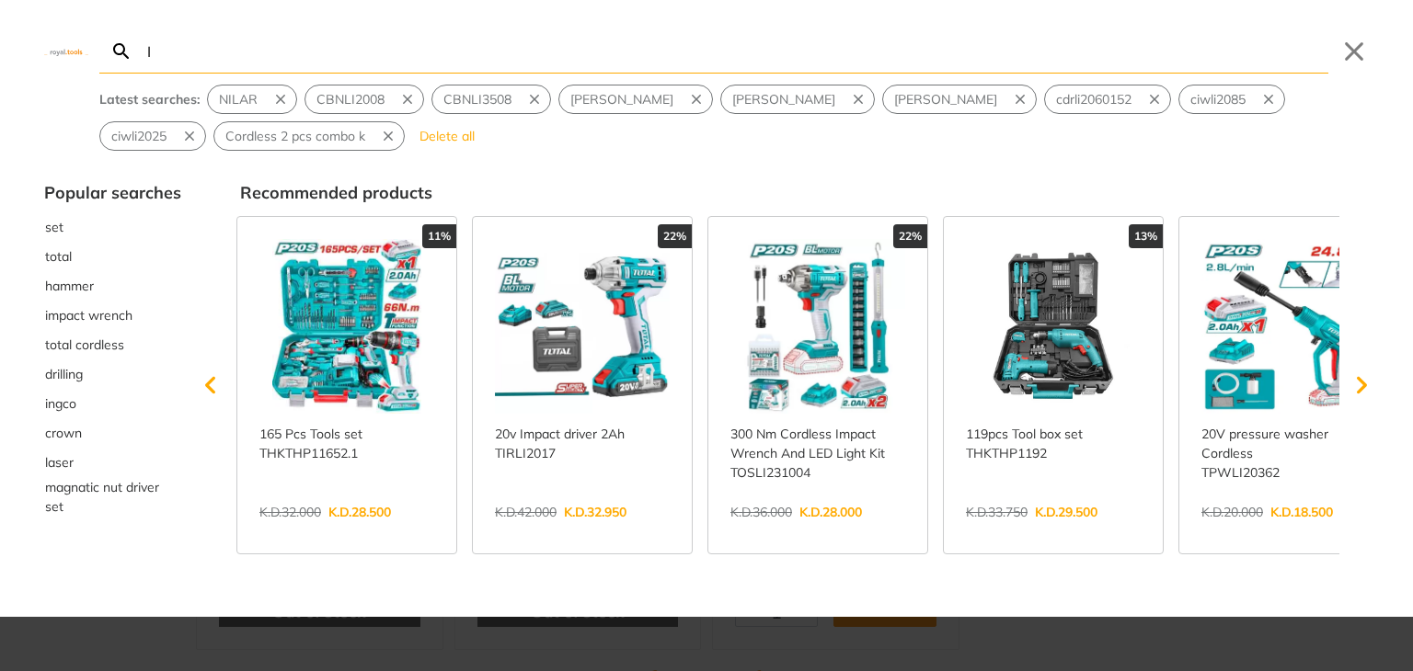
type input "I"
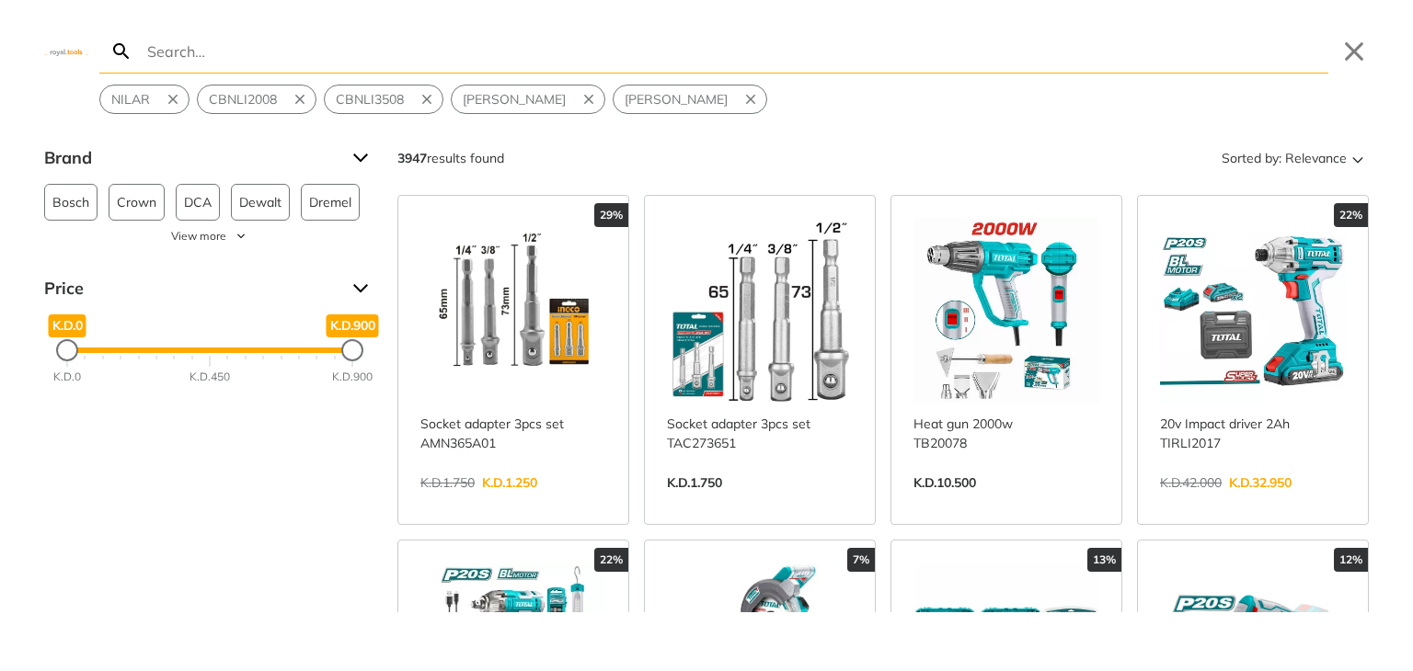
click at [1283, 502] on link "View more →" at bounding box center [1253, 502] width 186 height 0
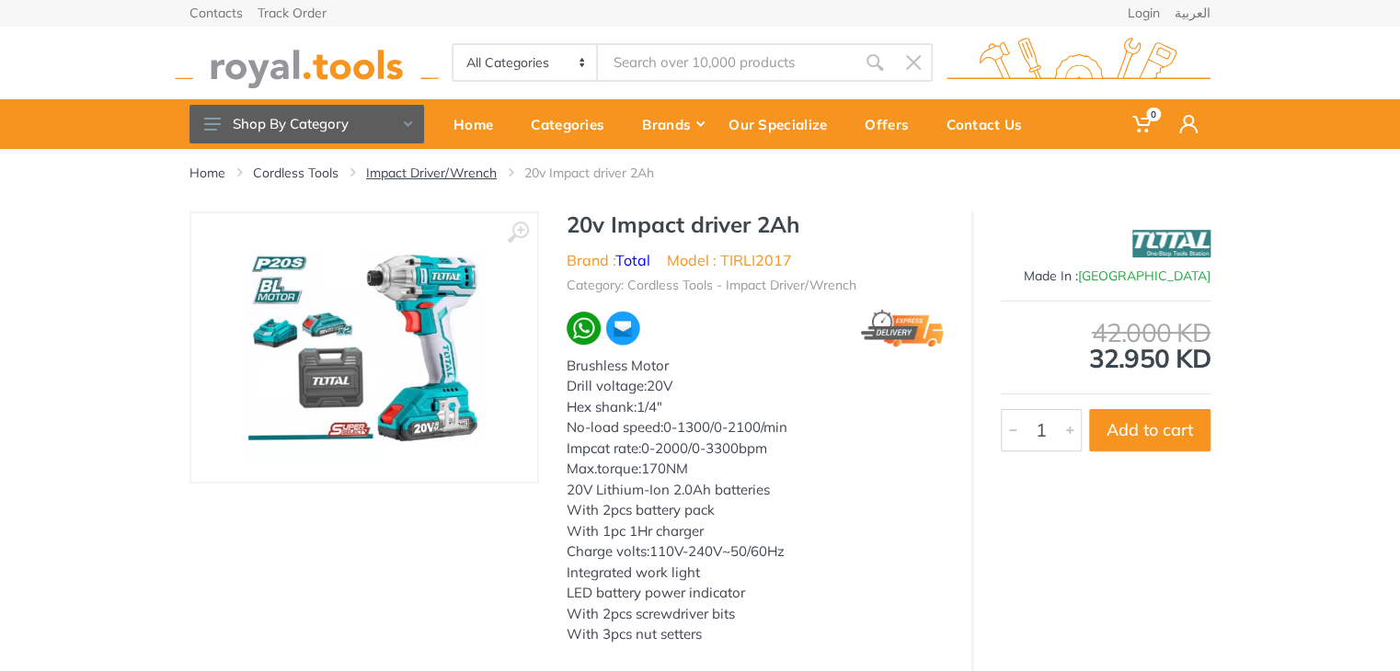
click at [432, 177] on link "Impact Driver/Wrench" at bounding box center [431, 173] width 131 height 18
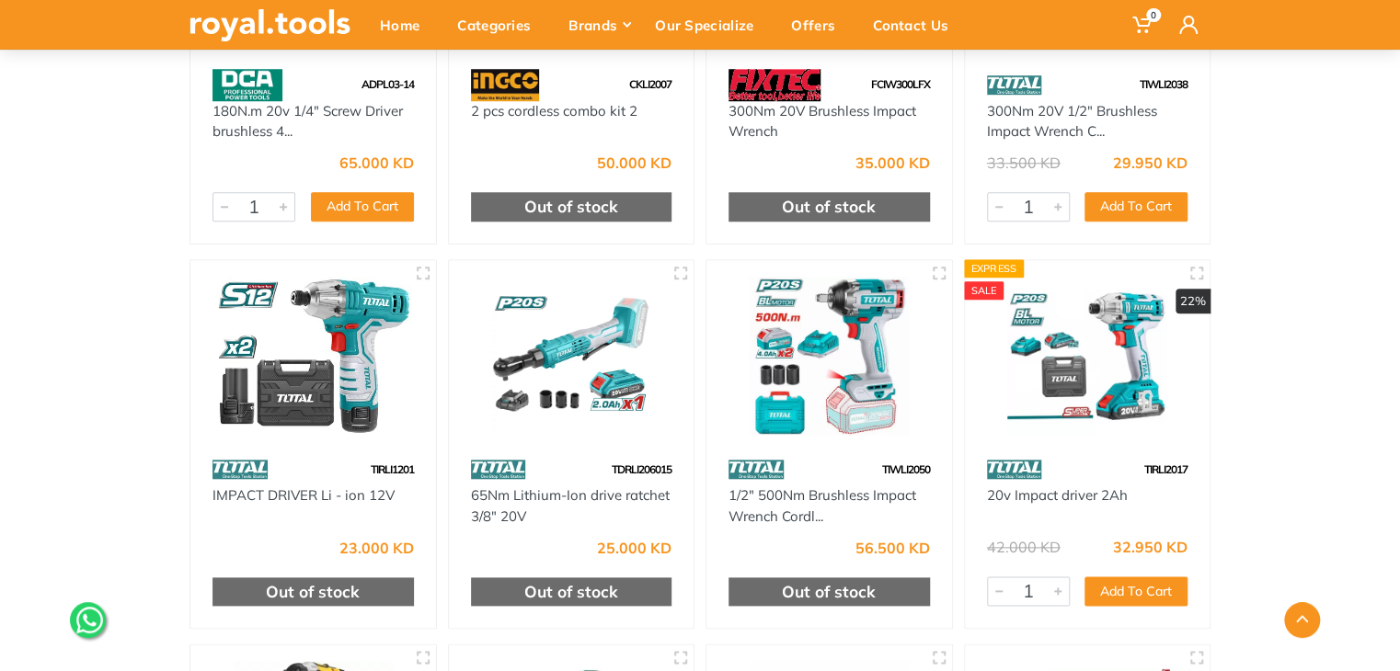
scroll to position [4264, 0]
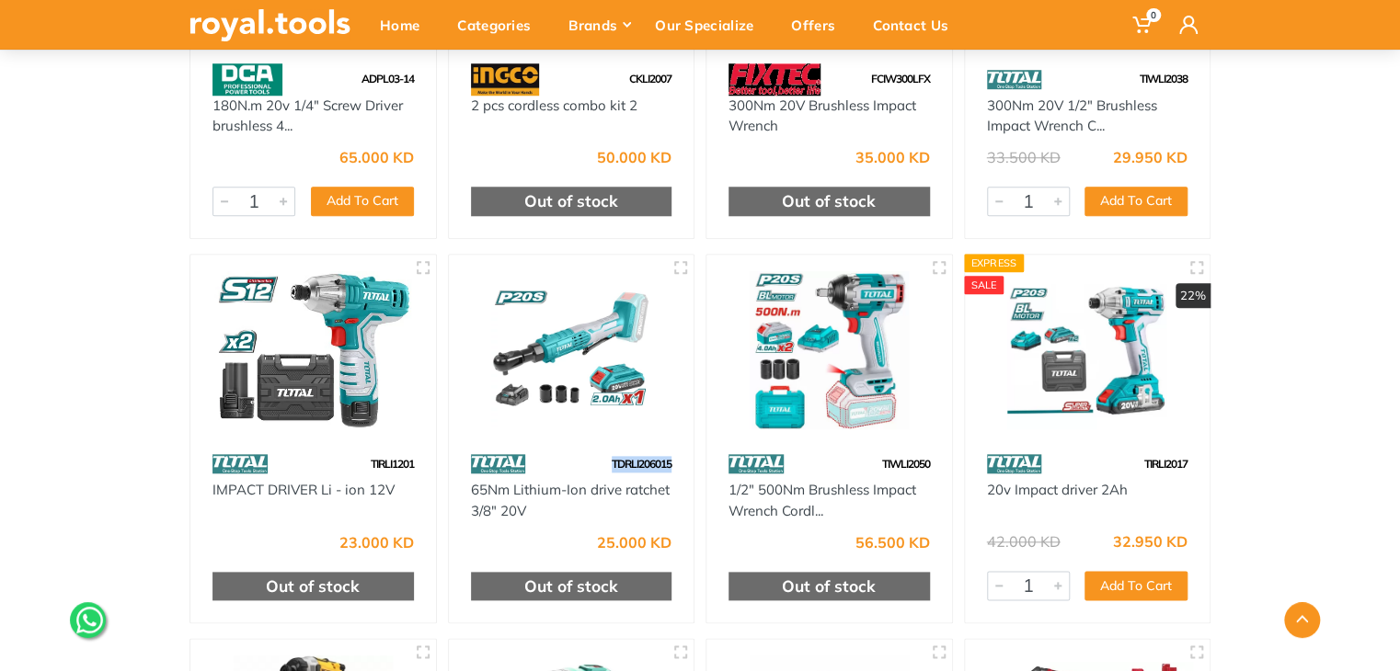
drag, startPoint x: 683, startPoint y: 461, endPoint x: 602, endPoint y: 457, distance: 81.0
click at [602, 457] on div "TDRLI206015" at bounding box center [572, 464] width 246 height 32
copy span "TDRLI206015"
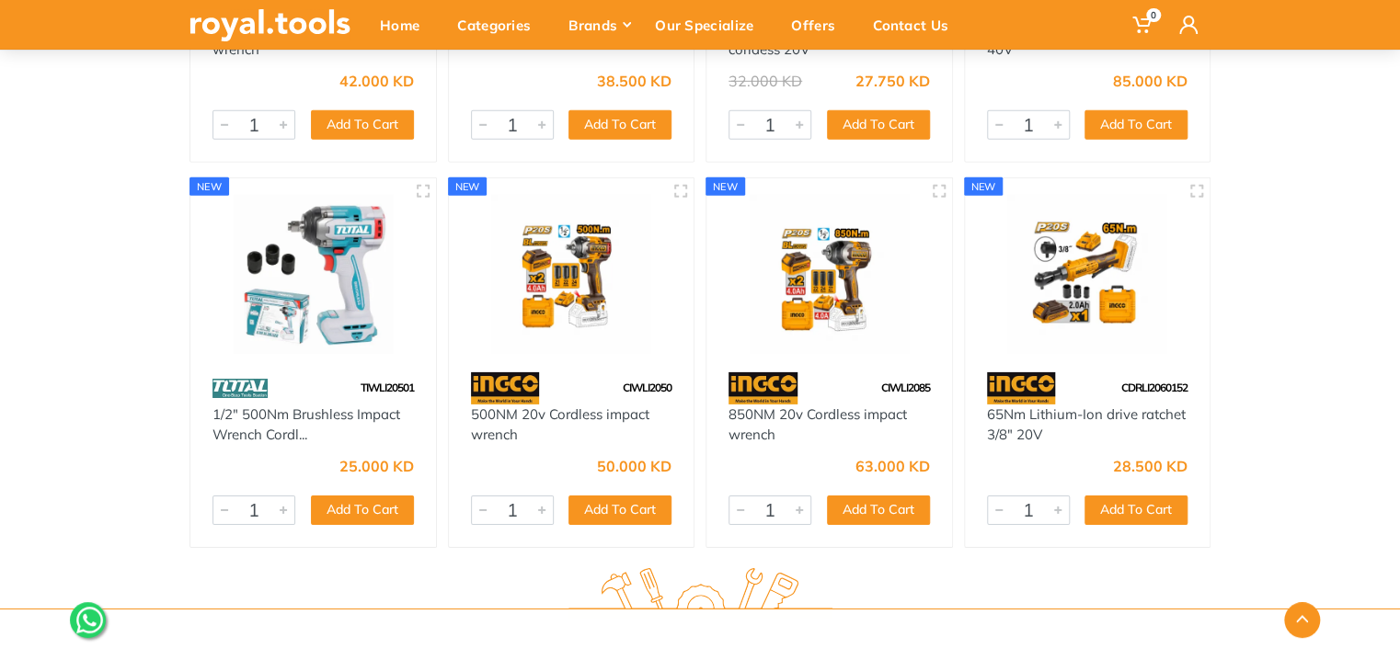
scroll to position [6242, 0]
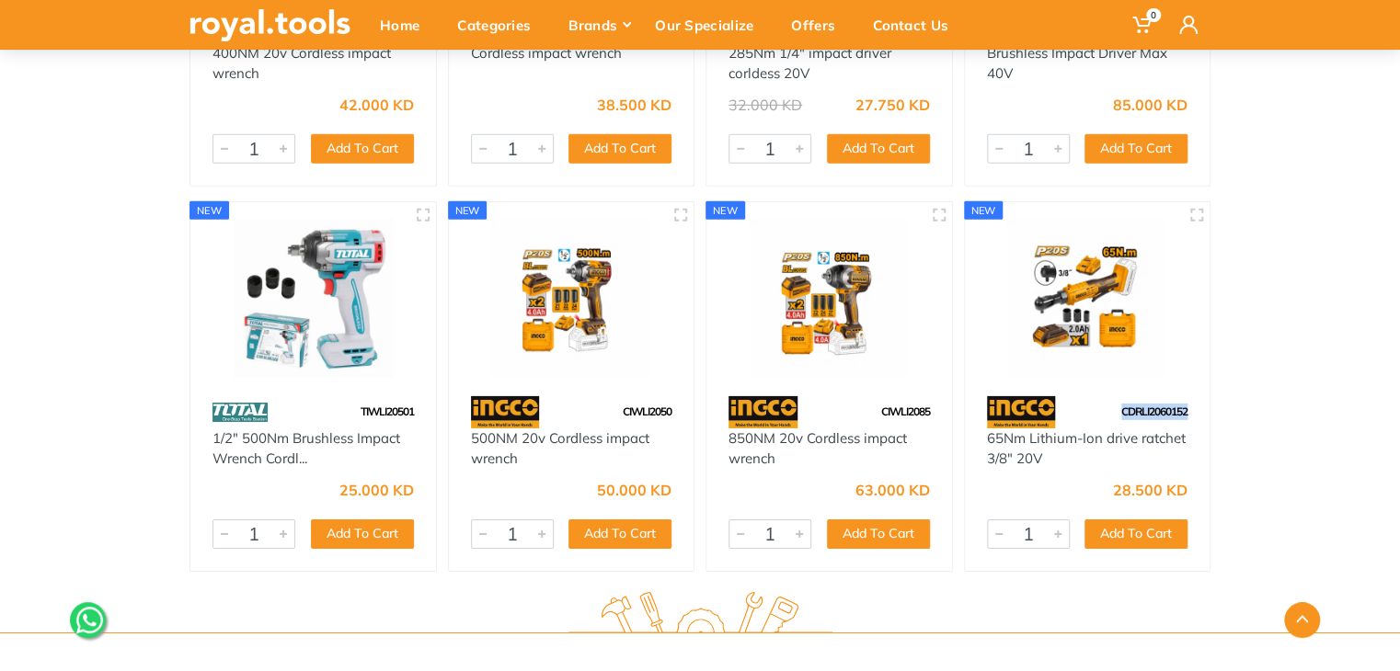
drag, startPoint x: 1193, startPoint y: 417, endPoint x: 1102, endPoint y: 416, distance: 91.1
click at [1102, 416] on div "CDRLI2060152" at bounding box center [1088, 412] width 246 height 32
copy span "CDRLI2060152"
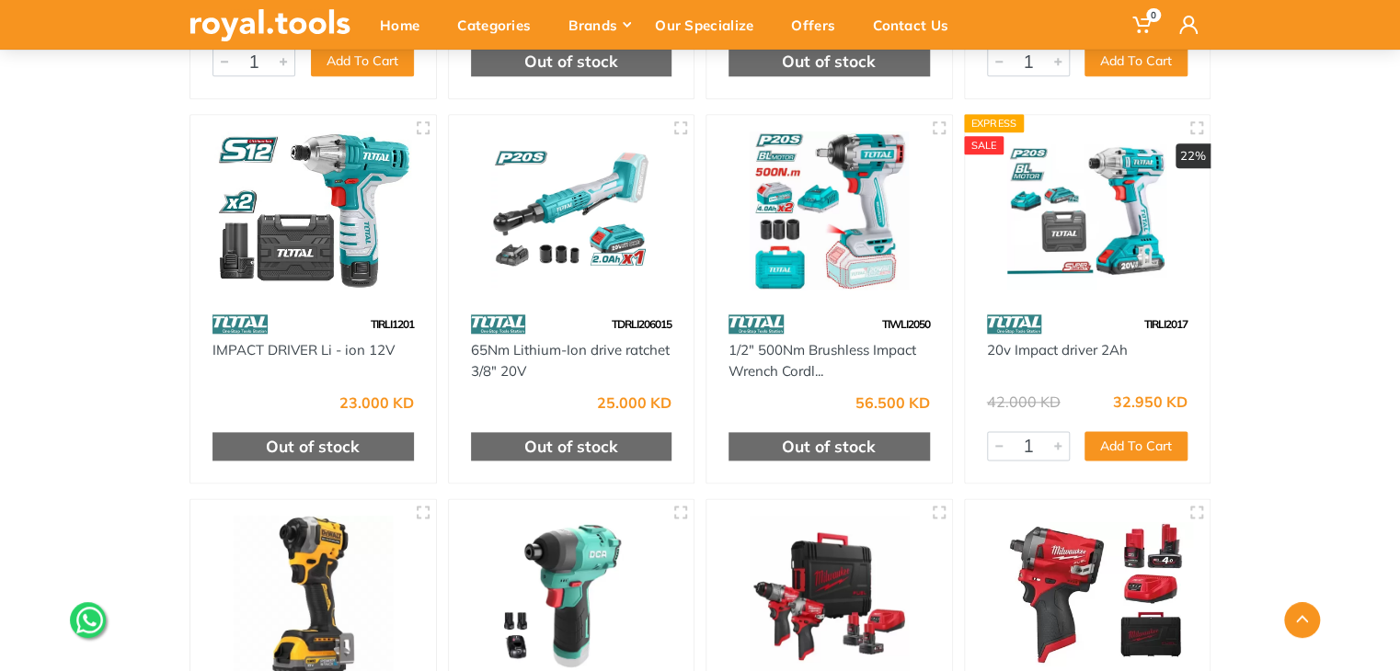
scroll to position [4412, 0]
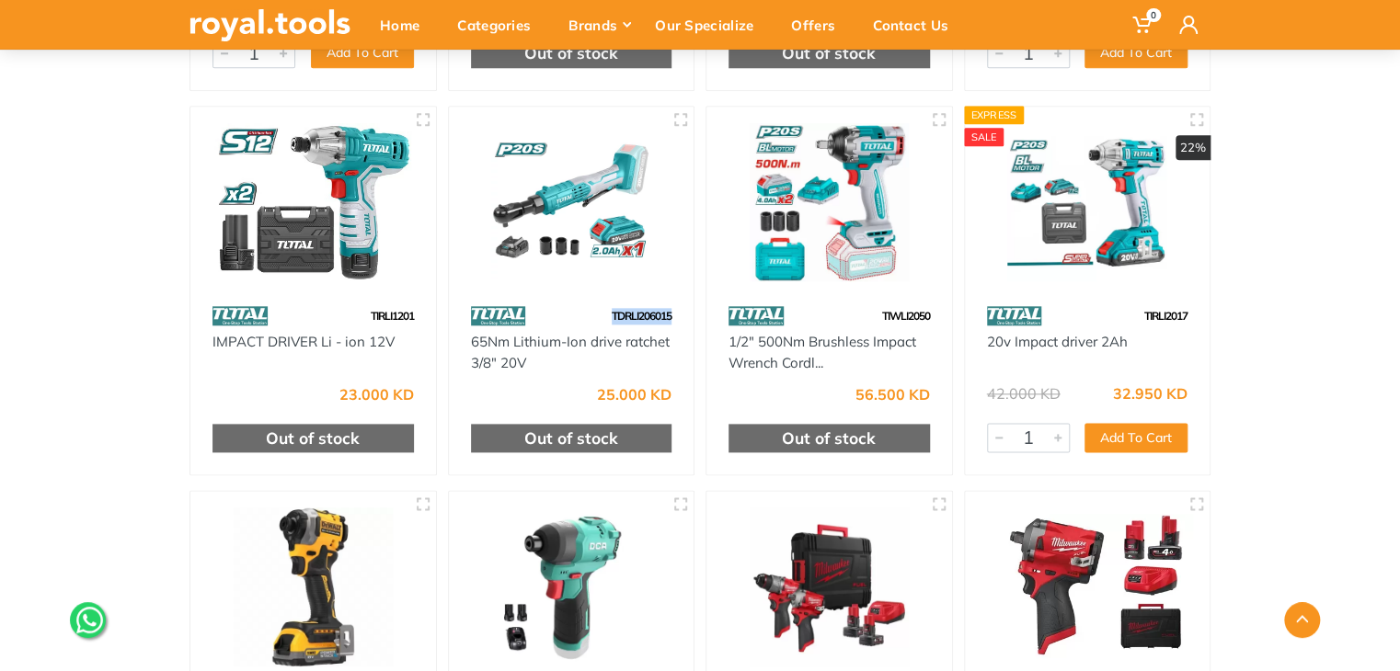
drag, startPoint x: 679, startPoint y: 317, endPoint x: 611, endPoint y: 308, distance: 68.7
click at [611, 308] on div "TDRLI206015" at bounding box center [572, 316] width 246 height 32
copy span "TDRLI206015"
click at [635, 198] on img at bounding box center [571, 202] width 212 height 159
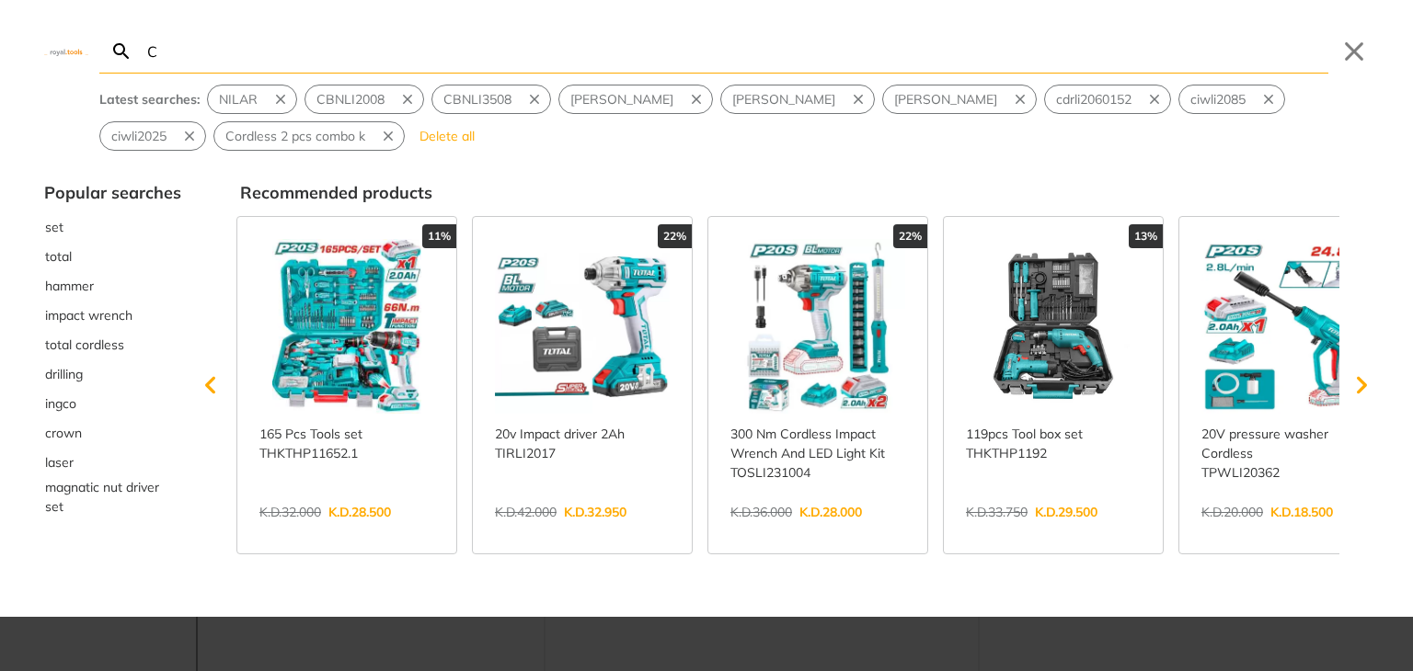
type input "C"
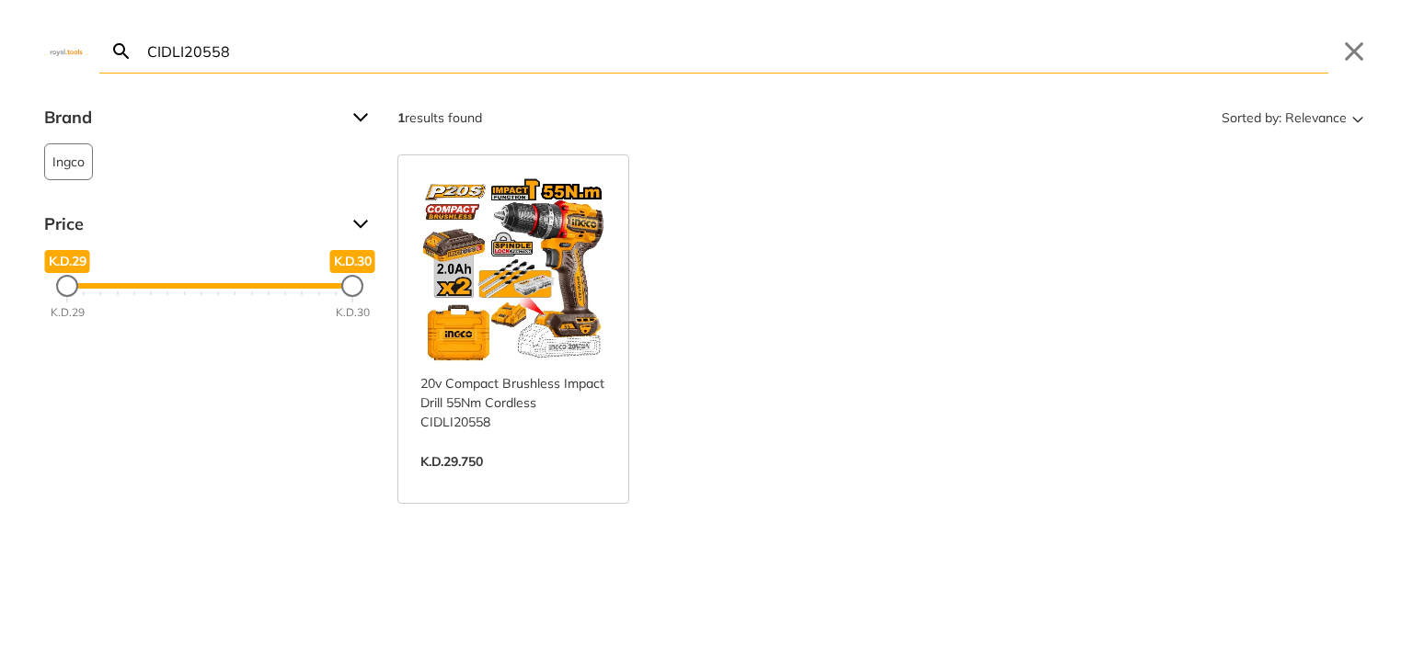
type input "CIDLI20558"
click at [524, 481] on link "View more →" at bounding box center [513, 481] width 186 height 0
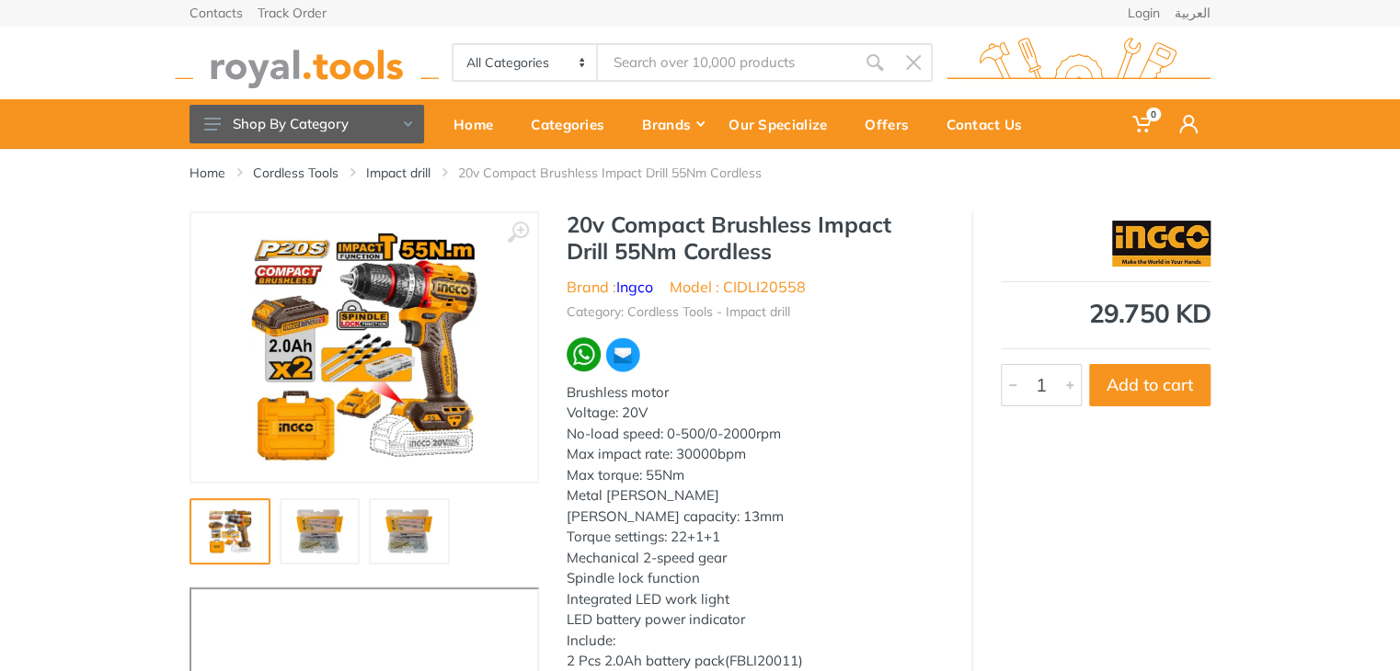
click at [330, 523] on img at bounding box center [320, 531] width 59 height 44
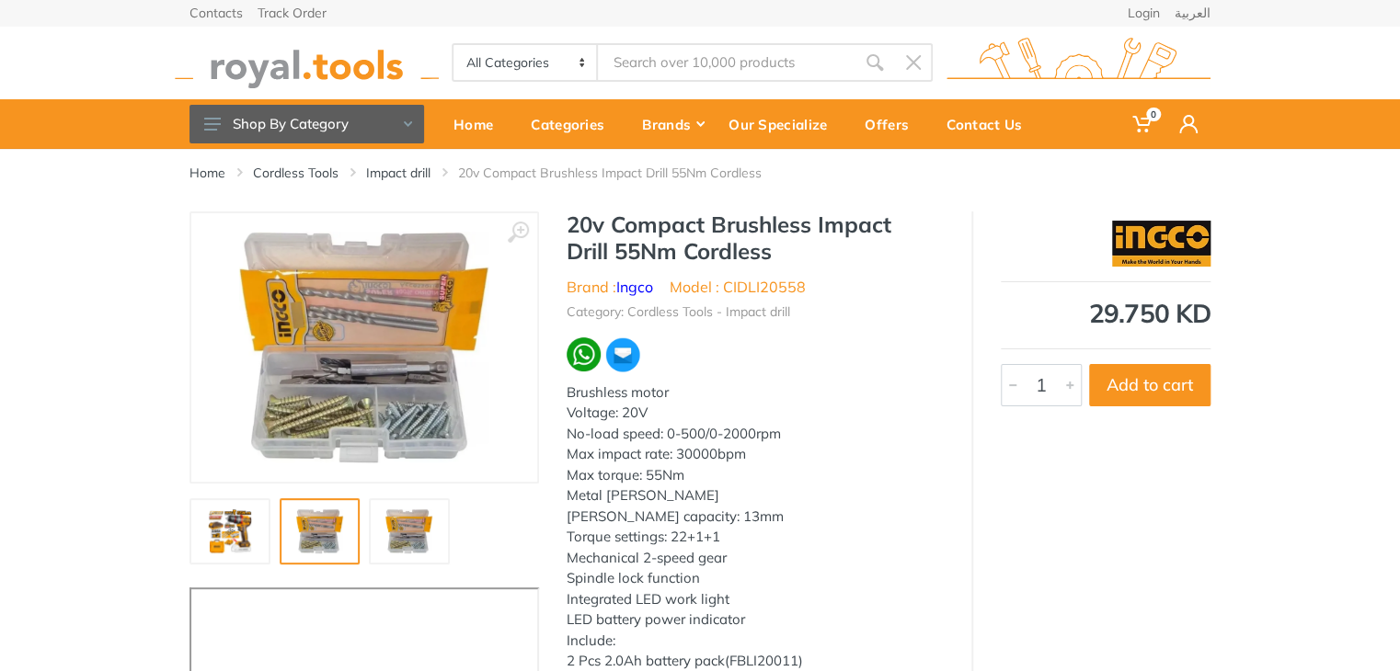
click at [397, 522] on img at bounding box center [409, 531] width 59 height 44
click at [401, 522] on img at bounding box center [409, 531] width 59 height 44
click at [221, 525] on img at bounding box center [229, 531] width 59 height 44
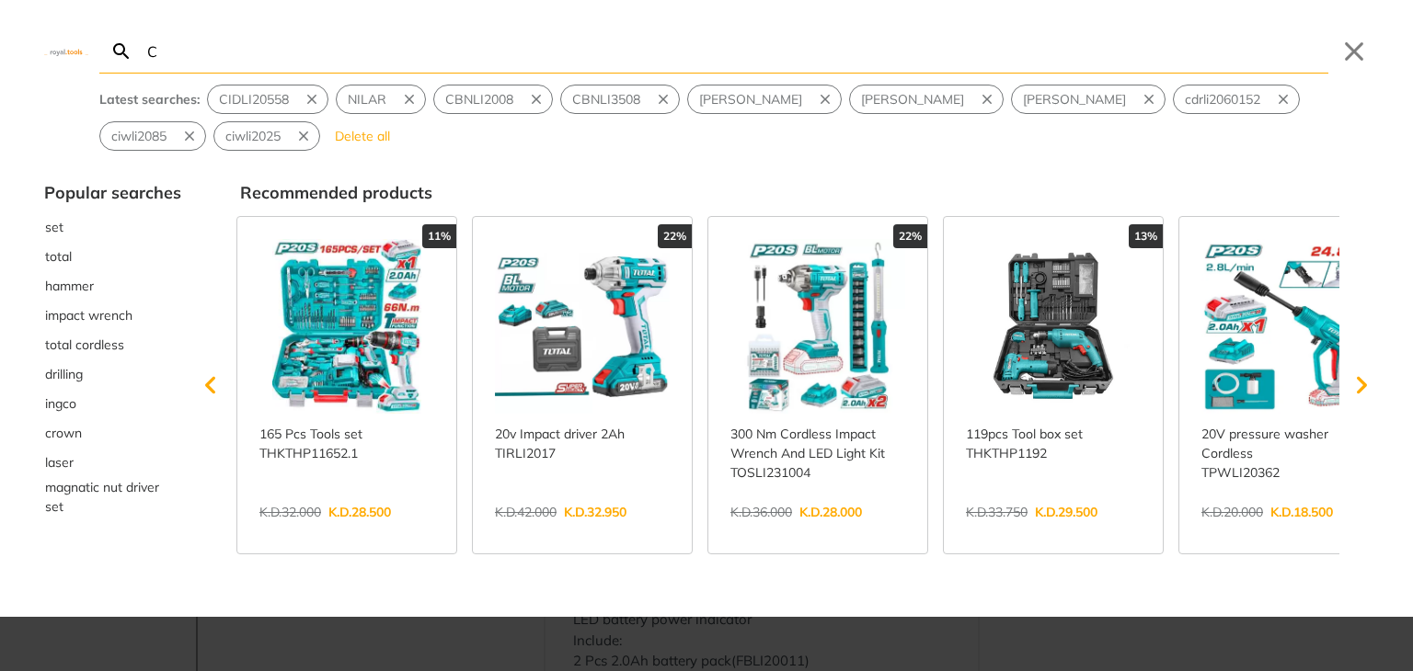
type input "CD"
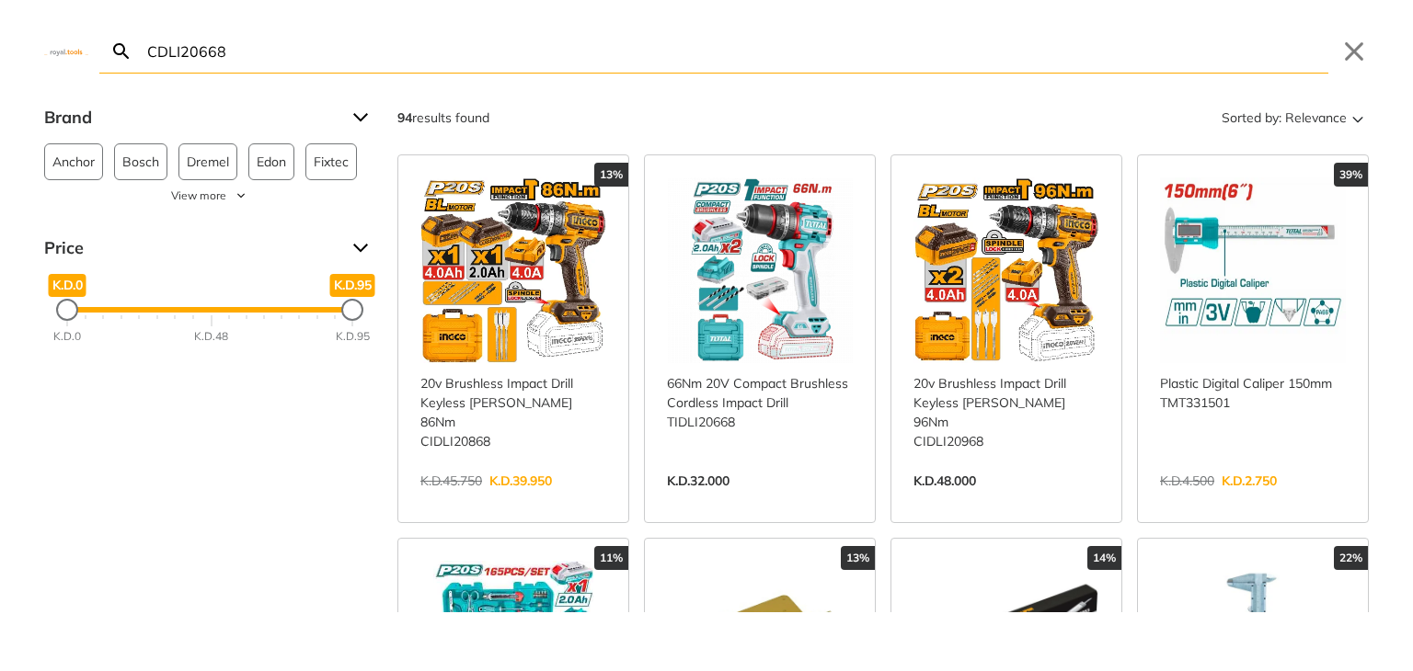
drag, startPoint x: 252, startPoint y: 52, endPoint x: 129, endPoint y: 66, distance: 124.0
click at [129, 67] on form "CDLI20668 Search Submit" at bounding box center [713, 51] width 1229 height 44
type input "CDLI20668"
click at [477, 500] on link "View more →" at bounding box center [513, 500] width 186 height 0
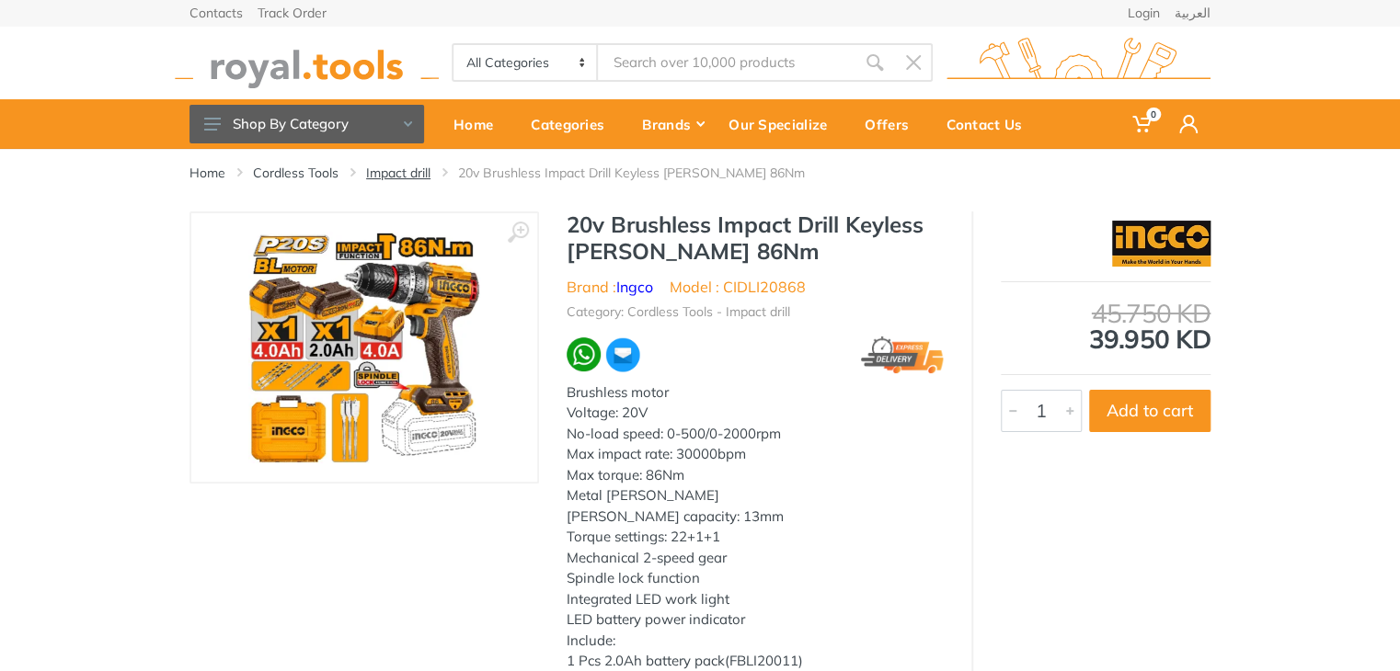
click at [401, 170] on link "Impact drill" at bounding box center [398, 173] width 64 height 18
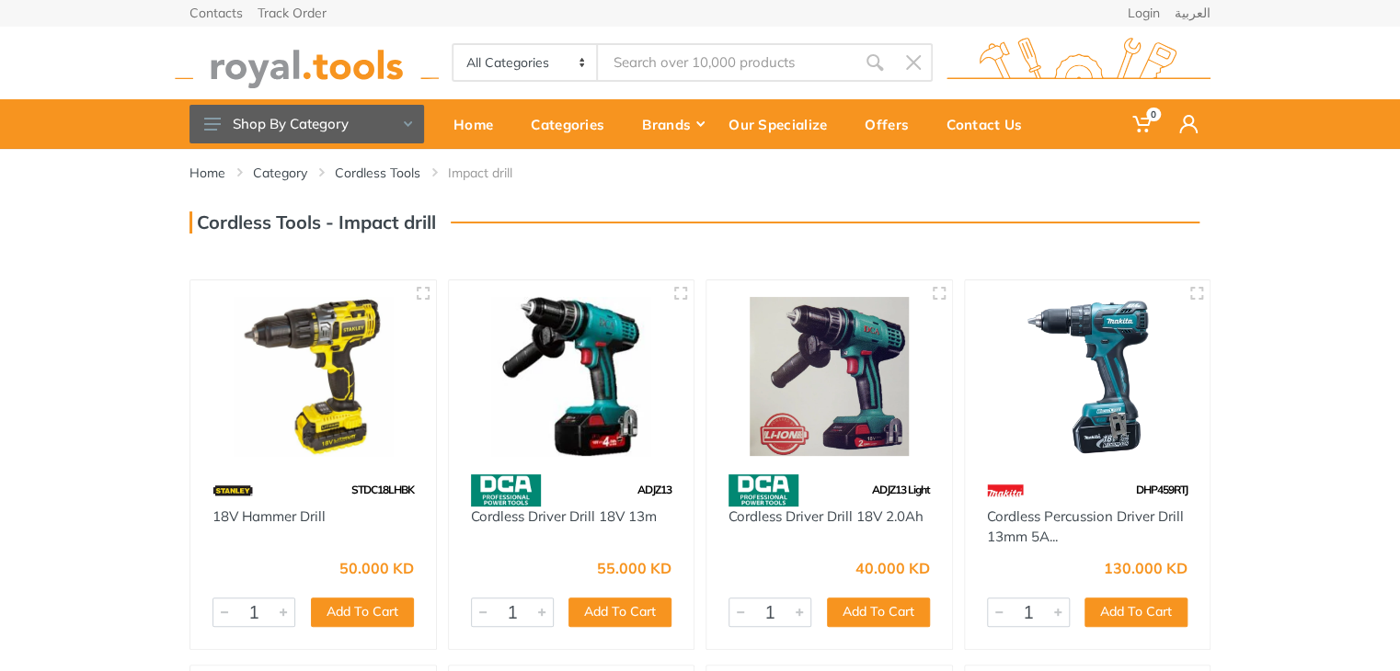
type input "CDLI20668"
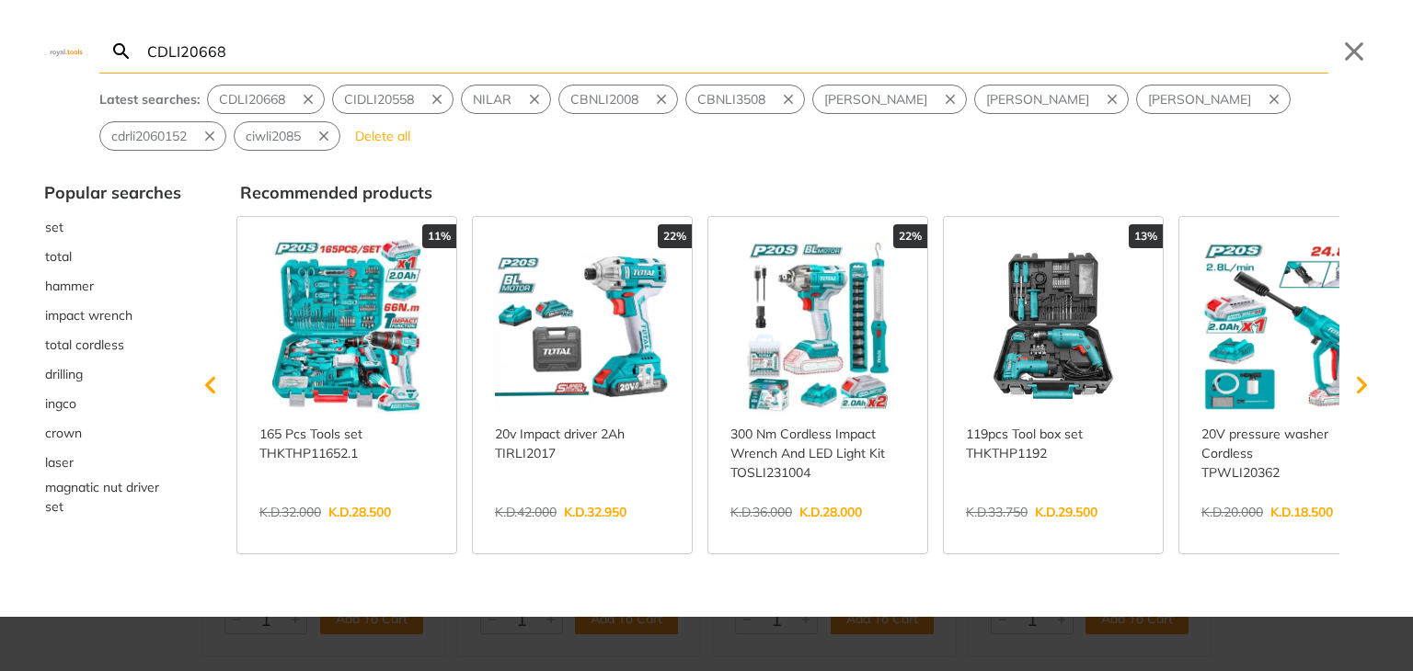
type input "CDLI20668"
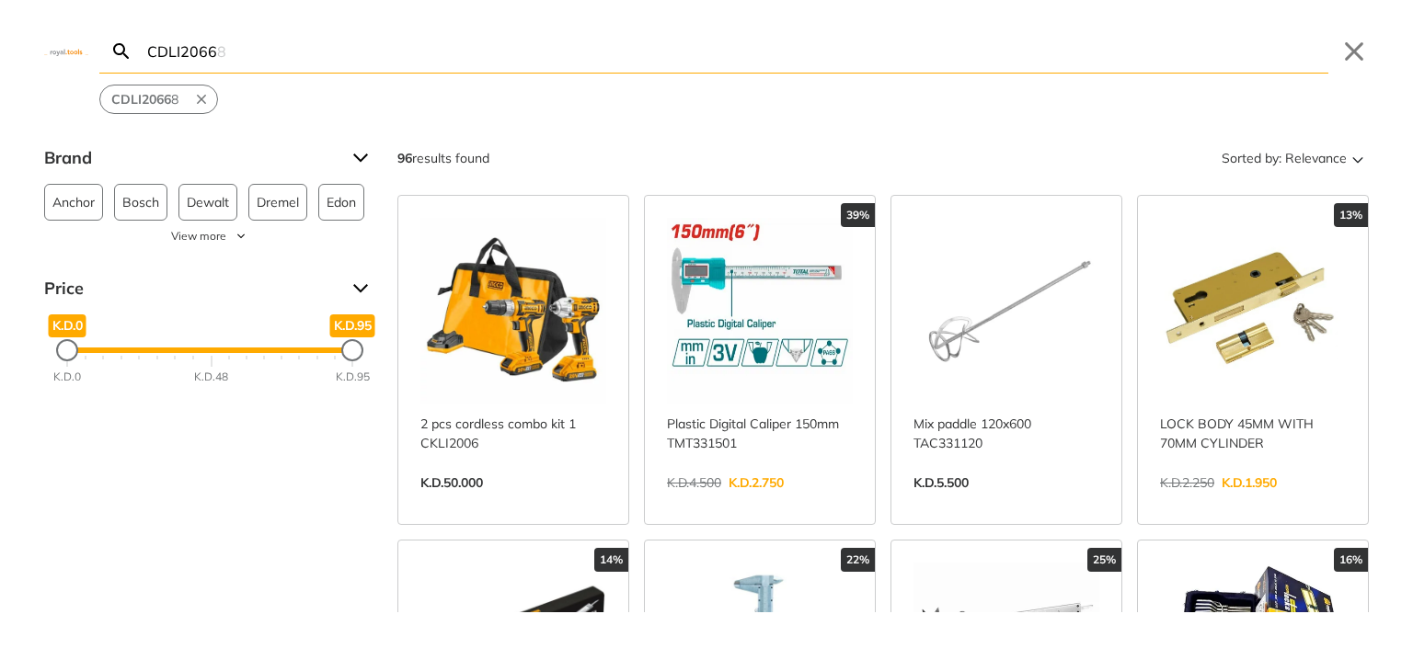
type input "CDLI20668"
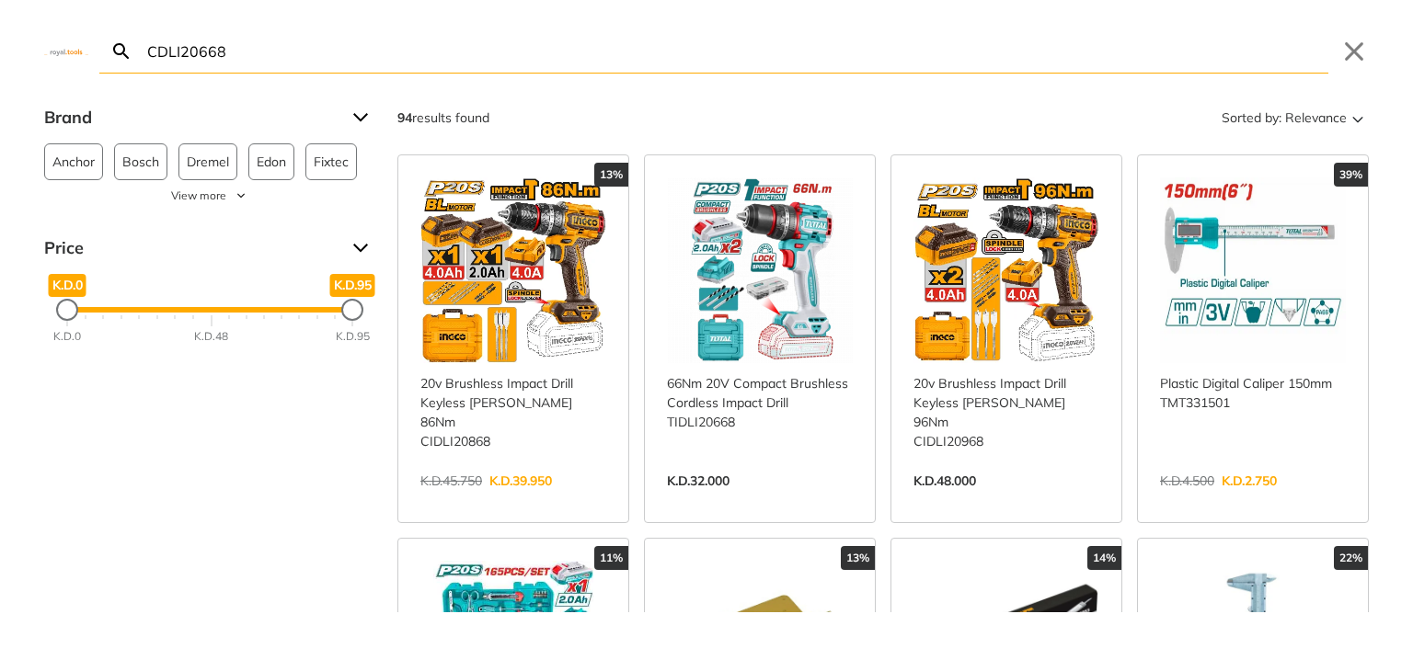
click at [558, 500] on link "View more →" at bounding box center [513, 500] width 186 height 0
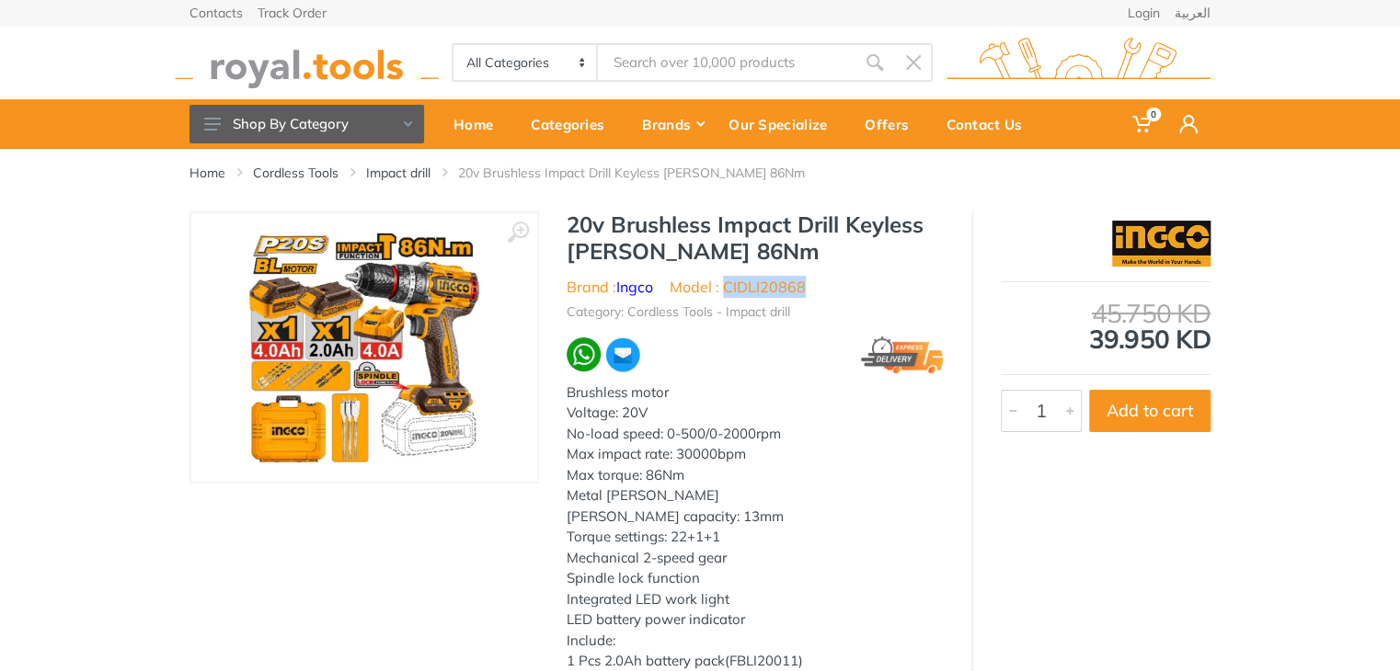
drag, startPoint x: 814, startPoint y: 285, endPoint x: 723, endPoint y: 282, distance: 91.1
click at [723, 282] on ul "Brand : Ingco Model : CIDLI20868" at bounding box center [755, 287] width 377 height 22
click at [769, 274] on div "20v Brushless Impact Drill Keyless [PERSON_NAME] 86Nm Brand : Ingco Model : CID…" at bounding box center [755, 530] width 432 height 637
drag, startPoint x: 815, startPoint y: 284, endPoint x: 729, endPoint y: 292, distance: 85.8
click at [729, 292] on ul "Brand : Ingco Model : CIDLI20868" at bounding box center [755, 287] width 377 height 22
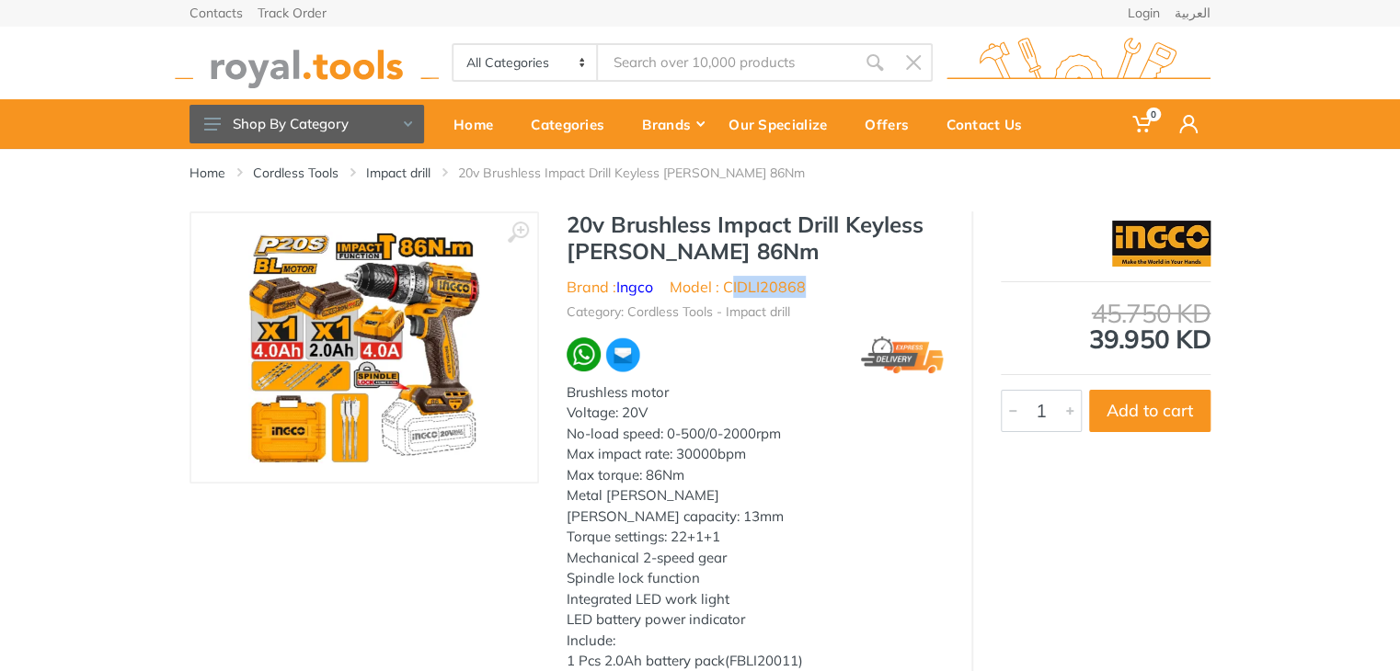
copy li "IDLI20868"
click at [796, 273] on div "20v Brushless Impact Drill Keyless [PERSON_NAME] 86Nm Brand : Ingco Model : CID…" at bounding box center [755, 530] width 432 height 637
